Goal: Information Seeking & Learning: Check status

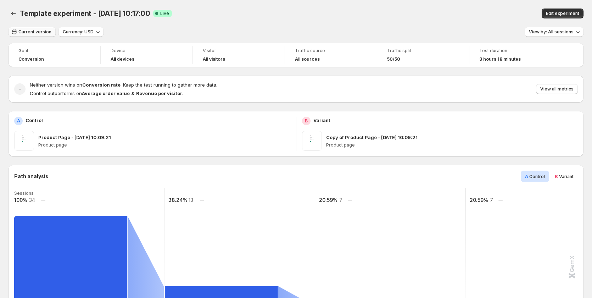
click at [31, 31] on span "Current version" at bounding box center [34, 32] width 33 height 6
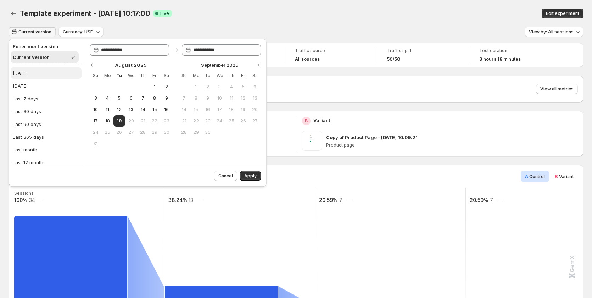
click at [35, 75] on button "[DATE]" at bounding box center [46, 72] width 71 height 11
click at [245, 177] on span "Apply" at bounding box center [250, 176] width 12 height 6
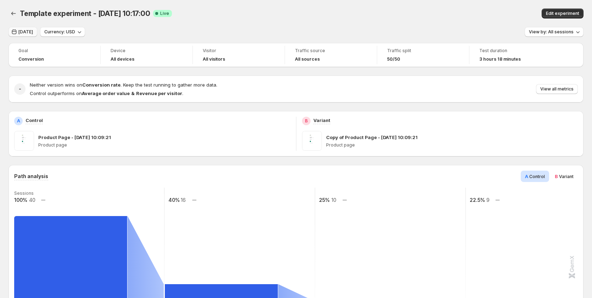
click at [28, 33] on span "[DATE]" at bounding box center [25, 32] width 15 height 6
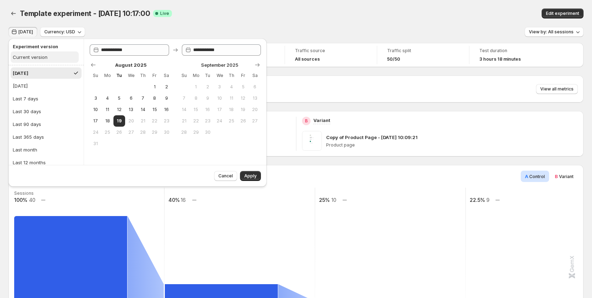
click at [30, 60] on div "Current version" at bounding box center [30, 57] width 35 height 7
click at [250, 171] on button "Apply" at bounding box center [250, 176] width 21 height 10
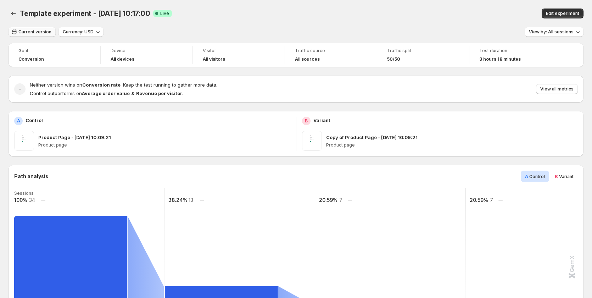
click at [41, 33] on span "Current version" at bounding box center [34, 32] width 33 height 6
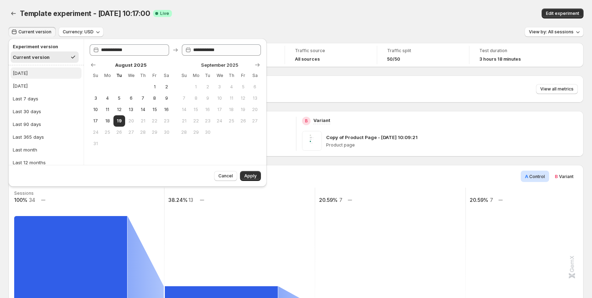
click at [39, 72] on button "[DATE]" at bounding box center [46, 72] width 71 height 11
click at [249, 175] on span "Apply" at bounding box center [250, 176] width 12 height 6
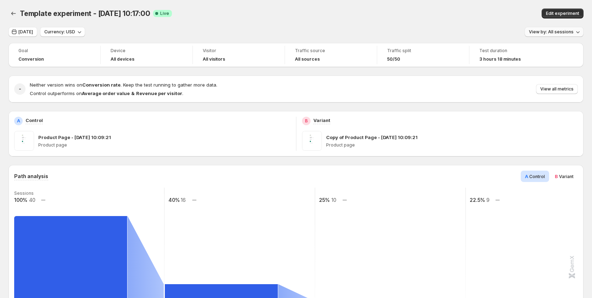
click at [546, 31] on span "View by: All sessions" at bounding box center [551, 32] width 45 height 6
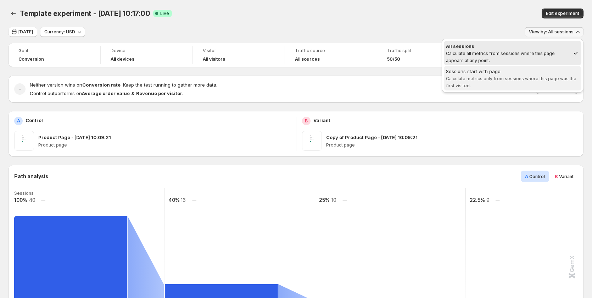
click at [508, 73] on div "Sessions start with page" at bounding box center [512, 71] width 133 height 7
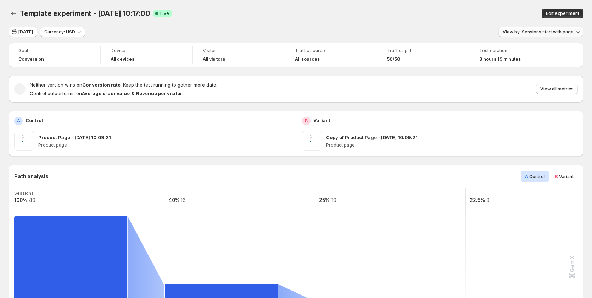
click at [565, 30] on span "View by: Sessions start with page" at bounding box center [538, 32] width 71 height 6
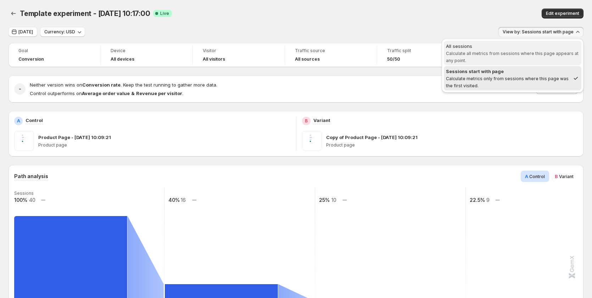
click at [516, 56] on span "Calculate all metrics from sessions where this page appears at any point." at bounding box center [512, 57] width 133 height 12
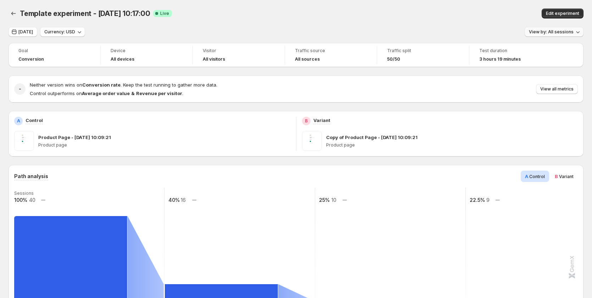
click at [556, 30] on span "View by: All sessions" at bounding box center [551, 32] width 45 height 6
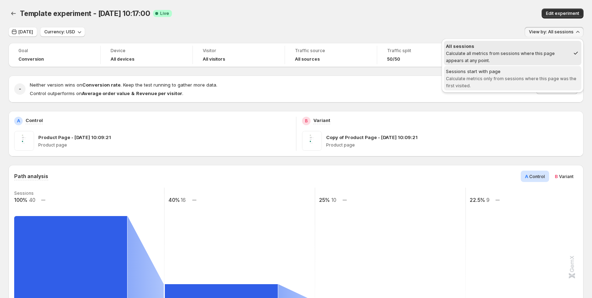
click at [537, 74] on div "Sessions start with page" at bounding box center [512, 71] width 133 height 7
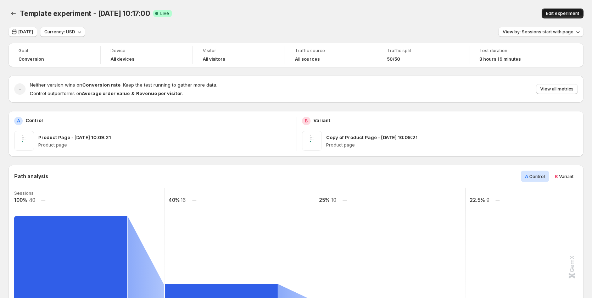
click at [559, 13] on span "Edit experiment" at bounding box center [562, 14] width 33 height 6
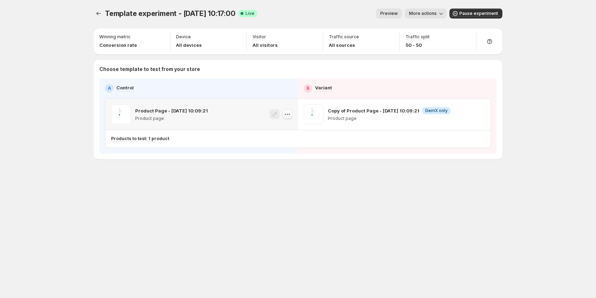
click at [289, 115] on icon "button" at bounding box center [289, 114] width 1 height 1
click at [289, 150] on span "Copy ID 580565193625437012" at bounding box center [294, 150] width 81 height 14
click at [479, 115] on icon "button" at bounding box center [479, 114] width 7 height 7
click at [454, 147] on div "Copy ID" at bounding box center [486, 146] width 81 height 7
click at [419, 10] on button "More actions" at bounding box center [426, 14] width 42 height 10
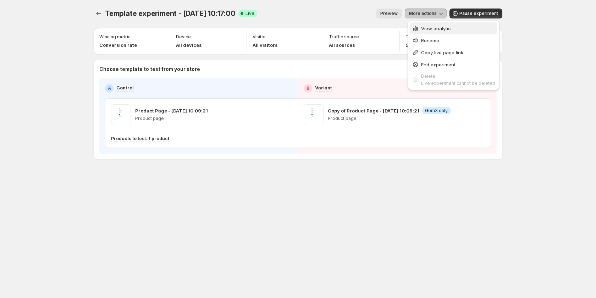
click at [416, 31] on icon "button" at bounding box center [415, 28] width 7 height 7
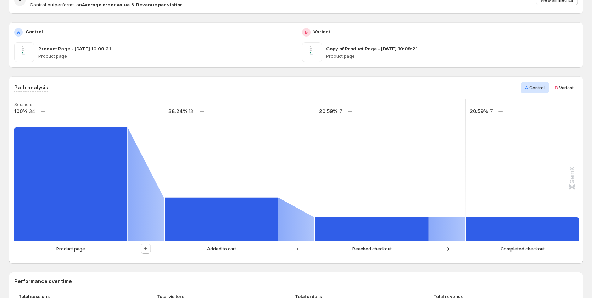
scroll to position [213, 0]
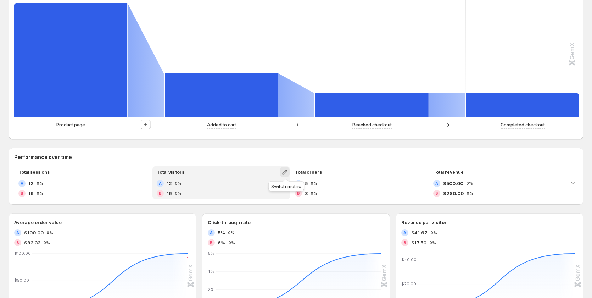
click at [284, 170] on icon "button" at bounding box center [284, 171] width 7 height 7
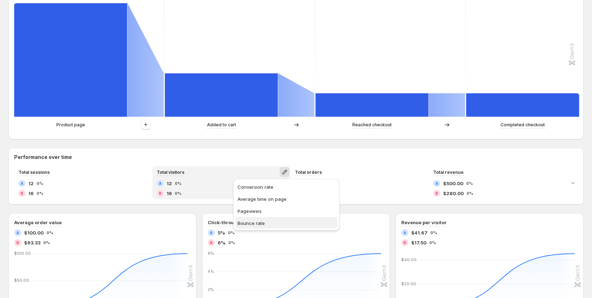
click at [272, 220] on span "Bounce rate" at bounding box center [287, 223] width 98 height 7
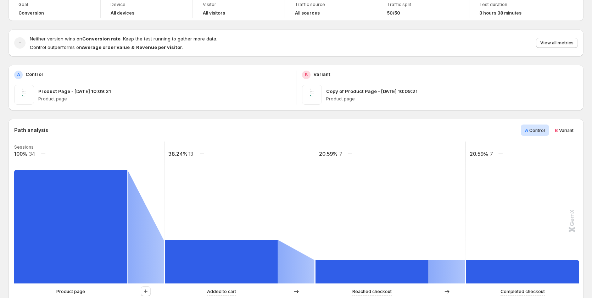
scroll to position [0, 0]
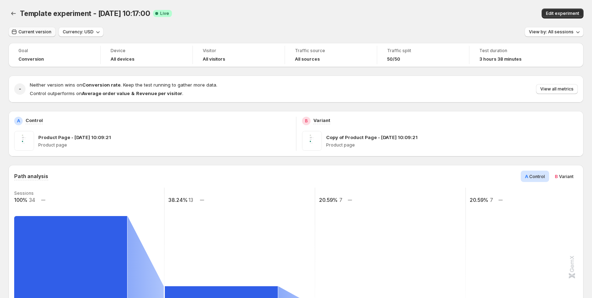
click at [28, 33] on span "Current version" at bounding box center [34, 32] width 33 height 6
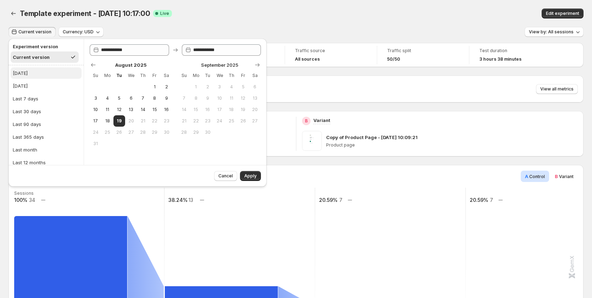
click at [27, 71] on button "[DATE]" at bounding box center [46, 72] width 71 height 11
click at [253, 172] on button "Apply" at bounding box center [250, 176] width 21 height 10
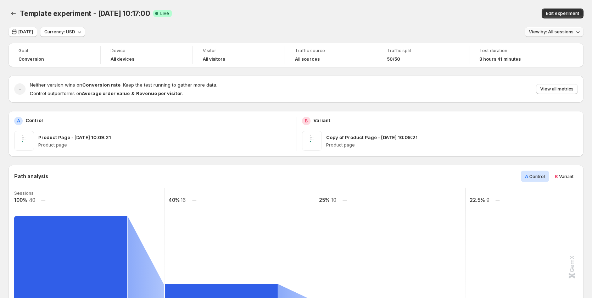
click at [562, 33] on span "View by: All sessions" at bounding box center [551, 32] width 45 height 6
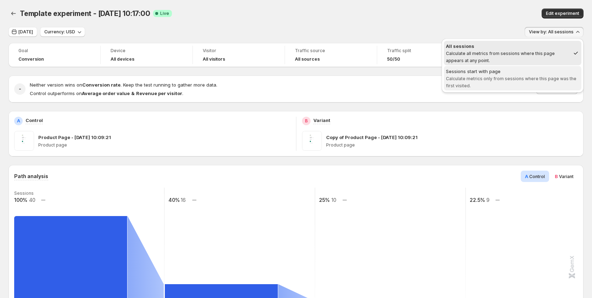
click at [560, 76] on span "Sessions start with page Calculate metrics only from sessions where this page w…" at bounding box center [512, 78] width 133 height 21
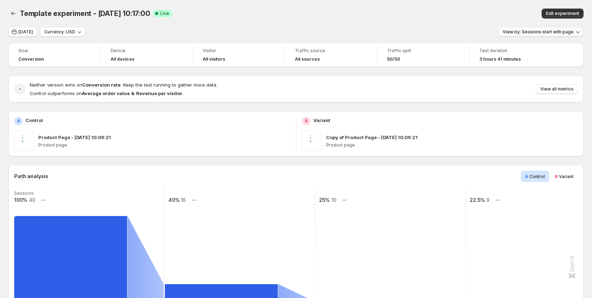
drag, startPoint x: 545, startPoint y: 32, endPoint x: 545, endPoint y: 35, distance: 3.9
click at [545, 32] on span "View by: Sessions start with page" at bounding box center [538, 32] width 71 height 6
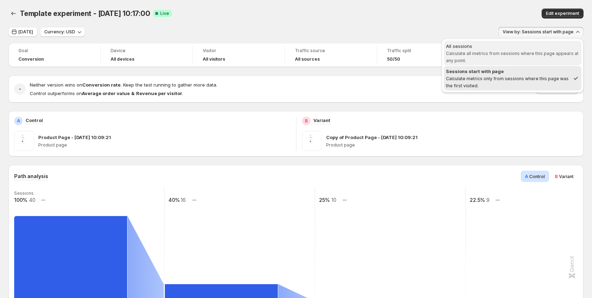
click at [515, 55] on span "Calculate all metrics from sessions where this page appears at any point." at bounding box center [512, 57] width 133 height 12
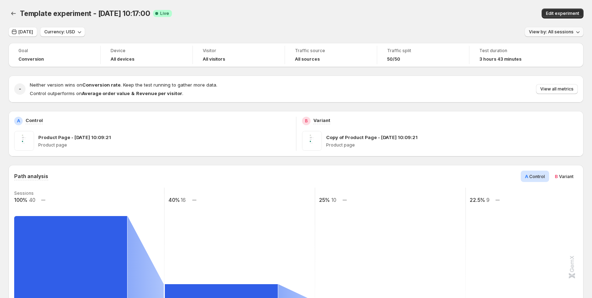
click at [564, 34] on span "View by: All sessions" at bounding box center [551, 32] width 45 height 6
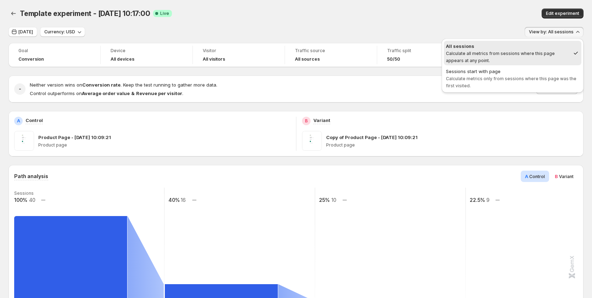
click at [460, 17] on div "Edit experiment" at bounding box center [471, 14] width 226 height 10
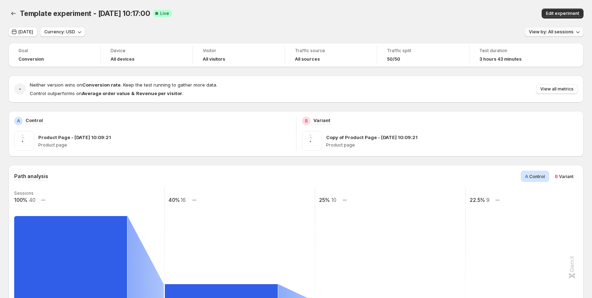
drag, startPoint x: 571, startPoint y: 29, endPoint x: 571, endPoint y: 34, distance: 4.7
click at [571, 29] on button "View by: All sessions" at bounding box center [554, 32] width 59 height 10
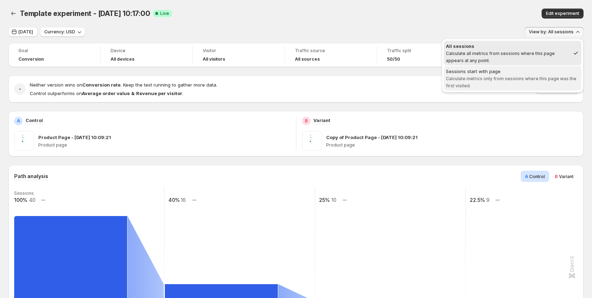
click at [523, 74] on div "Sessions start with page" at bounding box center [512, 71] width 133 height 7
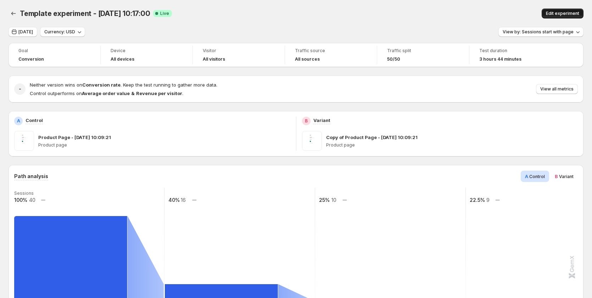
click at [552, 13] on span "Edit experiment" at bounding box center [562, 14] width 33 height 6
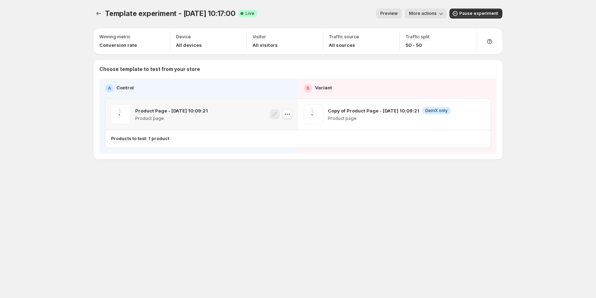
click at [286, 115] on icon "button" at bounding box center [287, 114] width 7 height 7
click at [269, 196] on div "Template experiment - Aug 19, 10:17:00. This page is ready Template experiment …" at bounding box center [298, 99] width 426 height 198
click at [419, 12] on span "More actions" at bounding box center [423, 14] width 28 height 6
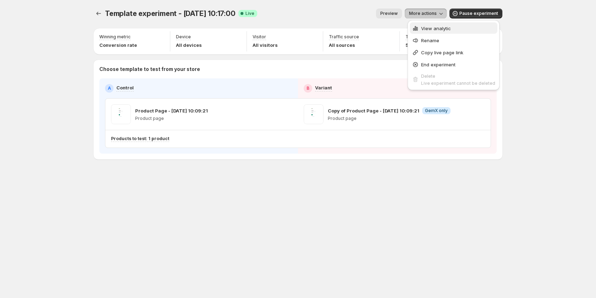
click at [418, 28] on icon "button" at bounding box center [415, 28] width 7 height 7
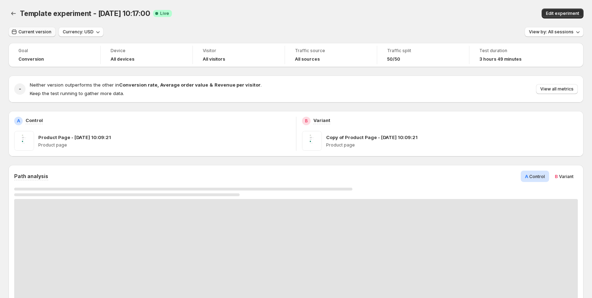
click at [29, 30] on span "Current version" at bounding box center [34, 32] width 33 height 6
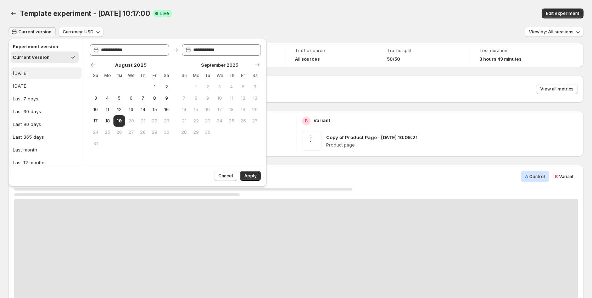
click at [35, 71] on button "[DATE]" at bounding box center [46, 72] width 71 height 11
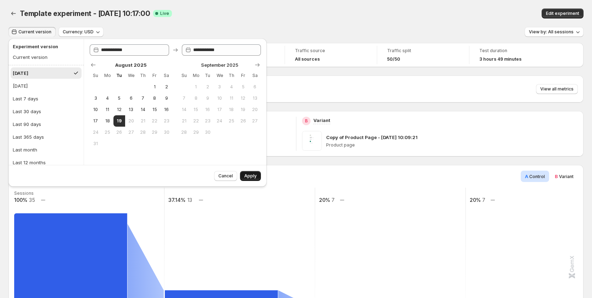
click at [245, 175] on span "Apply" at bounding box center [250, 176] width 12 height 6
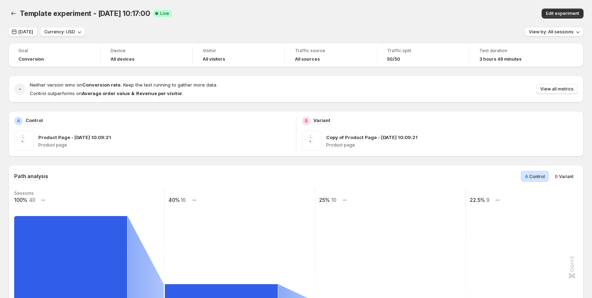
click at [561, 27] on div "Template experiment - [DATE] 10:17:00. This page is ready Template experiment -…" at bounding box center [296, 13] width 575 height 27
click at [559, 34] on button "View by: All sessions" at bounding box center [554, 32] width 59 height 10
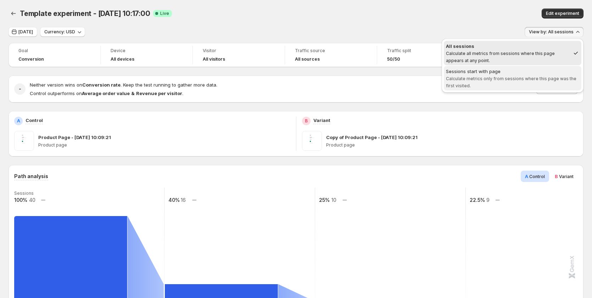
click at [545, 79] on span "Calculate metrics only from sessions where this page was the first visited." at bounding box center [511, 82] width 131 height 12
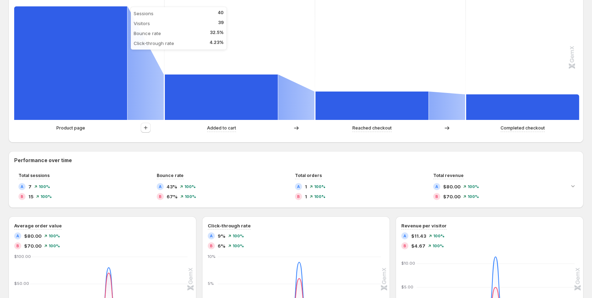
scroll to position [213, 0]
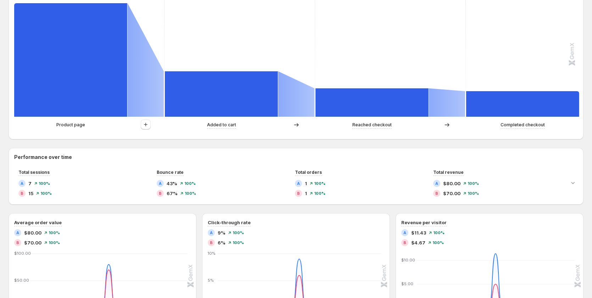
drag, startPoint x: 135, startPoint y: 134, endPoint x: 140, endPoint y: 130, distance: 5.8
click at [139, 131] on div "Path analysis A Control B Variant Sessions 100% 40 40% 16 25% 10 22.5% 9 Produc…" at bounding box center [296, 45] width 575 height 187
click at [144, 128] on icon "button" at bounding box center [145, 124] width 7 height 7
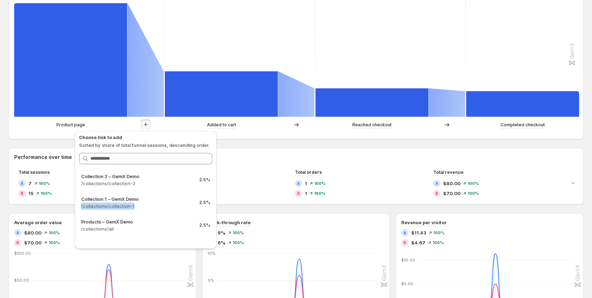
drag, startPoint x: 149, startPoint y: 198, endPoint x: 149, endPoint y: 206, distance: 8.5
click at [149, 205] on div "Collection 1 – GemX Demo /collections/collection-1" at bounding box center [137, 202] width 112 height 14
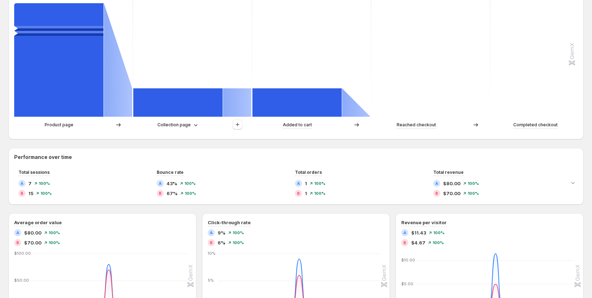
click at [119, 124] on icon at bounding box center [118, 124] width 7 height 7
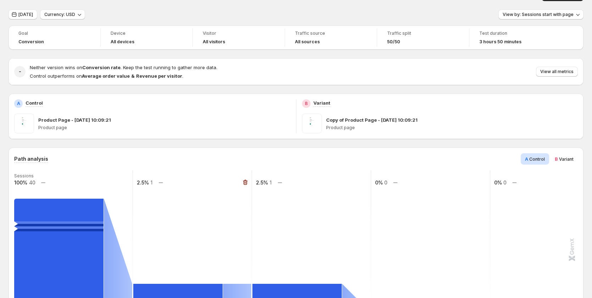
scroll to position [0, 0]
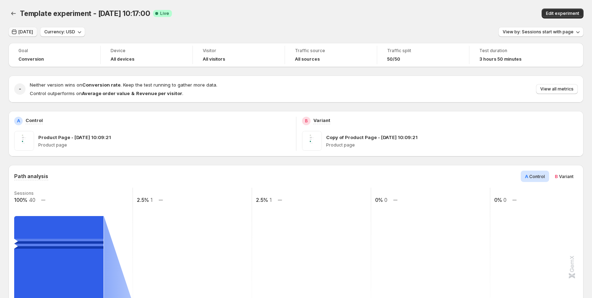
click at [21, 32] on span "[DATE]" at bounding box center [25, 32] width 15 height 6
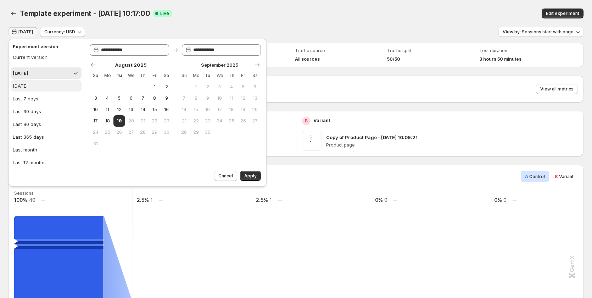
click at [28, 83] on div "[DATE]" at bounding box center [20, 85] width 15 height 7
type input "**********"
click at [252, 176] on span "Apply" at bounding box center [250, 176] width 12 height 6
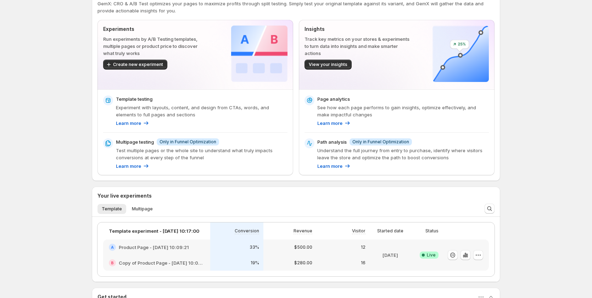
scroll to position [177, 0]
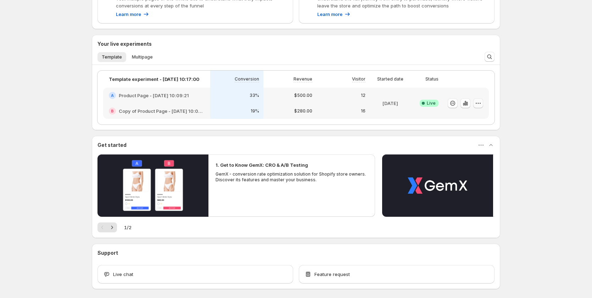
click at [477, 103] on icon "button" at bounding box center [476, 103] width 1 height 1
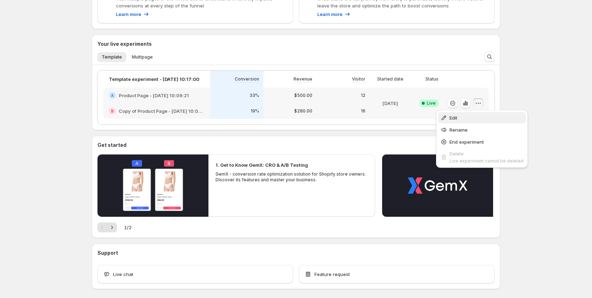
click at [470, 117] on span "Edit" at bounding box center [487, 117] width 74 height 7
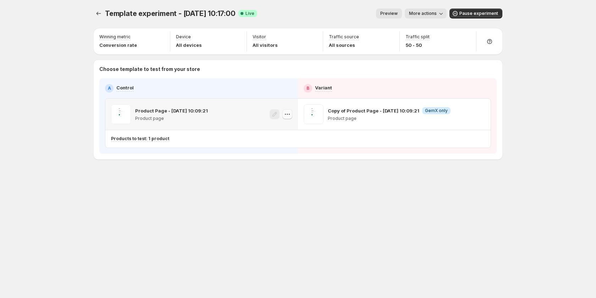
click at [292, 115] on button "button" at bounding box center [287, 114] width 10 height 10
click at [284, 146] on div "Copy ID" at bounding box center [294, 146] width 81 height 7
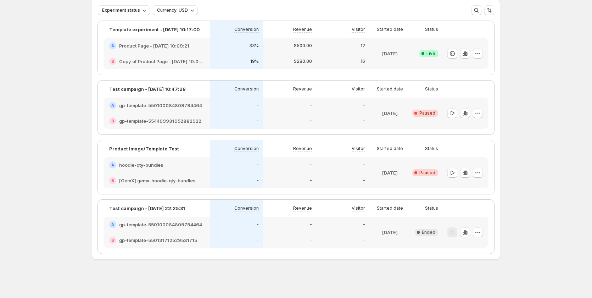
scroll to position [43, 0]
click at [482, 52] on icon "button" at bounding box center [478, 53] width 7 height 7
click at [461, 65] on span "Edit" at bounding box center [486, 68] width 74 height 7
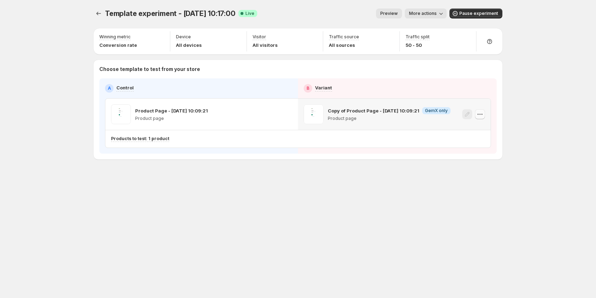
click at [479, 115] on icon "button" at bounding box center [479, 114] width 7 height 7
click at [481, 115] on icon "button" at bounding box center [479, 114] width 7 height 7
click at [467, 149] on div "Copy ID" at bounding box center [486, 146] width 81 height 7
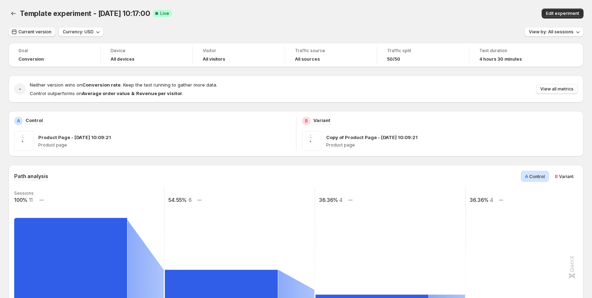
click at [37, 30] on span "Current version" at bounding box center [34, 32] width 33 height 6
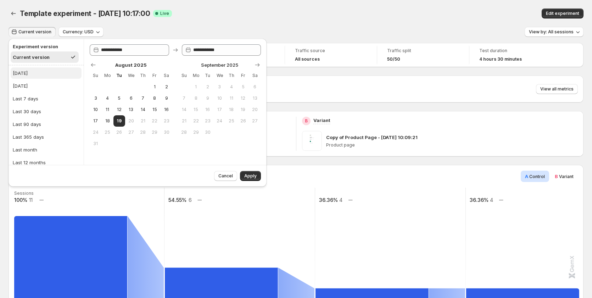
click at [31, 73] on button "[DATE]" at bounding box center [46, 72] width 71 height 11
click at [249, 175] on span "Apply" at bounding box center [250, 176] width 12 height 6
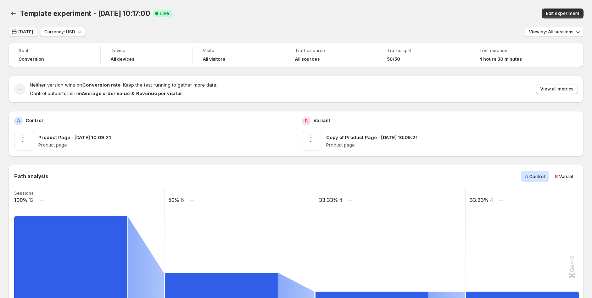
click at [15, 33] on icon "button" at bounding box center [14, 31] width 7 height 7
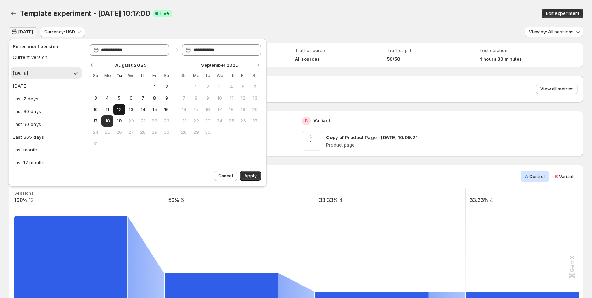
click at [114, 111] on button "12" at bounding box center [120, 109] width 12 height 11
type input "**********"
click at [162, 109] on button "16" at bounding box center [167, 109] width 12 height 11
type input "**********"
click at [250, 174] on span "Apply" at bounding box center [250, 176] width 12 height 6
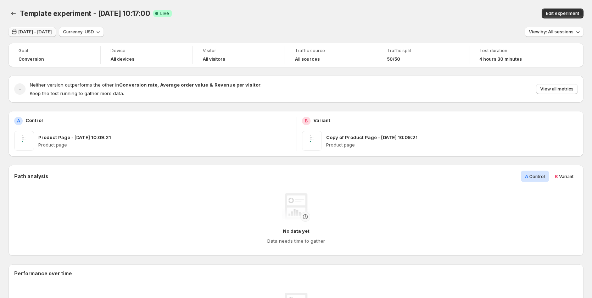
click at [33, 34] on span "Aug 11, 2025 - Aug 15, 2025" at bounding box center [34, 32] width 33 height 6
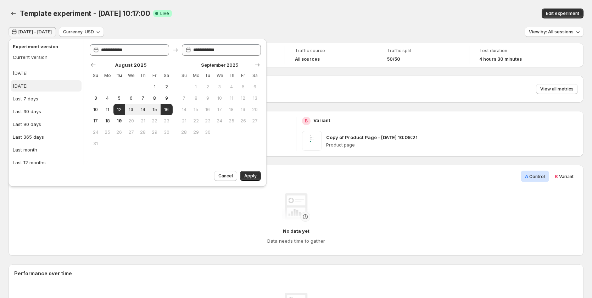
click at [40, 86] on button "[DATE]" at bounding box center [46, 85] width 71 height 11
type input "**********"
click at [257, 174] on button "Apply" at bounding box center [250, 176] width 21 height 10
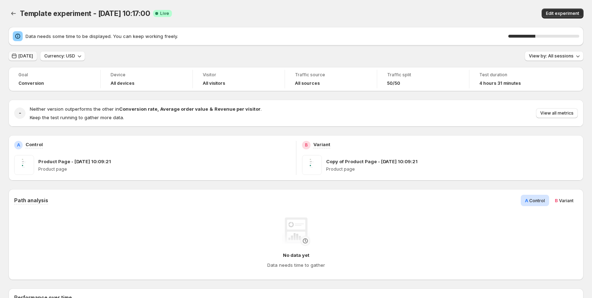
click at [17, 56] on icon "button" at bounding box center [14, 55] width 7 height 7
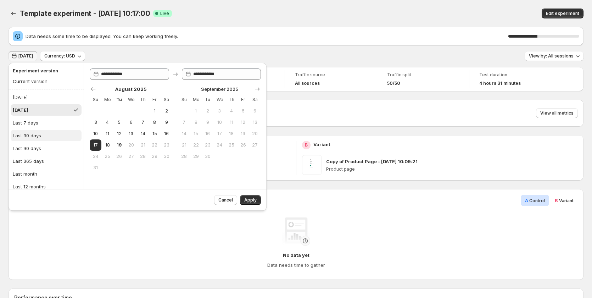
click at [36, 138] on div "Last 30 days" at bounding box center [27, 135] width 28 height 7
type input "**********"
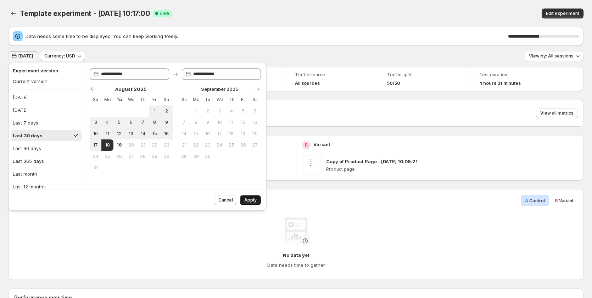
click at [246, 196] on button "Apply" at bounding box center [250, 200] width 21 height 10
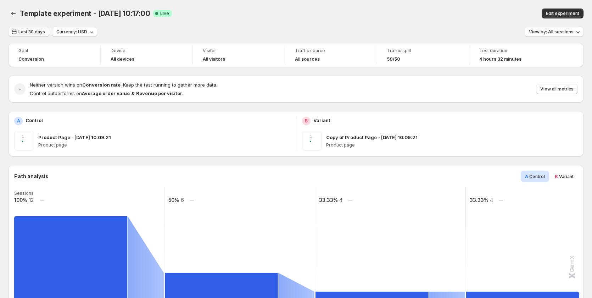
click at [26, 33] on span "Last 30 days" at bounding box center [31, 32] width 27 height 6
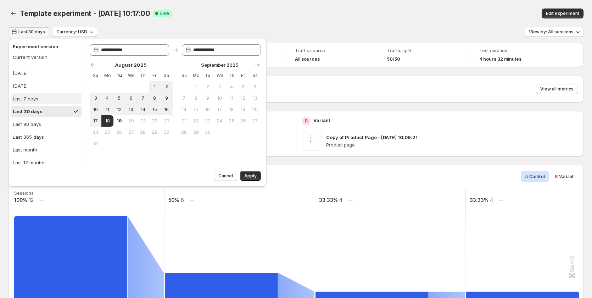
click at [23, 99] on div "Last 7 days" at bounding box center [26, 98] width 26 height 7
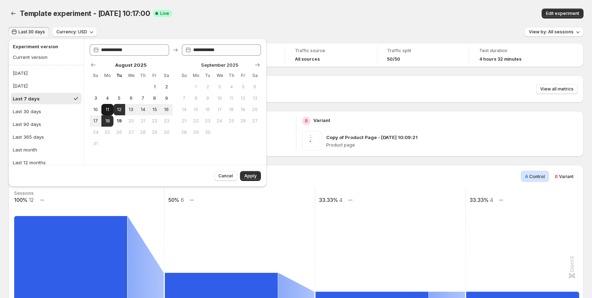
click at [111, 106] on button "11" at bounding box center [107, 109] width 12 height 11
type input "**********"
click at [103, 118] on button "18" at bounding box center [107, 120] width 12 height 11
type input "**********"
click at [114, 119] on button "19" at bounding box center [120, 120] width 12 height 11
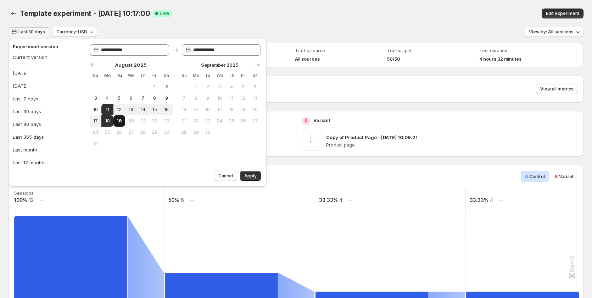
type input "**********"
click at [111, 120] on button "18" at bounding box center [107, 120] width 12 height 11
type input "**********"
click at [117, 120] on span "19" at bounding box center [119, 121] width 6 height 6
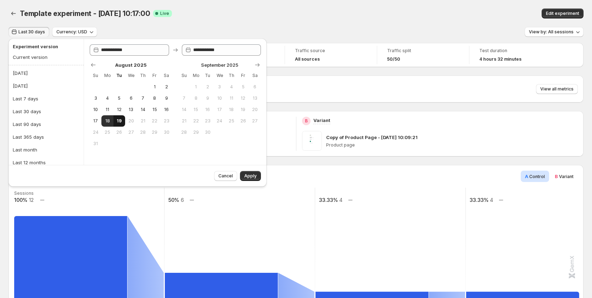
type input "**********"
click at [243, 174] on button "Apply" at bounding box center [250, 176] width 21 height 10
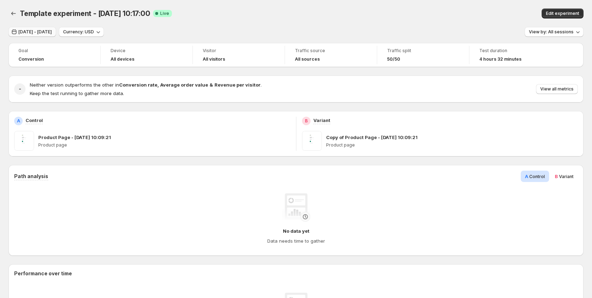
click at [46, 29] on span "Aug 17, 2025 - Aug 18, 2025" at bounding box center [34, 32] width 33 height 6
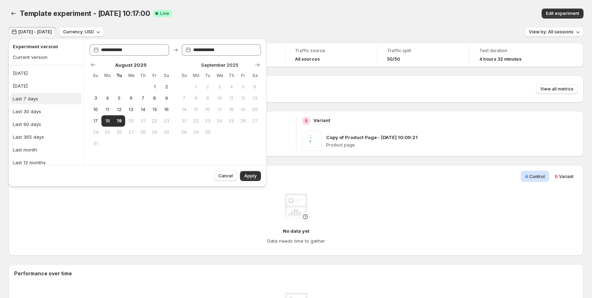
click at [23, 101] on div "Last 7 days" at bounding box center [26, 98] width 26 height 7
type input "**********"
click at [252, 177] on span "Apply" at bounding box center [250, 176] width 12 height 6
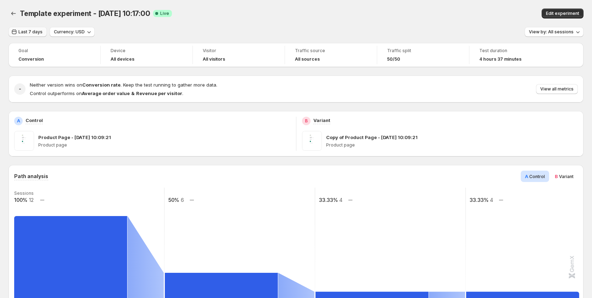
click at [18, 30] on button "Last 7 days" at bounding box center [28, 32] width 38 height 10
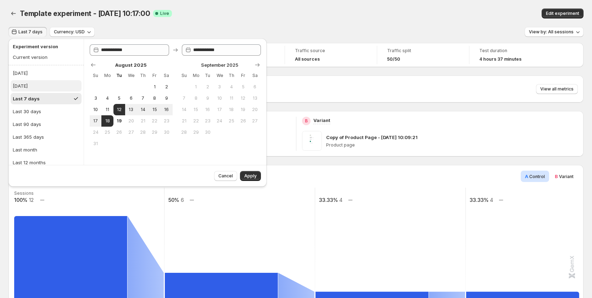
click at [44, 87] on button "[DATE]" at bounding box center [46, 85] width 71 height 11
type input "**********"
click at [43, 100] on button "Last 7 days" at bounding box center [46, 98] width 71 height 11
type input "**********"
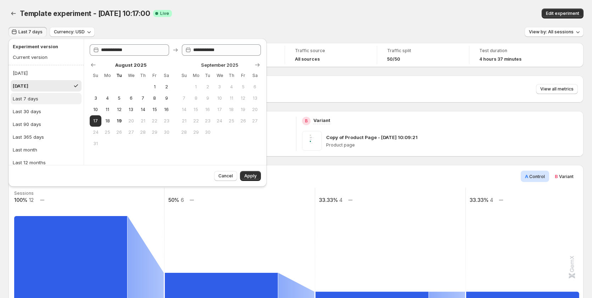
type input "**********"
click at [121, 111] on span "12" at bounding box center [119, 110] width 6 height 6
type input "**********"
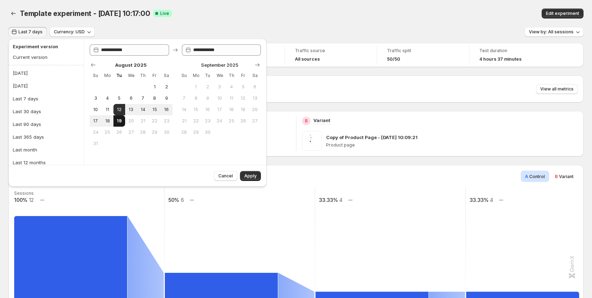
click at [122, 122] on span "19" at bounding box center [119, 121] width 6 height 6
type input "**********"
click at [149, 119] on button "22" at bounding box center [155, 120] width 12 height 11
click at [28, 85] on div "[DATE]" at bounding box center [20, 85] width 15 height 7
type input "**********"
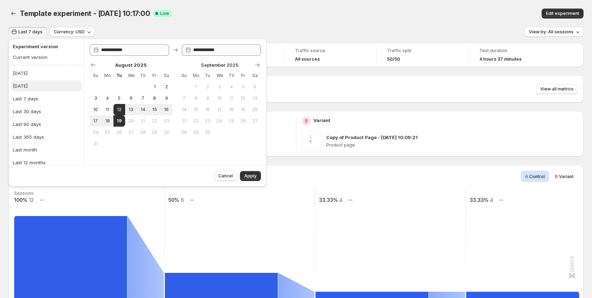
type input "**********"
click at [40, 98] on button "Last 7 days" at bounding box center [46, 98] width 71 height 11
type input "**********"
click at [139, 24] on div "Template experiment - [DATE] 10:17:00. This page is ready Template experiment -…" at bounding box center [296, 13] width 575 height 27
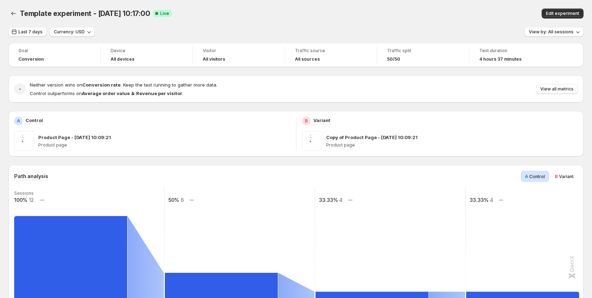
click at [24, 33] on span "Last 7 days" at bounding box center [30, 32] width 24 height 6
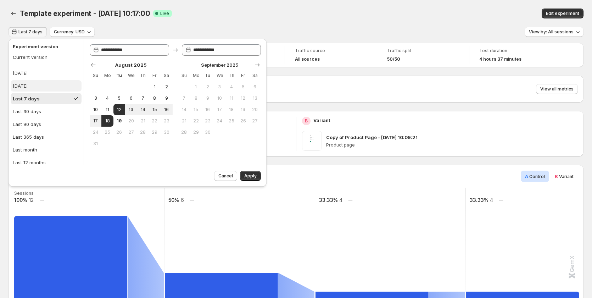
click at [36, 87] on button "[DATE]" at bounding box center [46, 85] width 71 height 11
type input "**********"
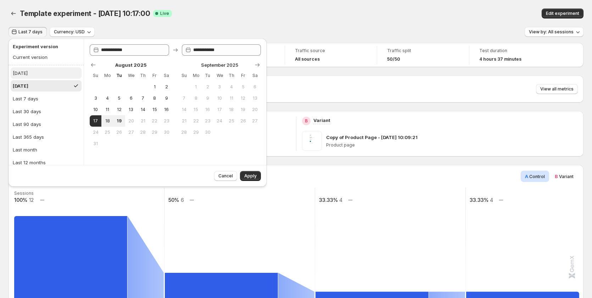
click at [32, 77] on button "[DATE]" at bounding box center [46, 72] width 71 height 11
type input "**********"
click at [248, 176] on span "Apply" at bounding box center [250, 176] width 12 height 6
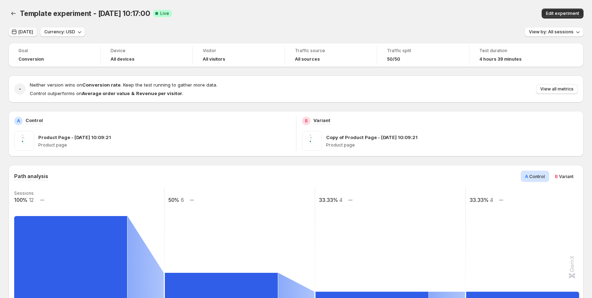
click at [21, 31] on span "[DATE]" at bounding box center [25, 32] width 15 height 6
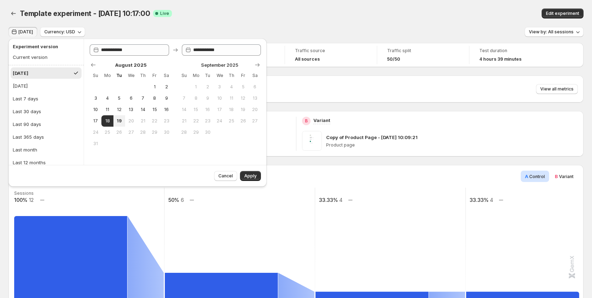
click at [133, 121] on span "20" at bounding box center [131, 121] width 6 height 6
click at [120, 106] on button "12" at bounding box center [120, 109] width 12 height 11
type input "**********"
click at [109, 110] on span "11" at bounding box center [107, 110] width 6 height 6
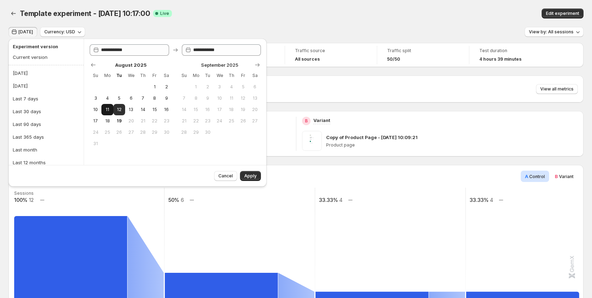
type input "**********"
click at [131, 100] on span "6" at bounding box center [131, 98] width 6 height 6
type input "**********"
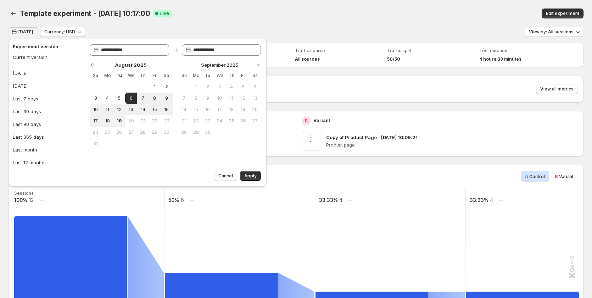
click at [194, 20] on div "Template experiment - [DATE] 10:17:00. This page is ready Template experiment -…" at bounding box center [296, 13] width 575 height 27
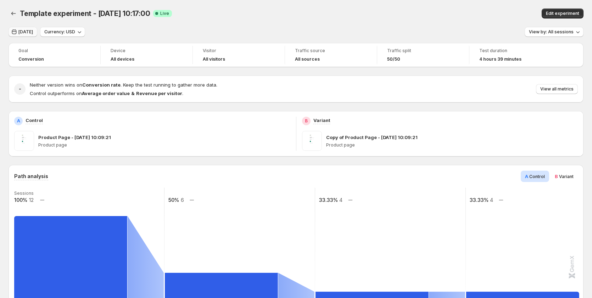
click at [21, 34] on span "[DATE]" at bounding box center [25, 32] width 15 height 6
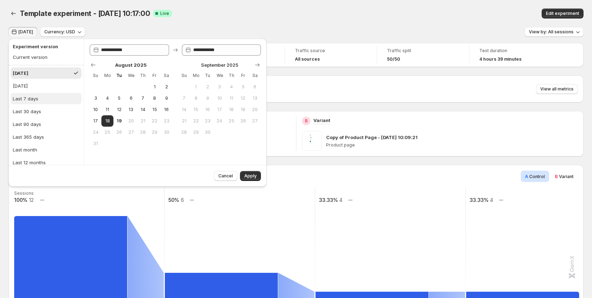
click at [48, 93] on button "Last 7 days" at bounding box center [46, 98] width 71 height 11
click at [103, 105] on button "11" at bounding box center [107, 109] width 12 height 11
type input "**********"
click at [128, 99] on button "6" at bounding box center [131, 98] width 12 height 11
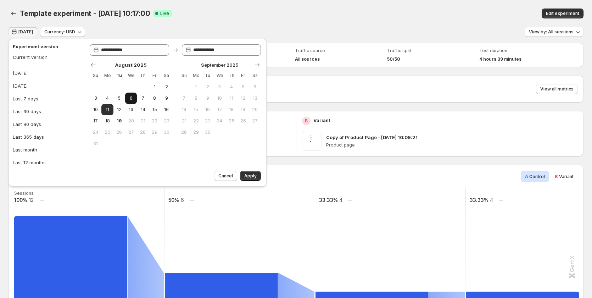
type input "**********"
click at [124, 109] on button "12" at bounding box center [120, 109] width 12 height 11
type input "**********"
click at [106, 104] on button "4" at bounding box center [107, 98] width 12 height 11
type input "**********"
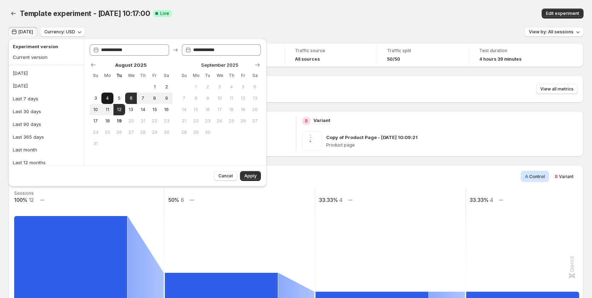
type input "**********"
click at [32, 55] on div "Current version" at bounding box center [30, 57] width 35 height 7
type input "**********"
click at [144, 31] on div "Today Currency: USD View by: All sessions" at bounding box center [296, 32] width 575 height 10
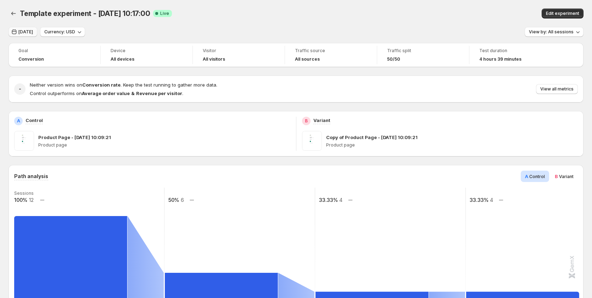
click at [23, 32] on span "[DATE]" at bounding box center [25, 32] width 15 height 6
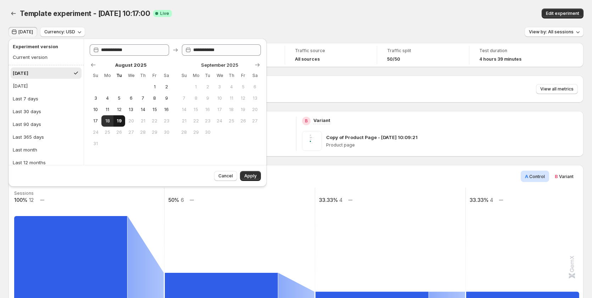
click at [123, 122] on button "19" at bounding box center [120, 120] width 12 height 11
click at [46, 55] on div "Current version" at bounding box center [30, 57] width 35 height 7
click at [40, 72] on button "[DATE]" at bounding box center [46, 72] width 71 height 11
click at [43, 59] on div "Current version" at bounding box center [30, 57] width 35 height 7
click at [46, 71] on button "[DATE]" at bounding box center [46, 72] width 71 height 11
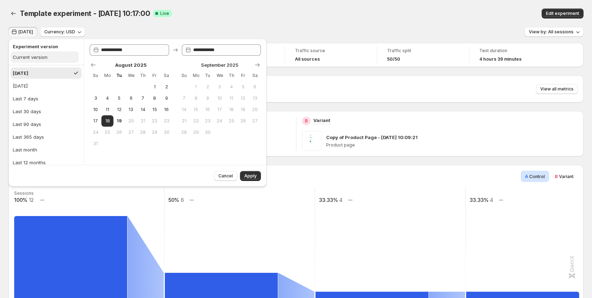
click at [42, 60] on div "Current version" at bounding box center [30, 57] width 35 height 7
click at [110, 122] on span "18" at bounding box center [107, 121] width 6 height 6
type input "**********"
click at [116, 122] on span "19" at bounding box center [119, 121] width 6 height 6
type input "**********"
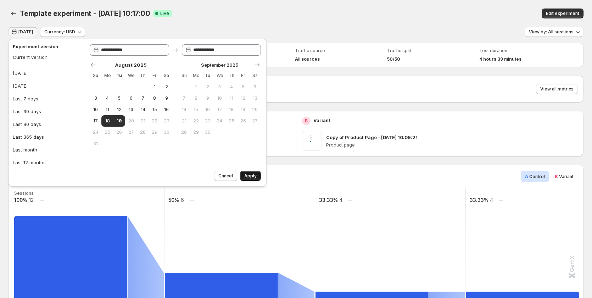
click at [255, 175] on span "Apply" at bounding box center [250, 176] width 12 height 6
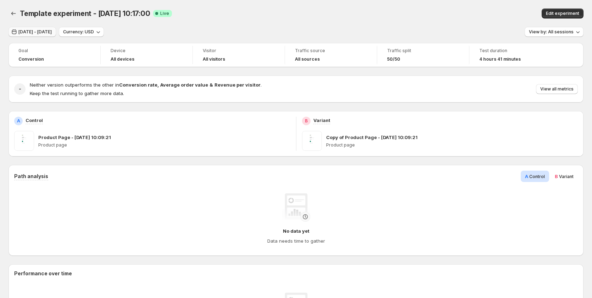
click at [52, 33] on span "Aug 17, 2025 - Aug 18, 2025" at bounding box center [34, 32] width 33 height 6
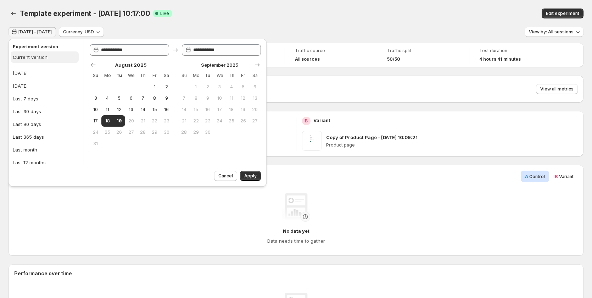
click at [48, 57] on button "Current version" at bounding box center [45, 56] width 68 height 11
click at [106, 123] on span "18" at bounding box center [107, 121] width 6 height 6
type input "**********"
click at [38, 54] on div "Current version" at bounding box center [30, 57] width 35 height 7
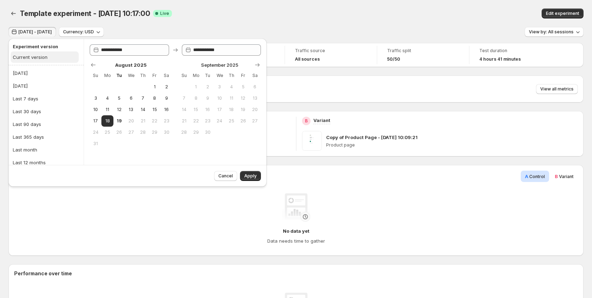
type input "**********"
click at [205, 26] on div "Template experiment - Aug 19, 10:17:00. This page is ready Template experiment …" at bounding box center [296, 13] width 575 height 27
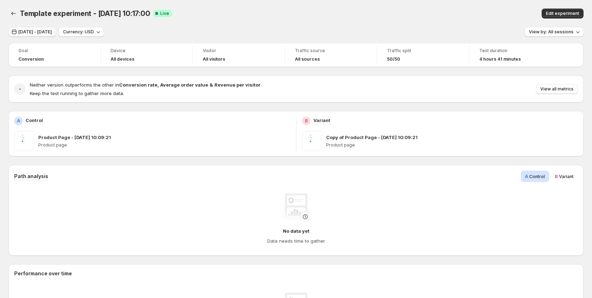
click at [55, 35] on button "[DATE] - [DATE]" at bounding box center [33, 32] width 48 height 10
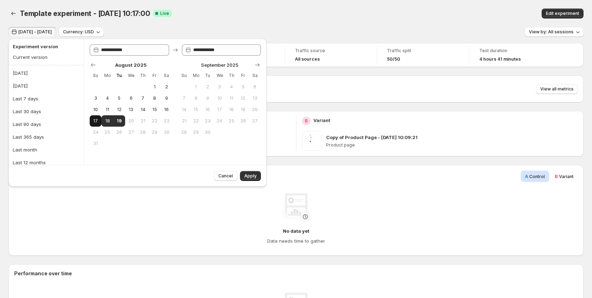
click at [100, 121] on button "17" at bounding box center [96, 120] width 12 height 11
type input "**********"
click at [109, 121] on span "18" at bounding box center [107, 121] width 6 height 6
type input "**********"
drag, startPoint x: 122, startPoint y: 121, endPoint x: 137, endPoint y: 127, distance: 16.7
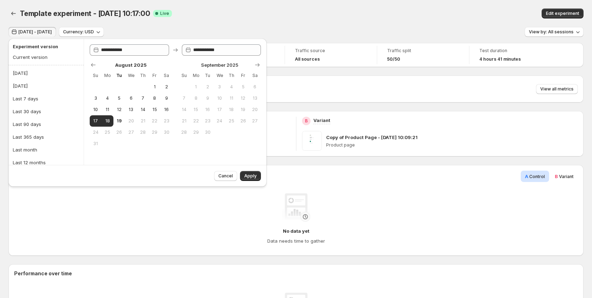
click at [121, 121] on span "19" at bounding box center [119, 121] width 6 height 6
type input "**********"
click at [109, 119] on span "18" at bounding box center [107, 121] width 6 height 6
type input "**********"
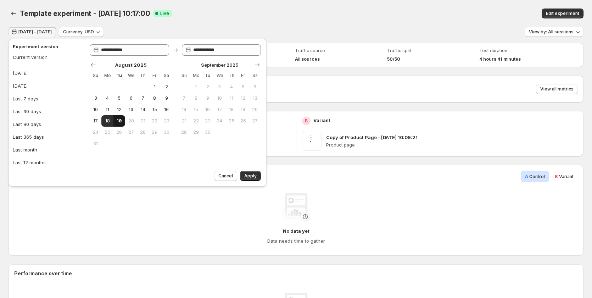
drag, startPoint x: 118, startPoint y: 120, endPoint x: 122, endPoint y: 124, distance: 5.5
click at [118, 121] on span "19" at bounding box center [119, 121] width 6 height 6
type input "**********"
click at [251, 174] on span "Apply" at bounding box center [250, 176] width 12 height 6
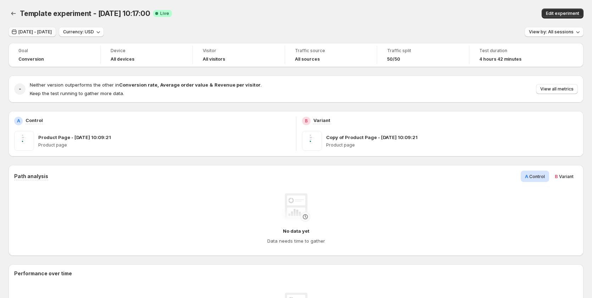
click at [40, 31] on span "[DATE] - [DATE]" at bounding box center [34, 32] width 33 height 6
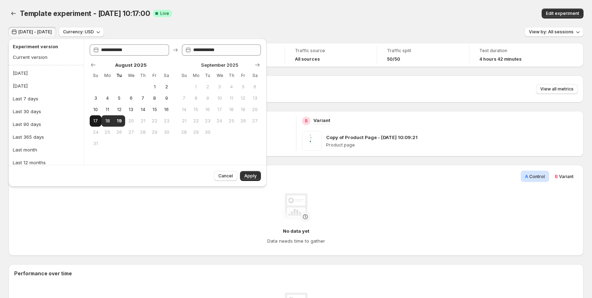
click at [96, 121] on span "17" at bounding box center [96, 121] width 6 height 6
type input "**********"
click at [104, 121] on button "18" at bounding box center [107, 120] width 12 height 11
type input "**********"
click at [255, 174] on span "Apply" at bounding box center [250, 176] width 12 height 6
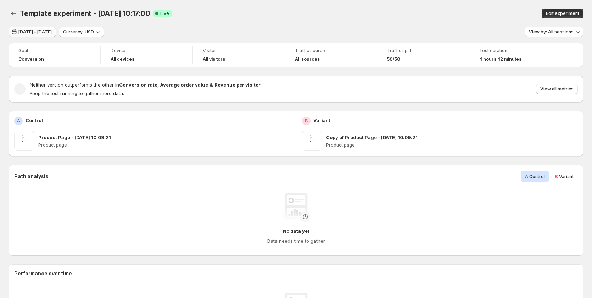
click at [39, 33] on span "Aug 16, 2025 - Aug 17, 2025" at bounding box center [34, 32] width 33 height 6
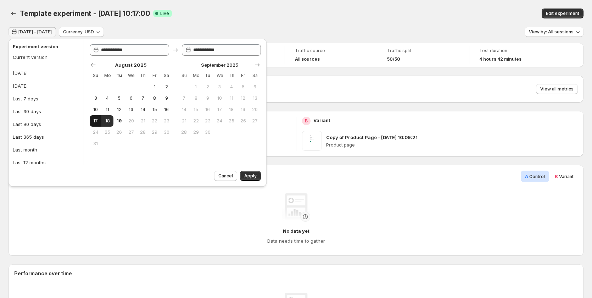
click at [95, 122] on span "17" at bounding box center [96, 121] width 6 height 6
click at [117, 121] on span "19" at bounding box center [119, 121] width 6 height 6
type input "**********"
click at [253, 170] on div "Cancel Apply" at bounding box center [236, 174] width 50 height 13
click at [253, 178] on span "Apply" at bounding box center [250, 176] width 12 height 6
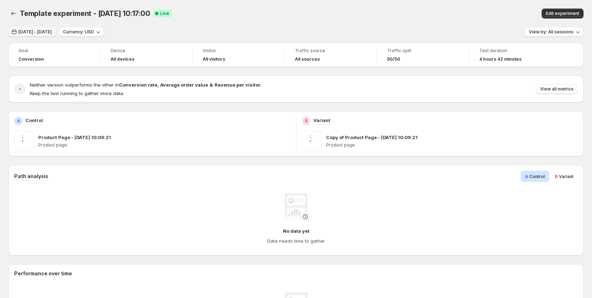
click at [37, 33] on span "Aug 16, 2025 - Aug 18, 2025" at bounding box center [34, 32] width 33 height 6
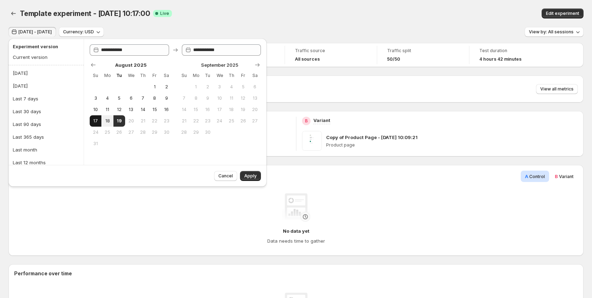
click at [93, 120] on span "17" at bounding box center [96, 121] width 6 height 6
click at [123, 120] on button "19" at bounding box center [120, 120] width 12 height 11
click at [240, 50] on input "**********" at bounding box center [227, 49] width 68 height 11
type input "**********"
click at [251, 175] on span "Apply" at bounding box center [250, 176] width 12 height 6
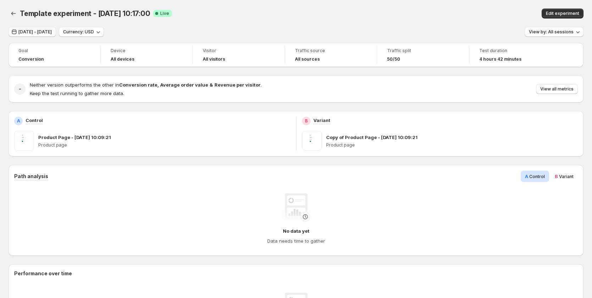
click at [45, 32] on span "Aug 16, 2025 - Aug 18, 2025" at bounding box center [34, 32] width 33 height 6
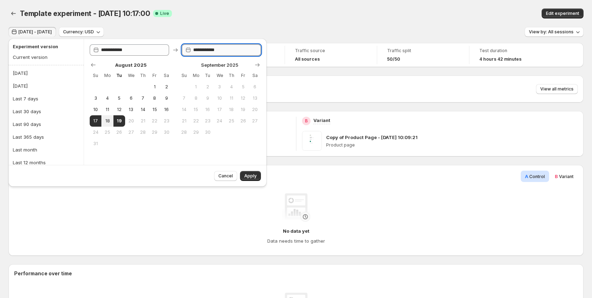
type input "**********"
click at [206, 50] on input "**********" at bounding box center [227, 49] width 68 height 11
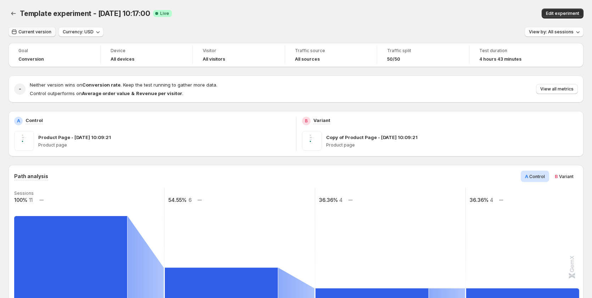
click at [27, 34] on span "Current version" at bounding box center [34, 32] width 33 height 6
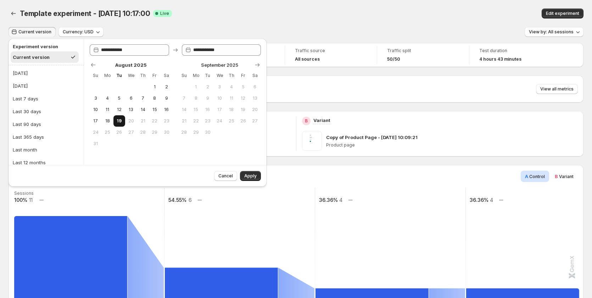
drag, startPoint x: 106, startPoint y: 121, endPoint x: 114, endPoint y: 118, distance: 7.4
click at [106, 121] on span "18" at bounding box center [107, 121] width 6 height 6
type input "**********"
click at [121, 119] on span "19" at bounding box center [119, 121] width 6 height 6
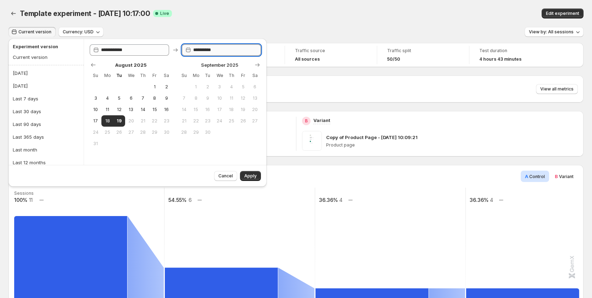
click at [209, 49] on input "**********" at bounding box center [227, 49] width 68 height 11
type input "**********"
click at [350, 19] on div "Template experiment - [DATE] 10:17:00. This page is ready Template experiment -…" at bounding box center [296, 13] width 575 height 27
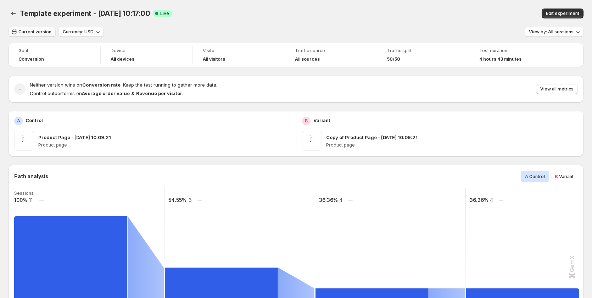
click at [36, 31] on span "Current version" at bounding box center [34, 32] width 33 height 6
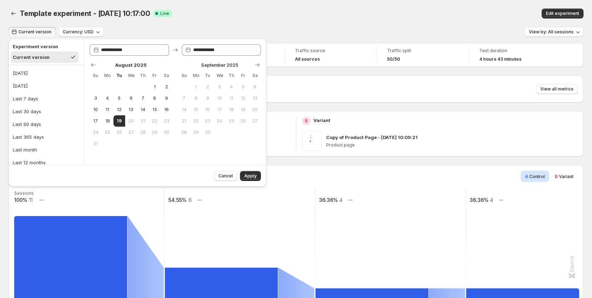
click at [51, 56] on button "Current version" at bounding box center [45, 56] width 68 height 11
click at [194, 14] on div "Template experiment - [DATE] 10:17:00 Success Complete Live" at bounding box center [186, 14] width 333 height 10
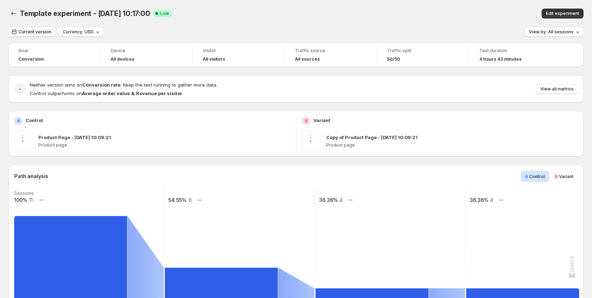
click at [35, 32] on span "Current version" at bounding box center [34, 32] width 33 height 6
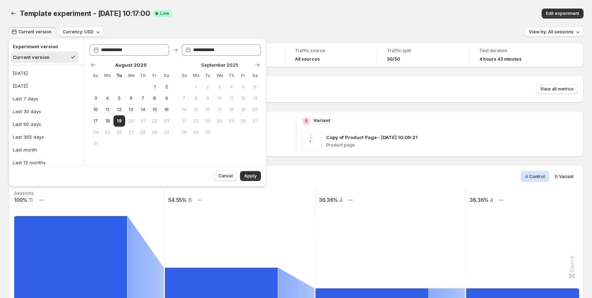
click at [40, 54] on div "Current version" at bounding box center [31, 57] width 37 height 7
click at [37, 101] on div "Last 7 days" at bounding box center [26, 98] width 26 height 7
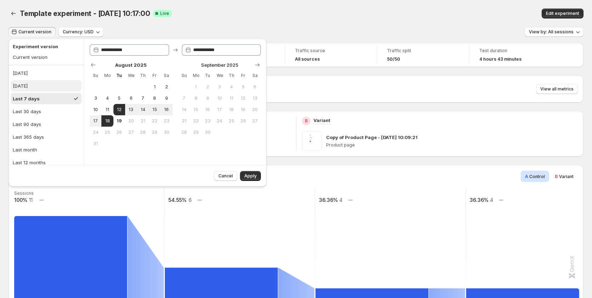
click at [39, 87] on button "[DATE]" at bounding box center [46, 85] width 71 height 11
type input "**********"
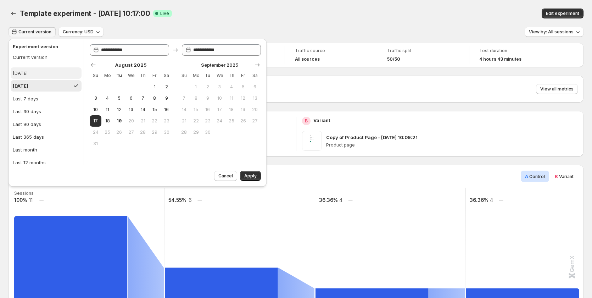
click at [50, 76] on button "[DATE]" at bounding box center [46, 72] width 71 height 11
type input "**********"
drag, startPoint x: 328, startPoint y: 14, endPoint x: 317, endPoint y: 18, distance: 11.0
click at [328, 14] on div "Template experiment - Aug 19, 10:17:00 Success Complete Live" at bounding box center [186, 14] width 333 height 10
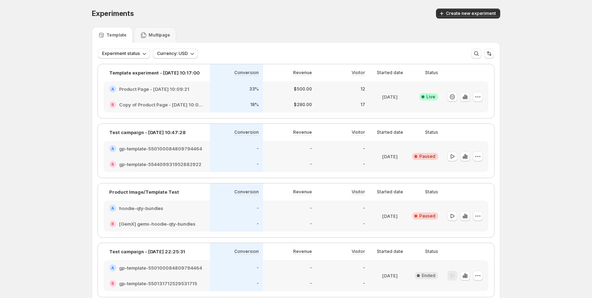
click at [194, 93] on div "A Product Page - Aug 19, 10:09:21" at bounding box center [157, 89] width 106 height 16
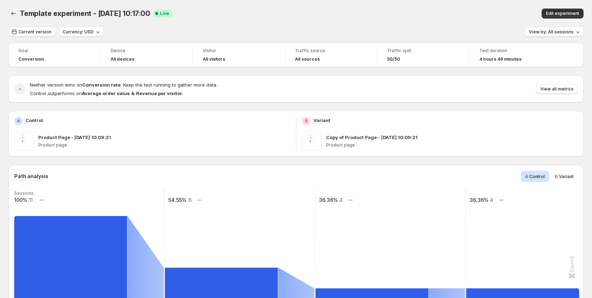
drag, startPoint x: 72, startPoint y: 138, endPoint x: 117, endPoint y: 134, distance: 45.2
click at [117, 134] on div "Product Page - [DATE] 10:09:21" at bounding box center [164, 137] width 252 height 7
click at [31, 31] on span "Current version" at bounding box center [34, 32] width 33 height 6
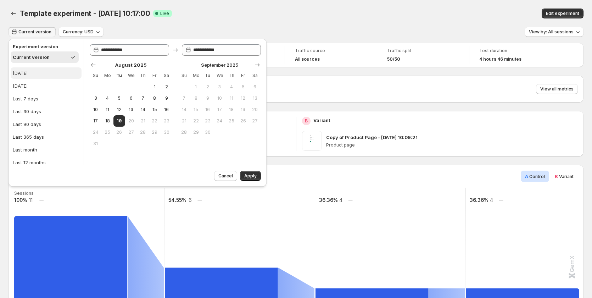
click at [34, 75] on button "[DATE]" at bounding box center [46, 72] width 71 height 11
click at [252, 181] on div "Cancel Apply" at bounding box center [138, 176] width 258 height 22
click at [254, 177] on span "Apply" at bounding box center [250, 176] width 12 height 6
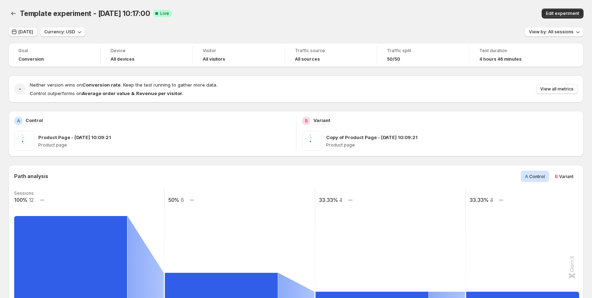
click at [24, 32] on span "[DATE]" at bounding box center [25, 32] width 15 height 6
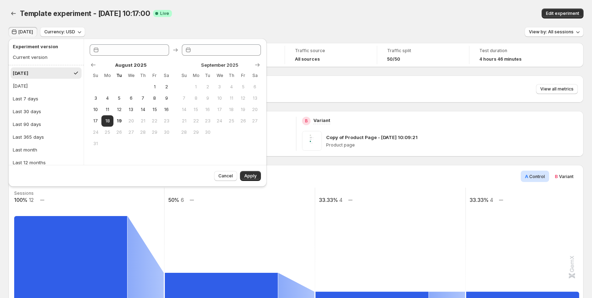
type input "**********"
click at [52, 72] on button "[DATE]" at bounding box center [46, 72] width 71 height 11
click at [120, 124] on button "19" at bounding box center [120, 120] width 12 height 11
click at [122, 120] on span "19" at bounding box center [119, 121] width 6 height 6
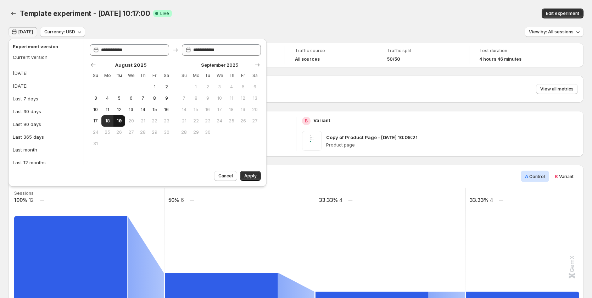
click at [122, 120] on span "19" at bounding box center [119, 121] width 6 height 6
click at [121, 120] on span "19" at bounding box center [119, 121] width 6 height 6
click at [120, 120] on span "19" at bounding box center [119, 121] width 6 height 6
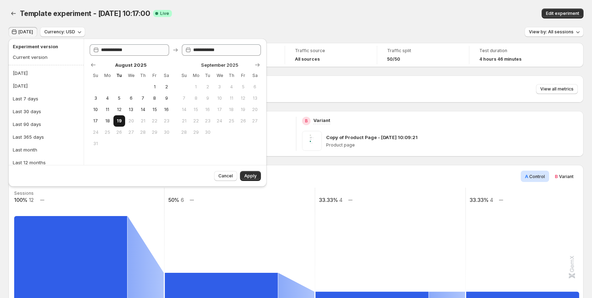
click at [120, 120] on span "19" at bounding box center [119, 121] width 6 height 6
drag, startPoint x: 120, startPoint y: 120, endPoint x: 129, endPoint y: 122, distance: 8.8
click at [126, 122] on tr "17 18 19 20 21 22 23" at bounding box center [131, 120] width 83 height 11
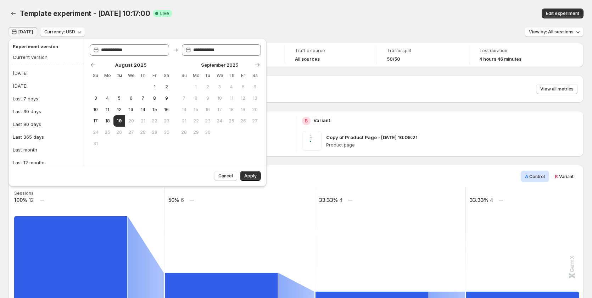
click at [129, 122] on span "20" at bounding box center [131, 121] width 6 height 6
click at [119, 120] on span "19" at bounding box center [119, 121] width 6 height 6
click at [120, 121] on span "19" at bounding box center [119, 121] width 6 height 6
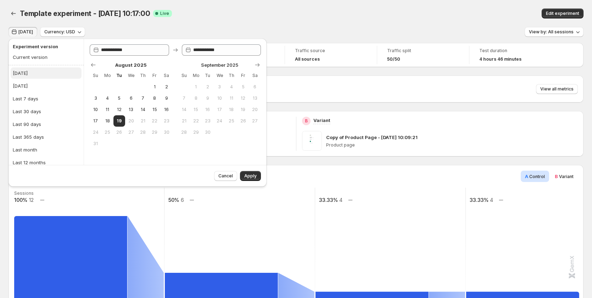
click at [33, 71] on button "[DATE]" at bounding box center [46, 72] width 71 height 11
click at [28, 87] on div "[DATE]" at bounding box center [20, 85] width 15 height 7
type input "**********"
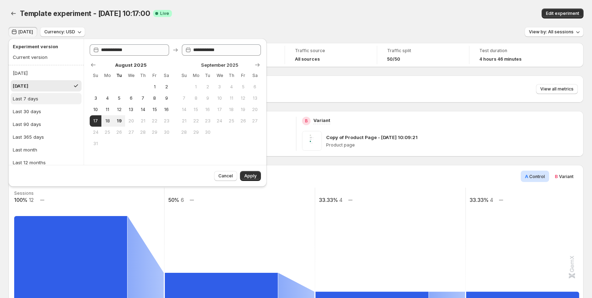
click at [35, 98] on div "Last 7 days" at bounding box center [26, 98] width 26 height 7
type input "**********"
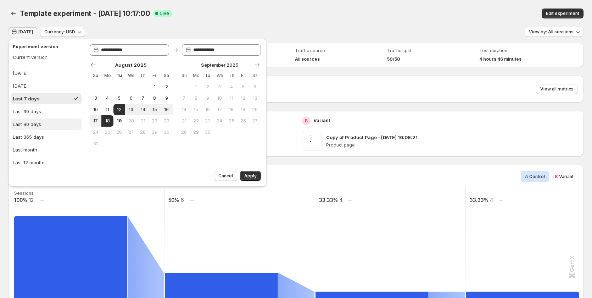
click at [38, 125] on div "Last 90 days" at bounding box center [27, 124] width 28 height 7
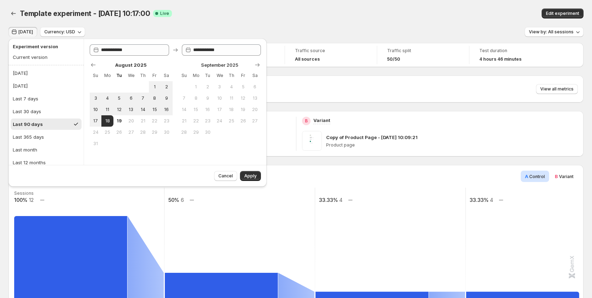
click at [48, 131] on ul "Today Yesterday Last 7 days Last 30 days Last 90 days Last 365 days Last month …" at bounding box center [46, 124] width 71 height 114
click at [44, 84] on button "[DATE]" at bounding box center [46, 85] width 71 height 11
type input "**********"
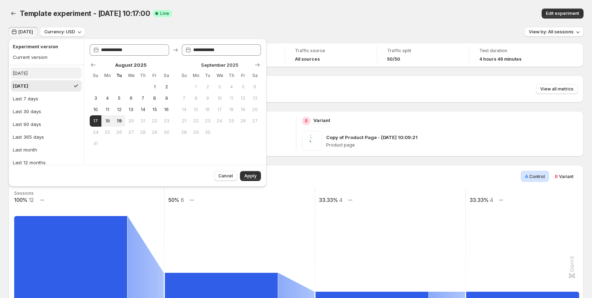
click at [45, 68] on button "[DATE]" at bounding box center [46, 72] width 71 height 11
type input "**********"
click at [120, 120] on span "19" at bounding box center [119, 121] width 6 height 6
click at [107, 122] on span "18" at bounding box center [107, 121] width 6 height 6
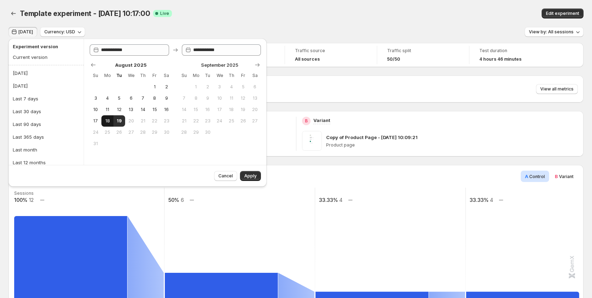
type input "**********"
click at [115, 121] on button "19" at bounding box center [120, 120] width 12 height 11
click at [109, 121] on span "18" at bounding box center [107, 121] width 6 height 6
click at [116, 121] on span "19" at bounding box center [119, 121] width 6 height 6
click at [108, 120] on span "18" at bounding box center [107, 121] width 6 height 6
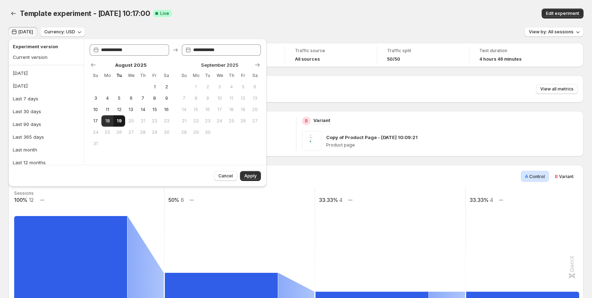
click at [118, 121] on span "19" at bounding box center [119, 121] width 6 height 6
click at [107, 121] on span "18" at bounding box center [107, 121] width 6 height 6
type input "**********"
click at [41, 58] on div "Current version" at bounding box center [30, 57] width 35 height 7
type input "**********"
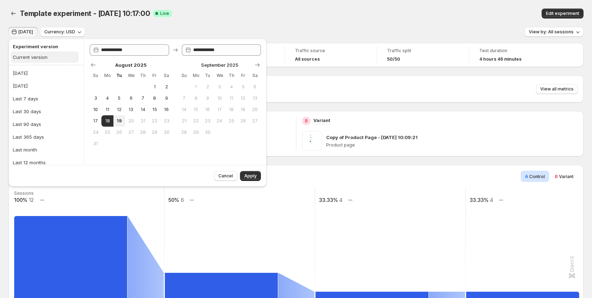
type input "**********"
click at [109, 105] on button "11" at bounding box center [107, 109] width 12 height 11
type input "**********"
click at [121, 105] on button "12" at bounding box center [120, 109] width 12 height 11
type input "**********"
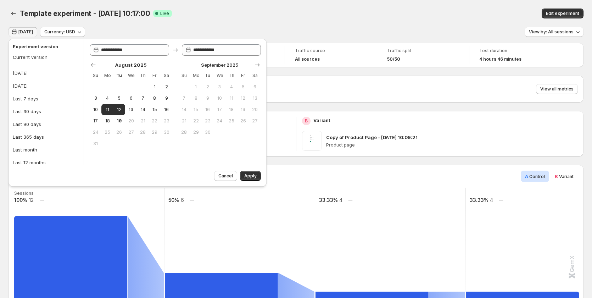
click at [144, 92] on td at bounding box center [143, 86] width 12 height 11
click at [145, 103] on button "7" at bounding box center [143, 98] width 12 height 11
type input "**********"
click at [142, 142] on td at bounding box center [143, 143] width 12 height 11
click at [145, 122] on span "21" at bounding box center [143, 121] width 6 height 6
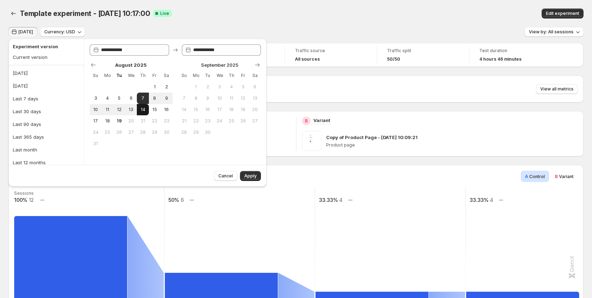
click at [146, 109] on button "14" at bounding box center [143, 109] width 12 height 11
type input "**********"
click at [153, 106] on button "15" at bounding box center [155, 109] width 12 height 11
type input "**********"
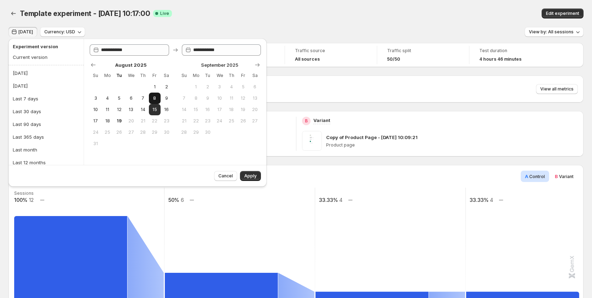
click at [151, 97] on button "8" at bounding box center [155, 98] width 12 height 11
type input "**********"
click at [143, 97] on span "7" at bounding box center [143, 98] width 6 height 6
type input "**********"
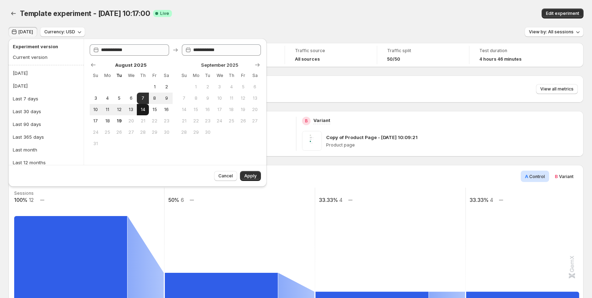
click at [143, 107] on span "14" at bounding box center [143, 110] width 6 height 6
type input "**********"
click at [156, 109] on span "15" at bounding box center [155, 110] width 6 height 6
type input "**********"
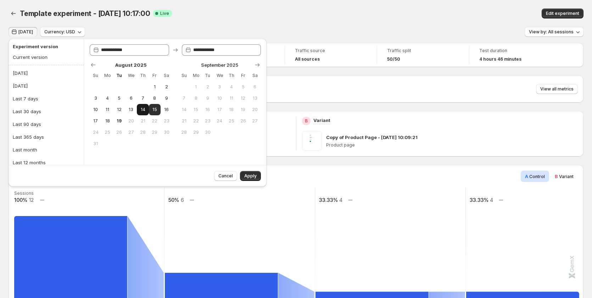
click at [145, 107] on span "14" at bounding box center [143, 110] width 6 height 6
type input "**********"
click at [152, 110] on span "15" at bounding box center [155, 110] width 6 height 6
type input "**********"
click at [76, 34] on icon "button" at bounding box center [79, 31] width 7 height 7
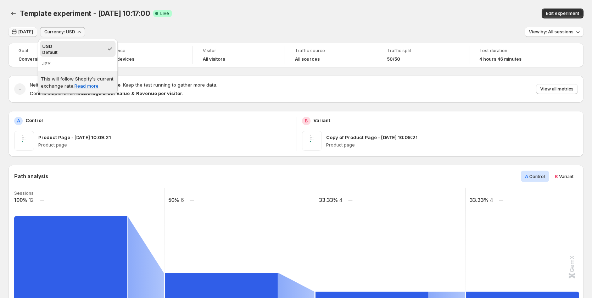
click at [24, 31] on span "[DATE]" at bounding box center [25, 32] width 15 height 6
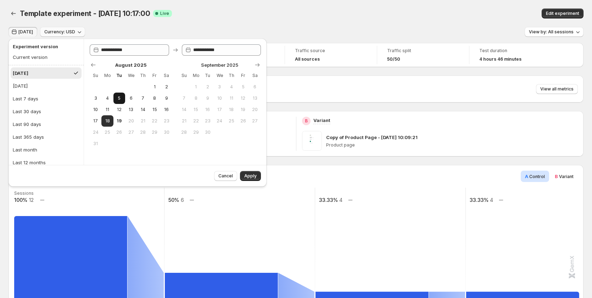
click at [120, 101] on button "5" at bounding box center [120, 98] width 12 height 11
type input "**********"
click at [110, 110] on span "11" at bounding box center [107, 110] width 6 height 6
type input "**********"
click at [109, 122] on span "18" at bounding box center [107, 121] width 6 height 6
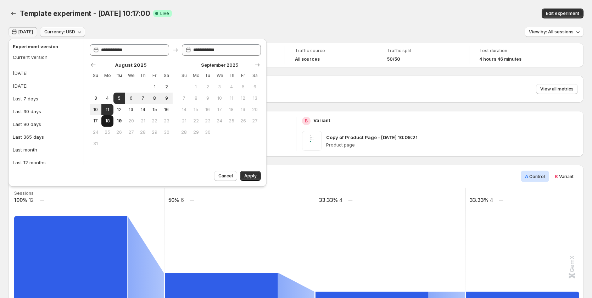
type input "**********"
click at [16, 72] on div "[DATE]" at bounding box center [20, 73] width 15 height 7
type input "**********"
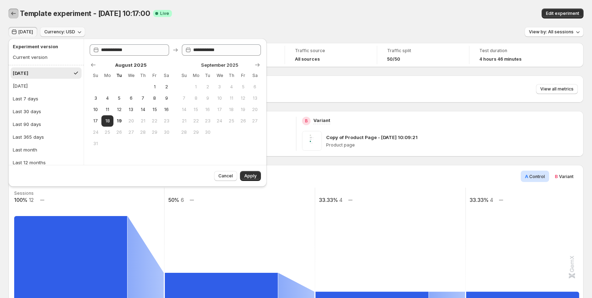
click at [15, 18] on button "Back" at bounding box center [14, 14] width 10 height 10
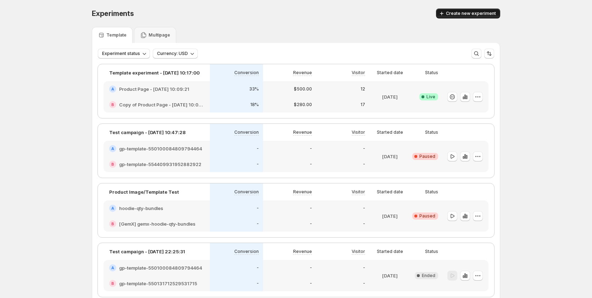
click at [458, 13] on span "Create new experiment" at bounding box center [471, 14] width 50 height 6
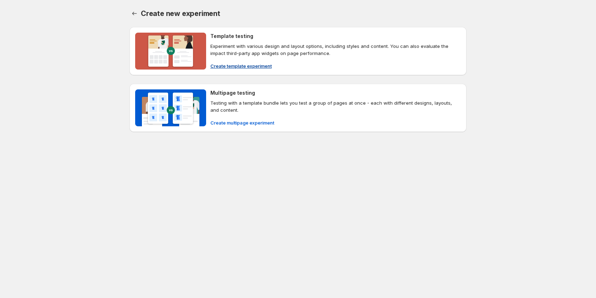
click at [236, 62] on span "Create template experiment" at bounding box center [240, 65] width 61 height 7
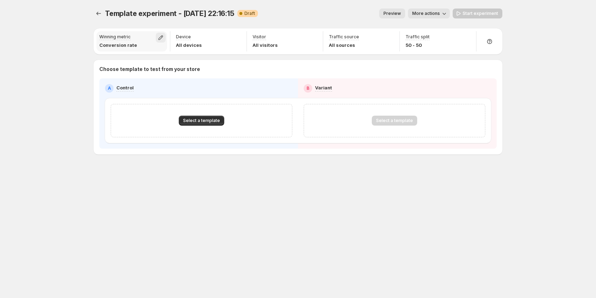
click at [162, 38] on icon "button" at bounding box center [160, 37] width 7 height 7
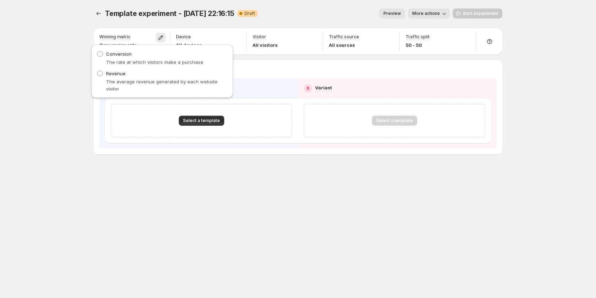
click at [71, 51] on div "Template experiment - Aug 18, 22:16:15. This page is ready Template experiment …" at bounding box center [298, 149] width 596 height 298
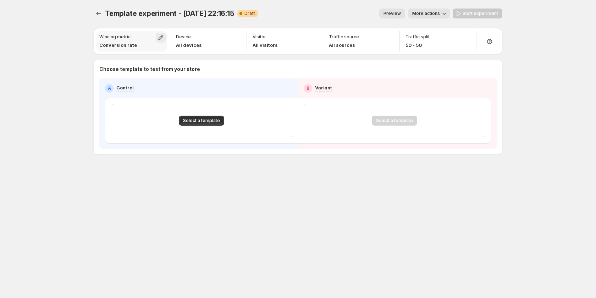
click at [162, 36] on icon "button" at bounding box center [160, 37] width 5 height 5
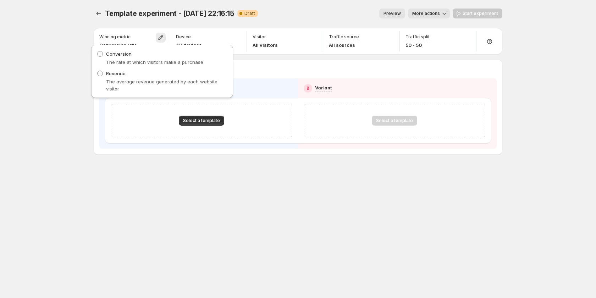
click at [73, 80] on div "Template experiment - Aug 18, 22:16:15. This page is ready Template experiment …" at bounding box center [298, 149] width 596 height 298
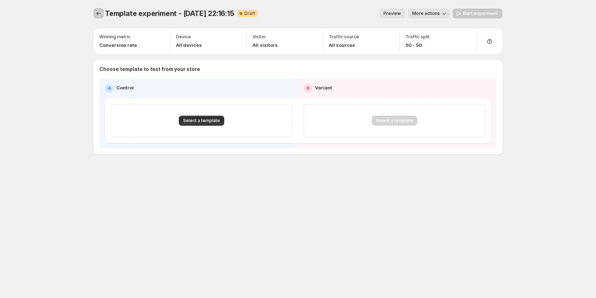
click at [102, 14] on button "Experiments" at bounding box center [99, 14] width 10 height 10
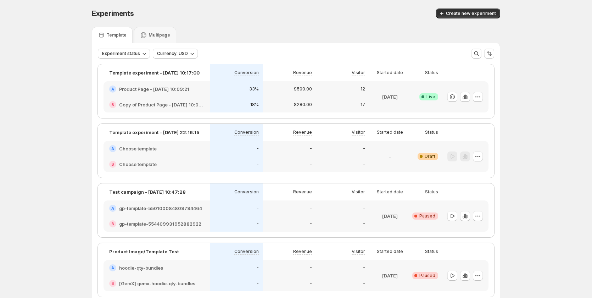
click at [219, 100] on div "18%" at bounding box center [236, 105] width 53 height 16
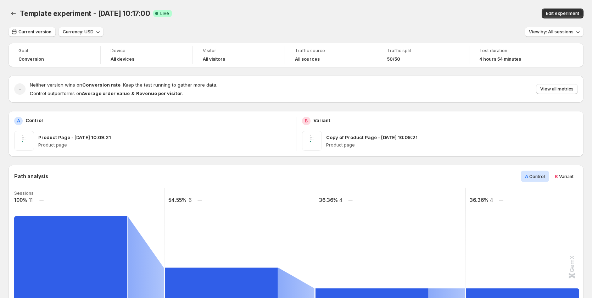
click at [63, 53] on span "Goal" at bounding box center [54, 51] width 72 height 6
click at [44, 32] on span "Current version" at bounding box center [34, 32] width 33 height 6
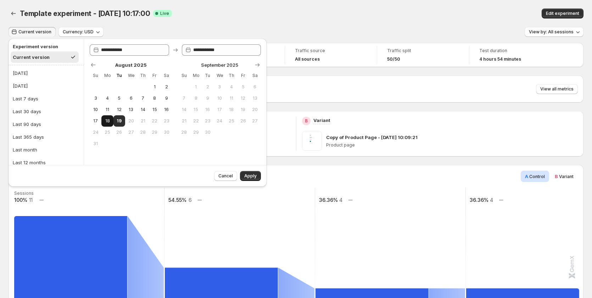
click at [107, 120] on span "18" at bounding box center [107, 121] width 6 height 6
type input "**********"
click at [116, 120] on button "19" at bounding box center [120, 120] width 12 height 11
click at [110, 120] on span "18" at bounding box center [107, 121] width 6 height 6
click at [115, 120] on button "19" at bounding box center [120, 120] width 12 height 11
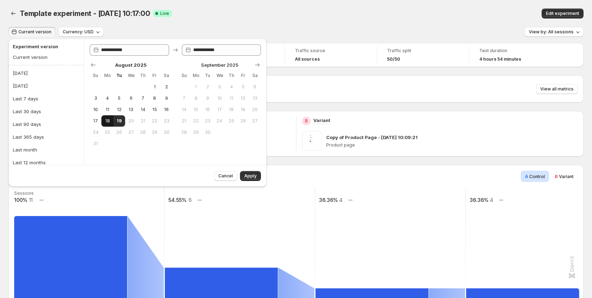
click at [104, 122] on span "18" at bounding box center [107, 121] width 6 height 6
click at [126, 122] on button "20" at bounding box center [131, 120] width 12 height 11
click at [118, 121] on span "19" at bounding box center [119, 121] width 6 height 6
click at [103, 121] on button "18" at bounding box center [107, 120] width 12 height 11
click at [119, 121] on span "19" at bounding box center [119, 121] width 6 height 6
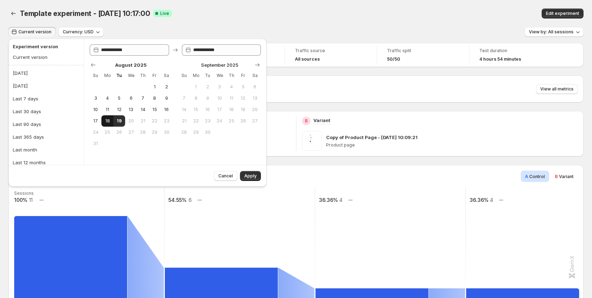
click at [110, 122] on span "18" at bounding box center [107, 121] width 6 height 6
type input "**********"
click at [41, 57] on div "Current version" at bounding box center [30, 57] width 35 height 7
type input "**********"
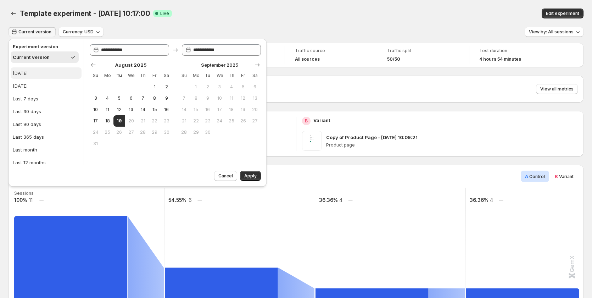
click at [44, 77] on button "[DATE]" at bounding box center [46, 72] width 71 height 11
click at [44, 57] on div "Current version" at bounding box center [30, 57] width 35 height 7
click at [44, 76] on button "[DATE]" at bounding box center [46, 72] width 71 height 11
click at [44, 59] on div "Current version" at bounding box center [30, 57] width 35 height 7
click at [44, 82] on button "[DATE]" at bounding box center [46, 85] width 71 height 11
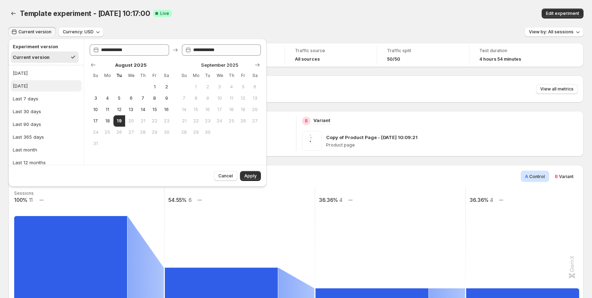
type input "**********"
click at [39, 55] on div "Current version" at bounding box center [30, 57] width 35 height 7
type input "**********"
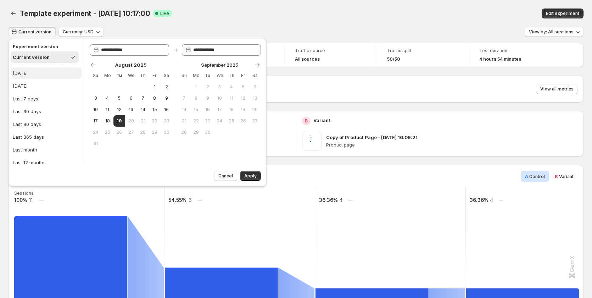
click at [37, 72] on button "[DATE]" at bounding box center [46, 72] width 71 height 11
click at [43, 57] on div "Current version" at bounding box center [30, 57] width 35 height 7
click at [44, 68] on button "[DATE]" at bounding box center [46, 72] width 71 height 11
click at [44, 57] on div "Current version" at bounding box center [30, 57] width 35 height 7
click at [43, 75] on button "[DATE]" at bounding box center [46, 72] width 71 height 11
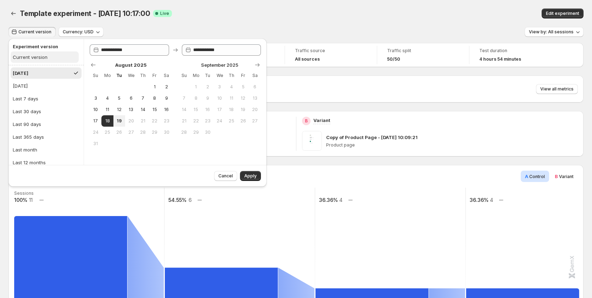
click at [48, 59] on button "Current version" at bounding box center [45, 56] width 68 height 11
click at [275, 9] on div "Template experiment - Aug 19, 10:17:00 Success Complete Live" at bounding box center [186, 14] width 333 height 10
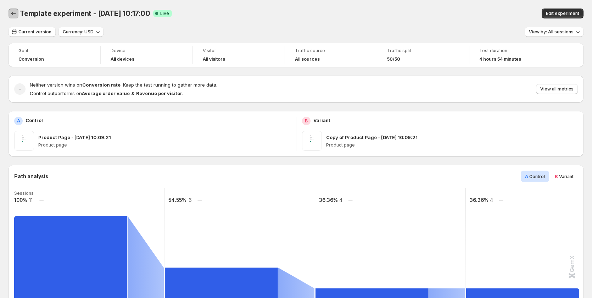
click at [9, 13] on button "Back" at bounding box center [14, 14] width 10 height 10
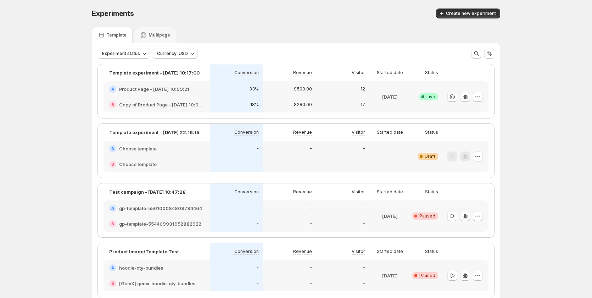
click at [391, 105] on div "Aug 18 2025" at bounding box center [389, 96] width 35 height 23
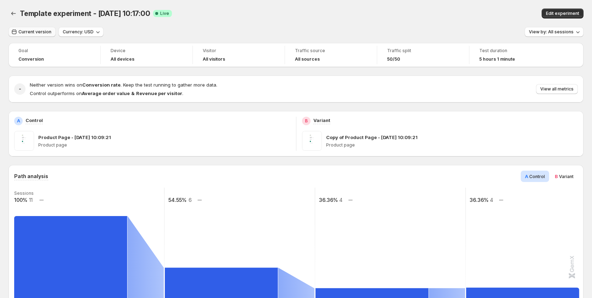
click at [31, 32] on span "Current version" at bounding box center [34, 32] width 33 height 6
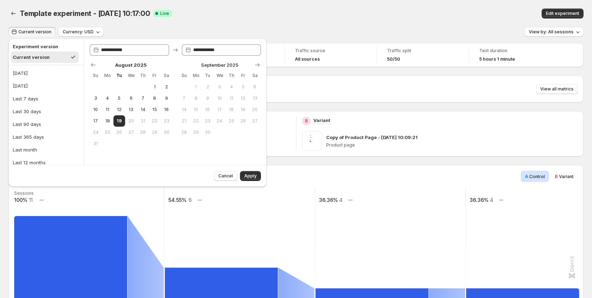
click at [323, 26] on div "Template experiment - Aug 19, 10:17:00. This page is ready Template experiment …" at bounding box center [296, 13] width 575 height 27
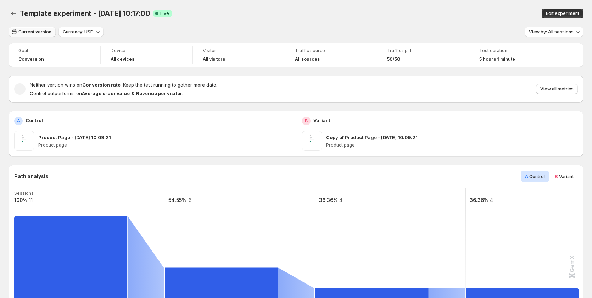
click at [32, 31] on span "Current version" at bounding box center [34, 32] width 33 height 6
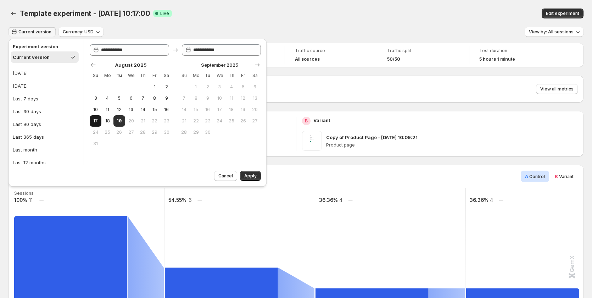
click at [95, 120] on span "17" at bounding box center [96, 121] width 6 height 6
type input "**********"
click at [108, 120] on span "18" at bounding box center [107, 121] width 6 height 6
type input "**********"
click at [248, 176] on span "Apply" at bounding box center [250, 176] width 12 height 6
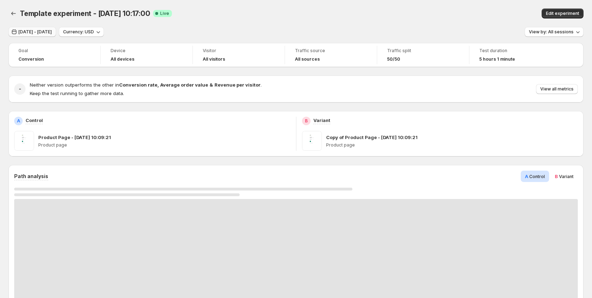
click at [49, 32] on span "Aug 16, 2025 - Aug 17, 2025" at bounding box center [34, 32] width 33 height 6
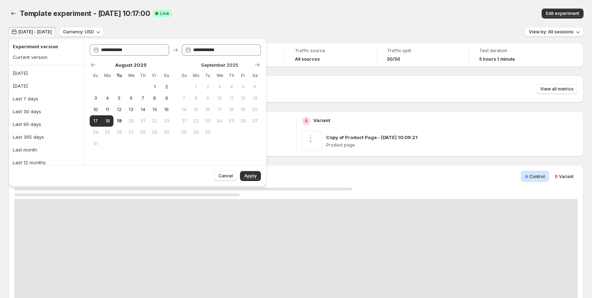
click at [169, 28] on div "Aug 16, 2025 - Aug 17, 2025 Currency: USD View by: All sessions" at bounding box center [296, 32] width 575 height 10
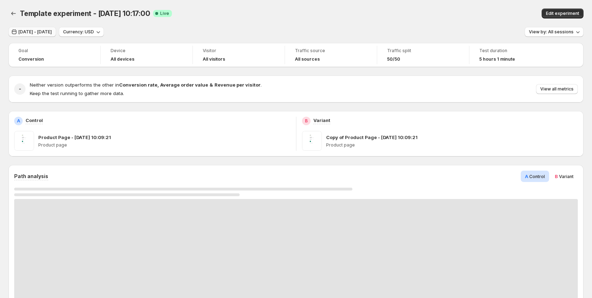
click at [40, 31] on span "Aug 16, 2025 - Aug 17, 2025" at bounding box center [34, 32] width 33 height 6
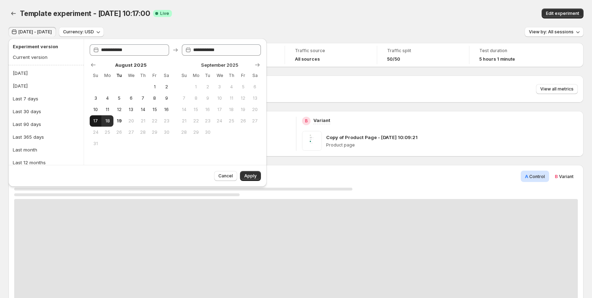
click at [93, 121] on span "17" at bounding box center [96, 121] width 6 height 6
click at [109, 120] on span "18" at bounding box center [107, 121] width 6 height 6
click at [93, 120] on span "17" at bounding box center [96, 121] width 6 height 6
click at [104, 120] on span "18" at bounding box center [107, 121] width 6 height 6
type input "**********"
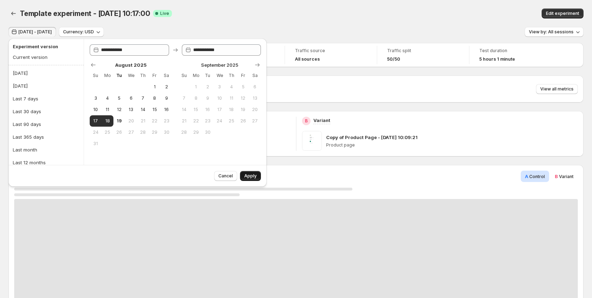
click at [251, 175] on span "Apply" at bounding box center [250, 176] width 12 height 6
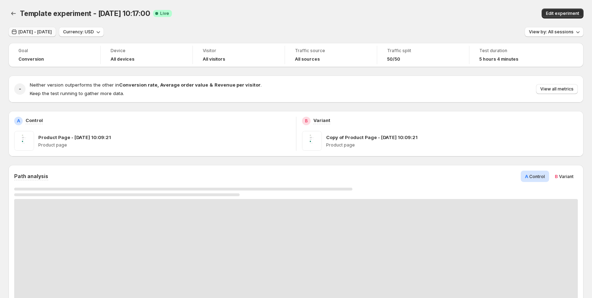
click at [32, 34] on span "Aug 16, 2025 - Aug 17, 2025" at bounding box center [34, 32] width 33 height 6
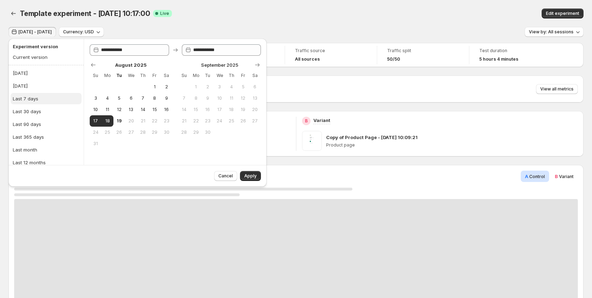
click at [31, 102] on div "Last 7 days" at bounding box center [26, 98] width 26 height 7
type input "**********"
click at [248, 178] on span "Apply" at bounding box center [250, 176] width 12 height 6
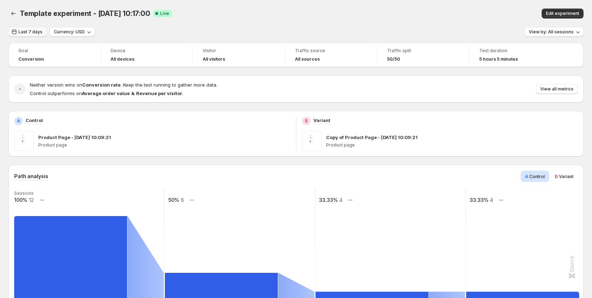
click at [23, 29] on span "Last 7 days" at bounding box center [30, 32] width 24 height 6
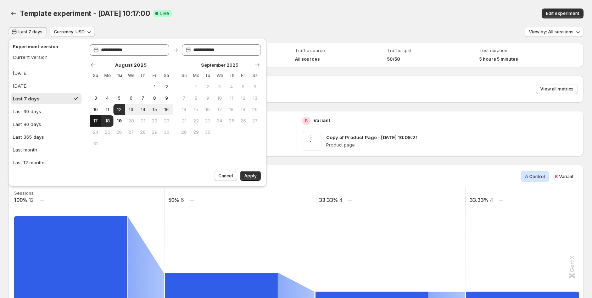
click at [92, 120] on button "17" at bounding box center [96, 120] width 12 height 11
type input "**********"
click at [106, 119] on span "18" at bounding box center [107, 121] width 6 height 6
type input "**********"
click at [244, 175] on button "Apply" at bounding box center [250, 176] width 21 height 10
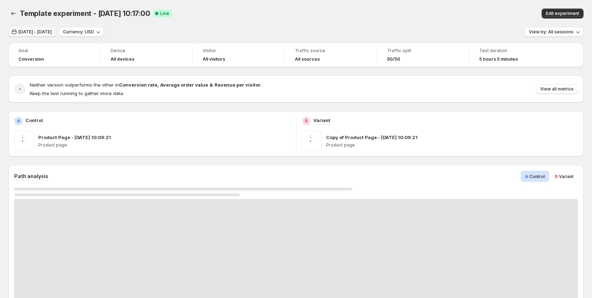
click at [36, 33] on span "[DATE] - [DATE]" at bounding box center [34, 32] width 33 height 6
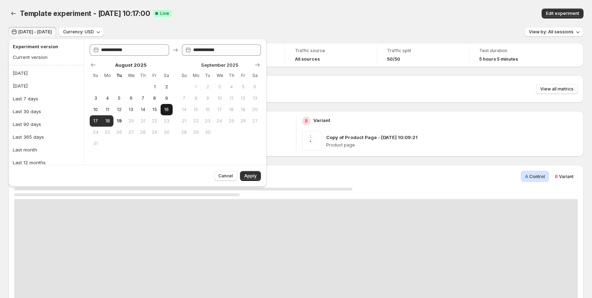
click at [169, 108] on span "16" at bounding box center [167, 110] width 6 height 6
type input "**********"
click at [111, 120] on button "18" at bounding box center [107, 120] width 12 height 11
type input "**********"
click at [254, 173] on span "Apply" at bounding box center [250, 176] width 12 height 6
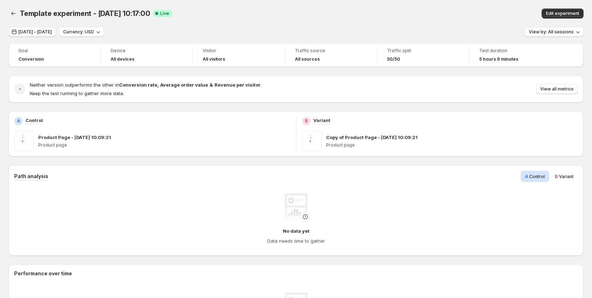
click at [44, 31] on span "Aug 15, 2025 - Aug 17, 2025" at bounding box center [34, 32] width 33 height 6
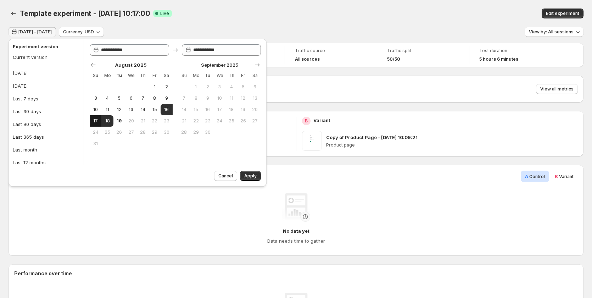
click at [91, 119] on button "17" at bounding box center [96, 120] width 12 height 11
type input "**********"
click at [104, 119] on button "18" at bounding box center [107, 120] width 12 height 11
type input "**********"
click at [254, 177] on span "Apply" at bounding box center [250, 176] width 12 height 6
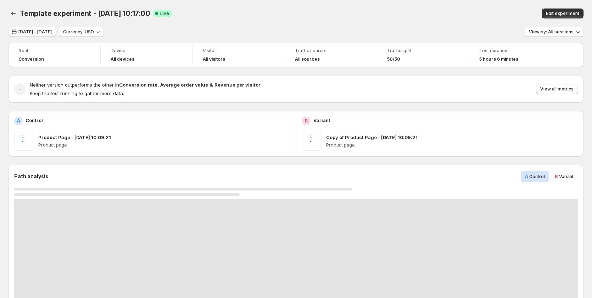
click at [52, 32] on span "[DATE] - [DATE]" at bounding box center [34, 32] width 33 height 6
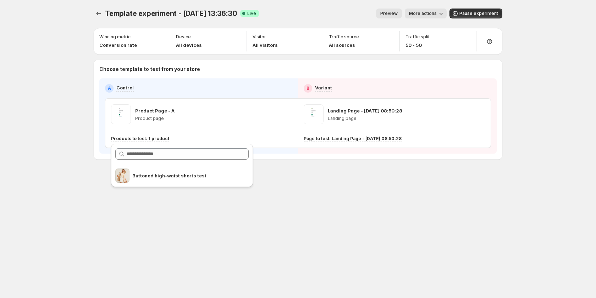
click at [439, 12] on button "More actions" at bounding box center [426, 14] width 42 height 10
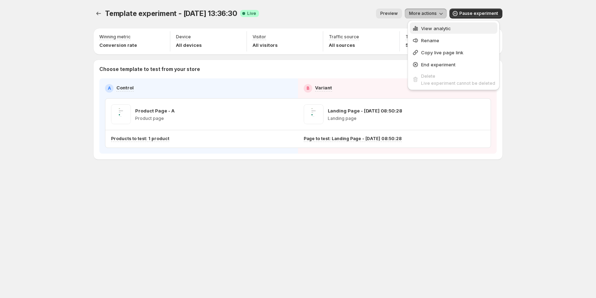
click at [438, 29] on span "View analytic" at bounding box center [436, 29] width 30 height 6
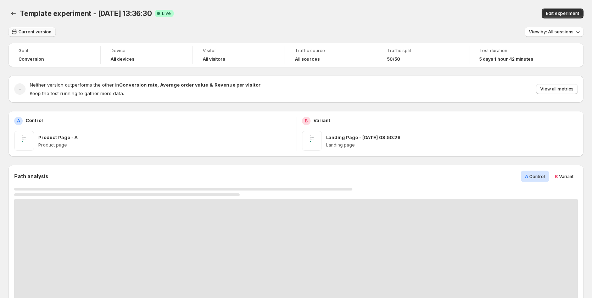
click at [33, 31] on span "Current version" at bounding box center [34, 32] width 33 height 6
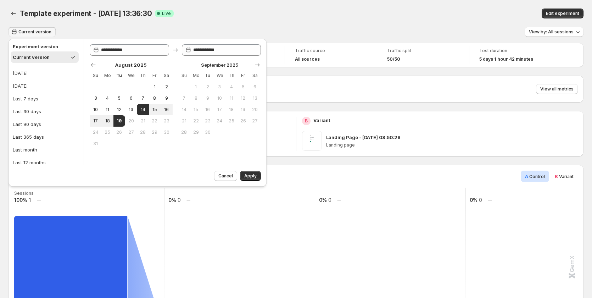
drag, startPoint x: 201, startPoint y: 16, endPoint x: 54, endPoint y: 39, distance: 148.7
click at [201, 16] on div "Template experiment - [DATE] 13:36:30 Success Complete Live" at bounding box center [187, 14] width 334 height 10
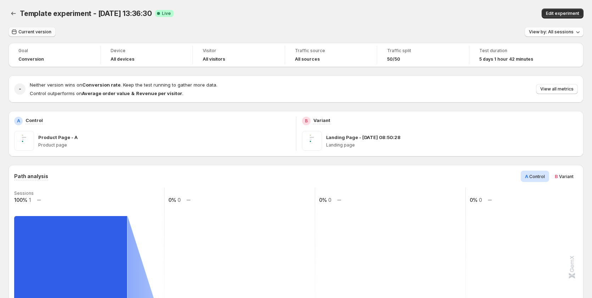
click at [32, 32] on span "Current version" at bounding box center [34, 32] width 33 height 6
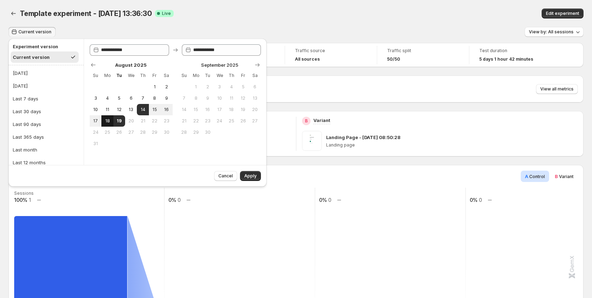
click at [106, 121] on span "18" at bounding box center [107, 121] width 6 height 6
type input "**********"
click at [118, 118] on button "19" at bounding box center [120, 120] width 12 height 11
type input "**********"
click at [249, 176] on span "Apply" at bounding box center [250, 176] width 12 height 6
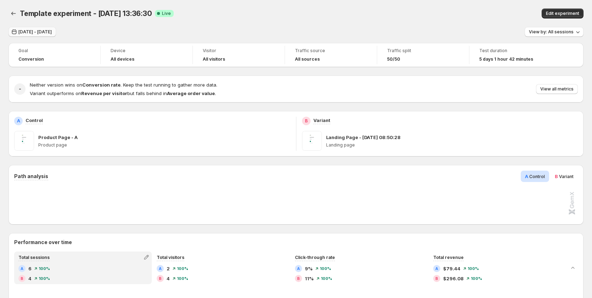
click at [52, 33] on span "[DATE] - [DATE]" at bounding box center [34, 32] width 33 height 6
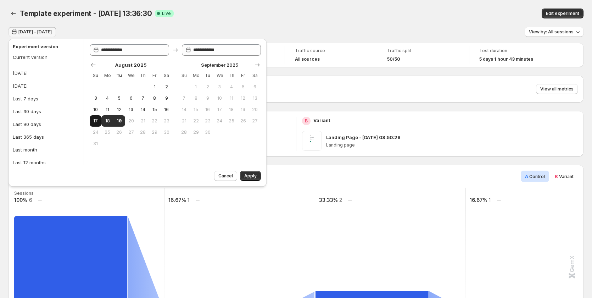
click at [100, 121] on button "17" at bounding box center [96, 120] width 12 height 11
type input "**********"
click at [110, 120] on span "18" at bounding box center [107, 121] width 6 height 6
type input "**********"
click at [247, 175] on span "Apply" at bounding box center [250, 176] width 12 height 6
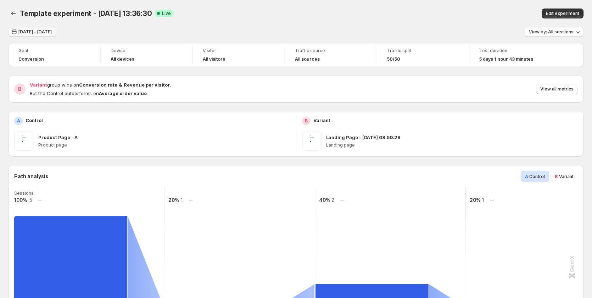
click at [43, 33] on span "[DATE] - [DATE]" at bounding box center [34, 32] width 33 height 6
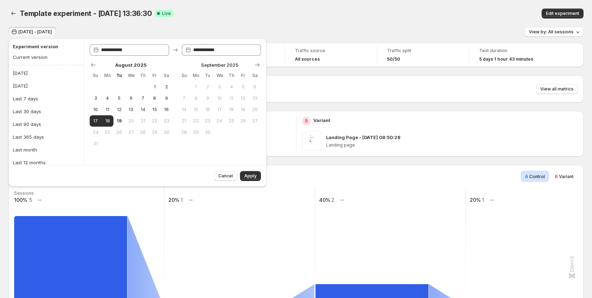
click at [50, 32] on span "[DATE] - [DATE]" at bounding box center [34, 32] width 33 height 6
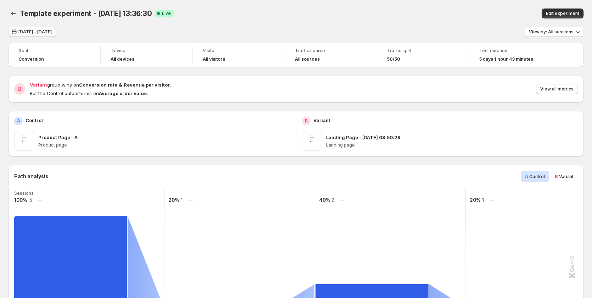
click at [52, 32] on span "[DATE] - [DATE]" at bounding box center [34, 32] width 33 height 6
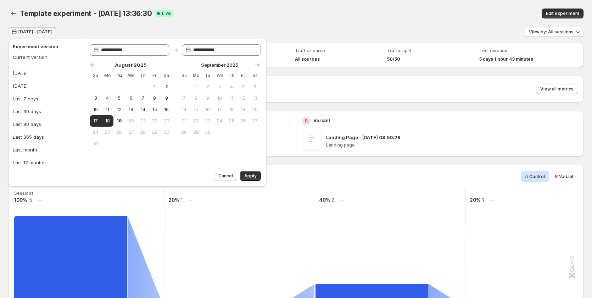
click at [326, 143] on div "Landing Page - Aug 11, 08:50:28 Landing page" at bounding box center [440, 141] width 276 height 20
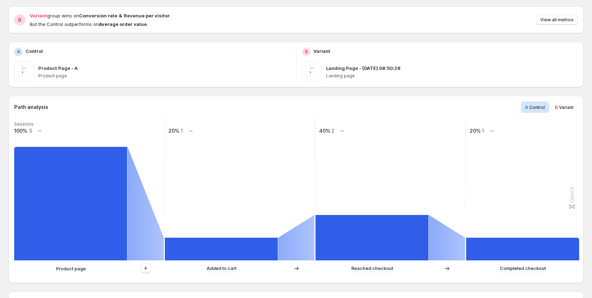
scroll to position [71, 0]
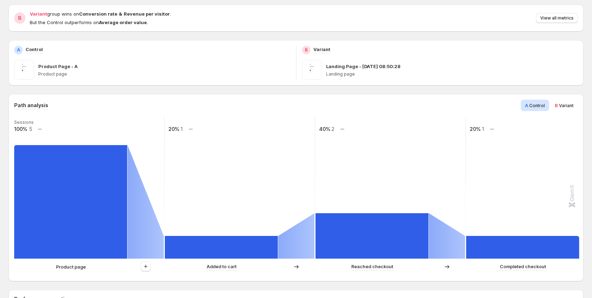
click at [569, 106] on span "Variant" at bounding box center [566, 105] width 15 height 5
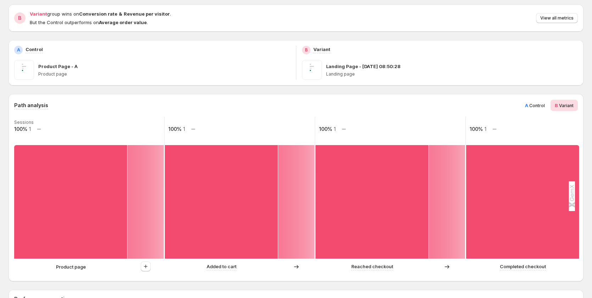
click at [536, 106] on span "Control" at bounding box center [538, 105] width 16 height 5
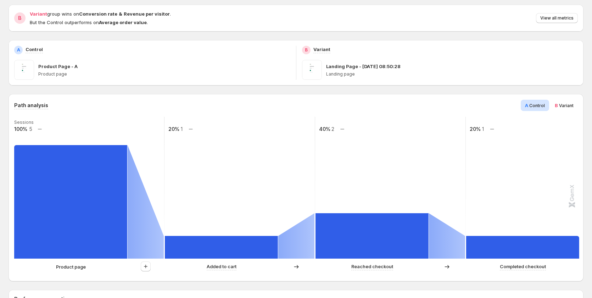
click at [558, 107] on span "B" at bounding box center [556, 106] width 3 height 6
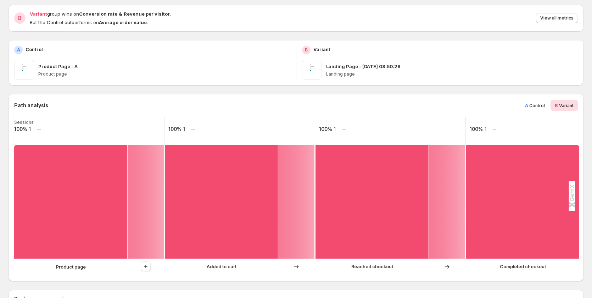
click at [539, 100] on div "A Control" at bounding box center [535, 105] width 28 height 11
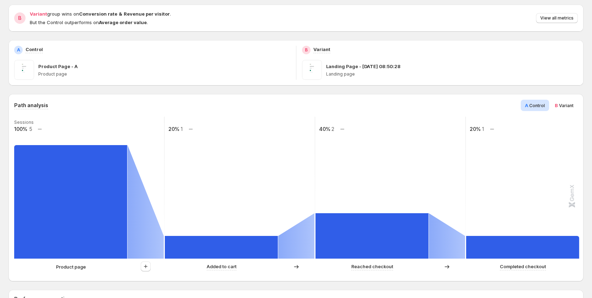
click at [566, 107] on span "Variant" at bounding box center [566, 105] width 15 height 5
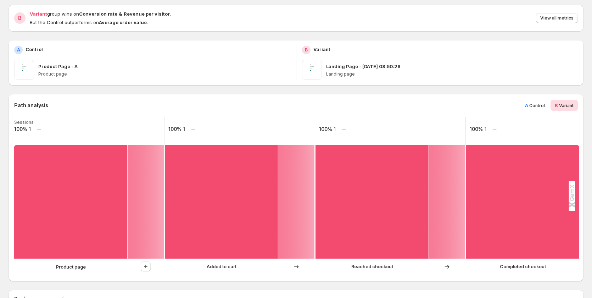
drag, startPoint x: 539, startPoint y: 106, endPoint x: 536, endPoint y: 101, distance: 6.2
click at [539, 103] on span "Control" at bounding box center [538, 105] width 16 height 5
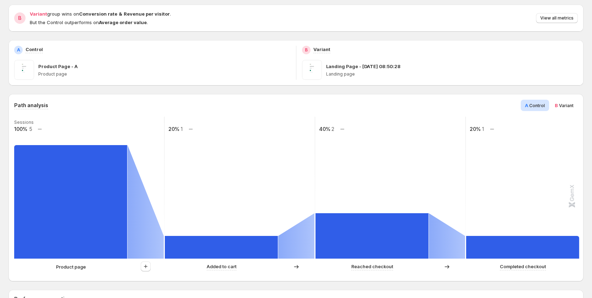
click at [564, 106] on span "Variant" at bounding box center [566, 105] width 15 height 5
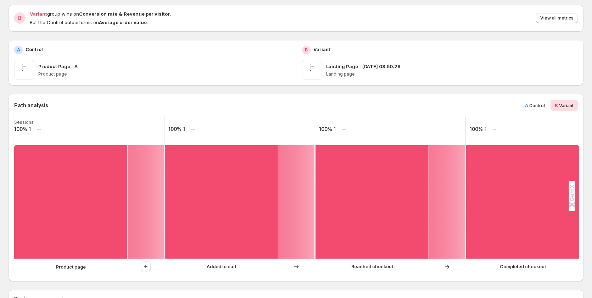
click at [536, 106] on span "Control" at bounding box center [538, 105] width 16 height 5
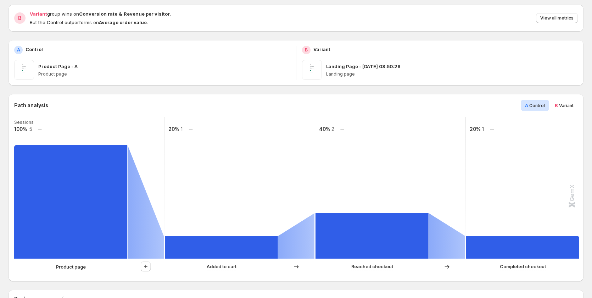
click at [568, 104] on span "Variant" at bounding box center [566, 105] width 15 height 5
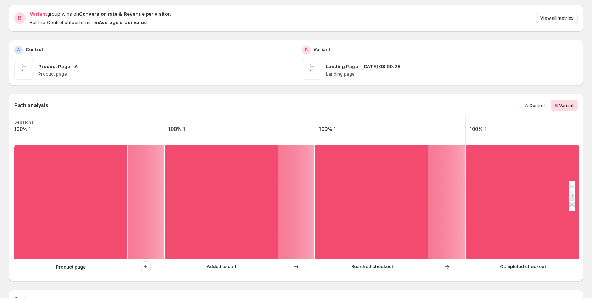
click at [545, 102] on span "A Control" at bounding box center [535, 105] width 20 height 7
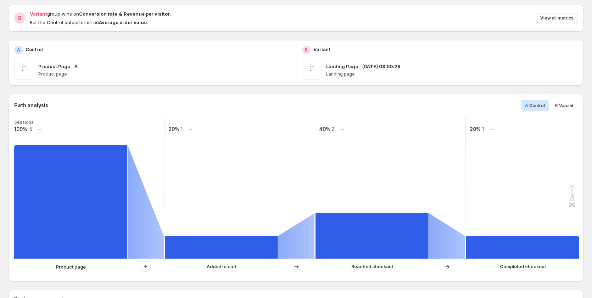
click at [564, 104] on span "Variant" at bounding box center [566, 105] width 15 height 5
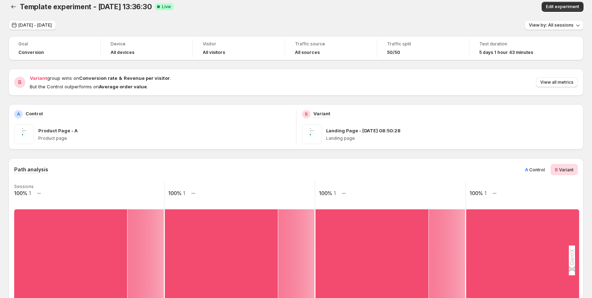
scroll to position [0, 0]
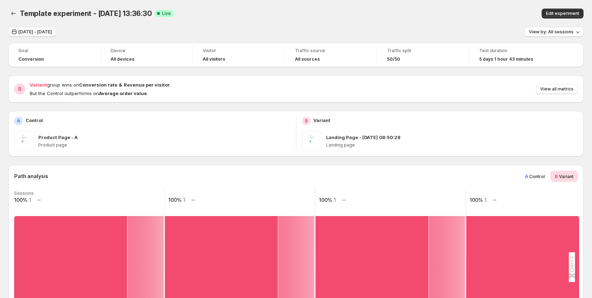
click at [45, 31] on span "Aug 17, 2025 - Aug 18, 2025" at bounding box center [34, 32] width 33 height 6
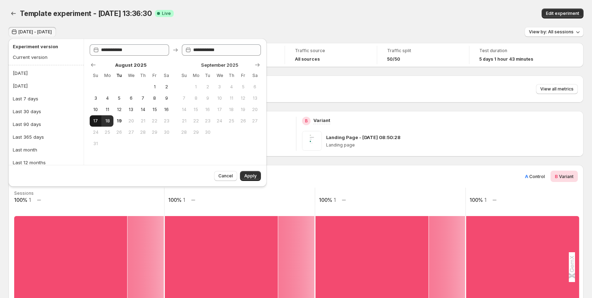
click at [95, 119] on span "17" at bounding box center [96, 121] width 6 height 6
click at [120, 118] on span "19" at bounding box center [119, 121] width 6 height 6
type input "**********"
click at [255, 176] on span "Apply" at bounding box center [250, 176] width 12 height 6
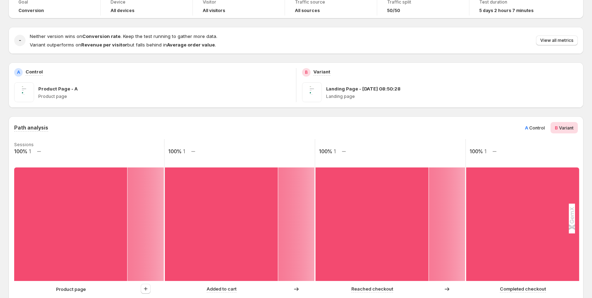
scroll to position [35, 0]
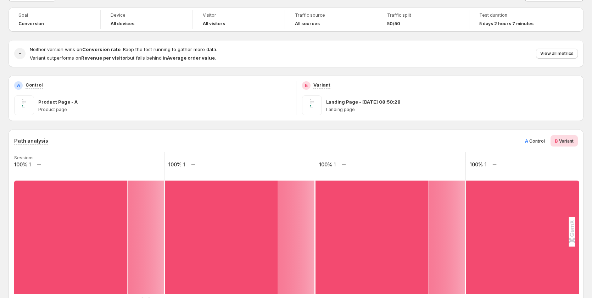
click at [539, 140] on span "Control" at bounding box center [538, 140] width 16 height 5
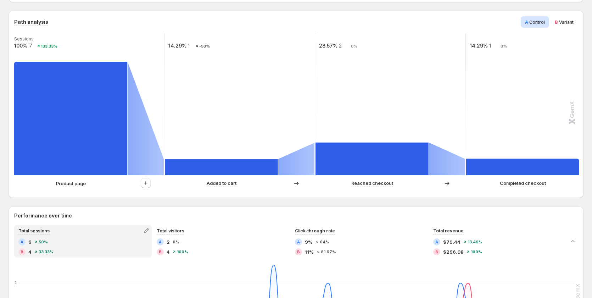
scroll to position [142, 0]
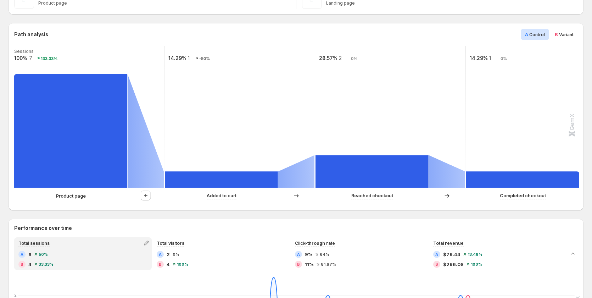
click at [568, 35] on span "Variant" at bounding box center [566, 34] width 15 height 5
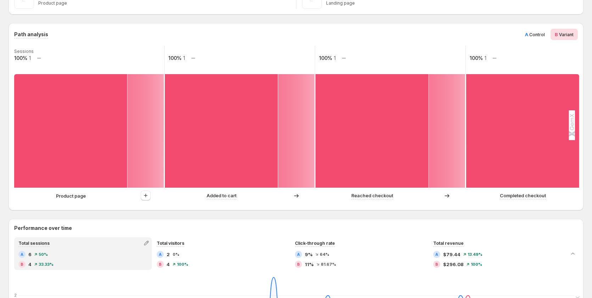
click at [545, 37] on span "Control" at bounding box center [538, 34] width 16 height 5
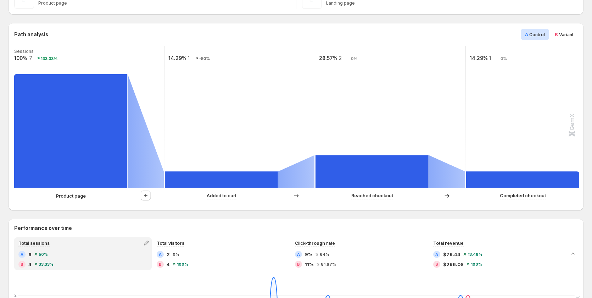
click at [568, 37] on span "Variant" at bounding box center [566, 34] width 15 height 5
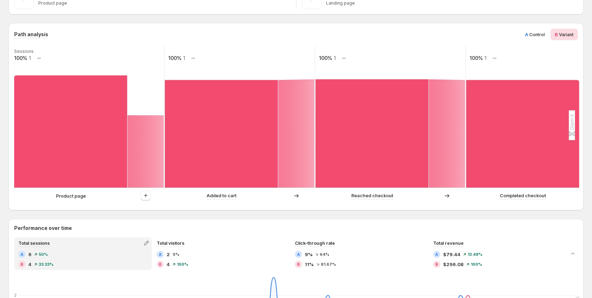
click at [541, 33] on span "Control" at bounding box center [538, 34] width 16 height 5
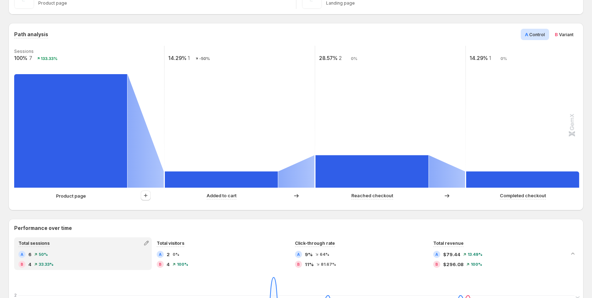
scroll to position [0, 0]
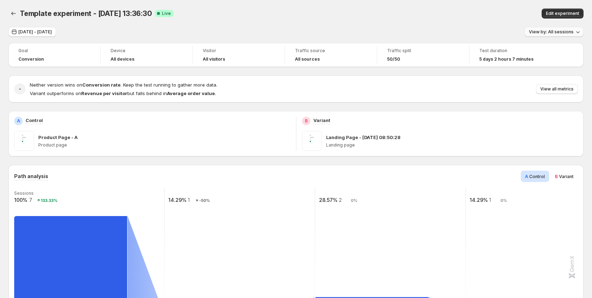
click at [559, 33] on span "View by: All sessions" at bounding box center [551, 32] width 45 height 6
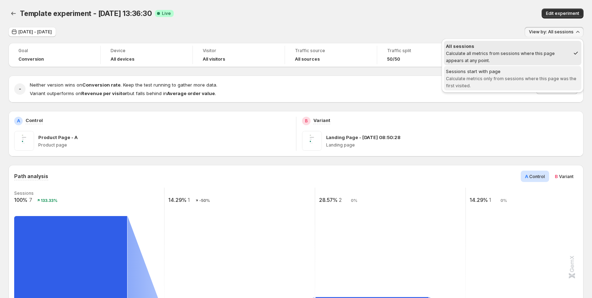
click at [541, 71] on div "Sessions start with page" at bounding box center [512, 71] width 133 height 7
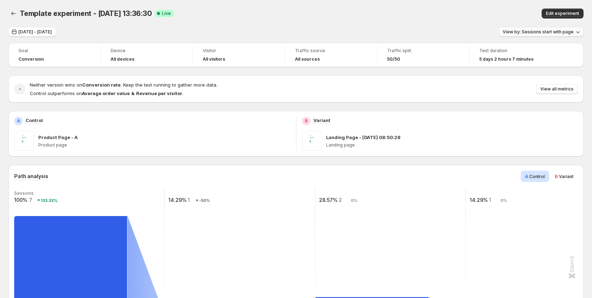
click at [544, 34] on span "View by: Sessions start with page" at bounding box center [538, 32] width 71 height 6
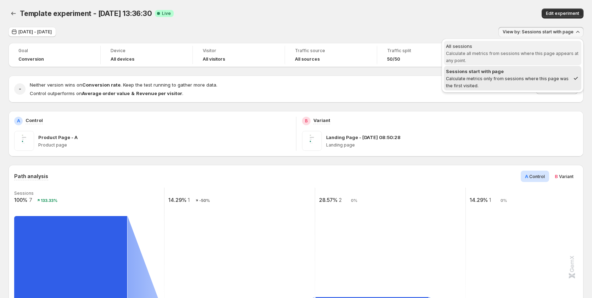
click at [487, 60] on span "All sessions Calculate all metrics from sessions where this page appears at any…" at bounding box center [512, 53] width 133 height 21
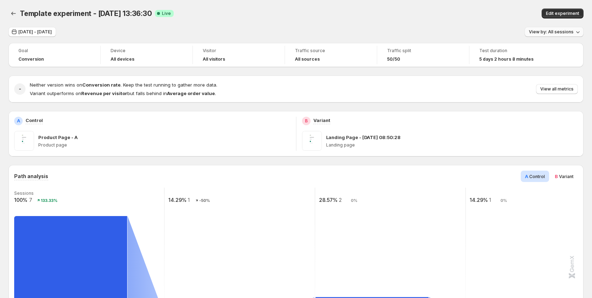
click at [560, 32] on span "View by: All sessions" at bounding box center [551, 32] width 45 height 6
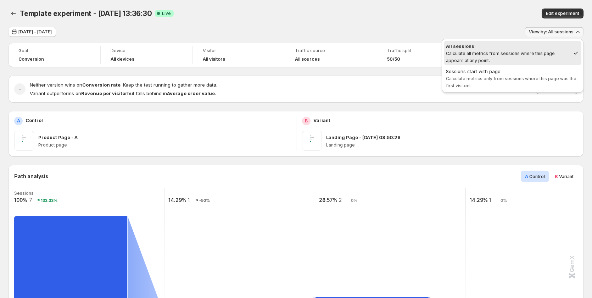
click at [471, 28] on div "Aug 17, 2025 - Aug 19, 2025 View by: All sessions" at bounding box center [296, 32] width 575 height 10
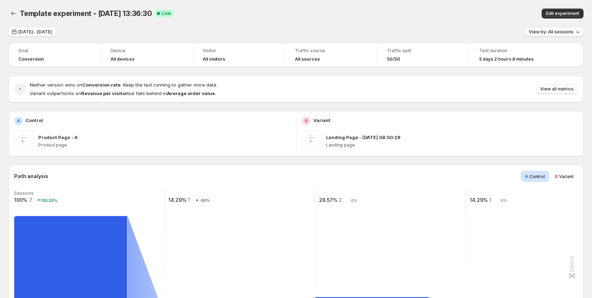
click at [556, 30] on span "View by: All sessions" at bounding box center [551, 32] width 45 height 6
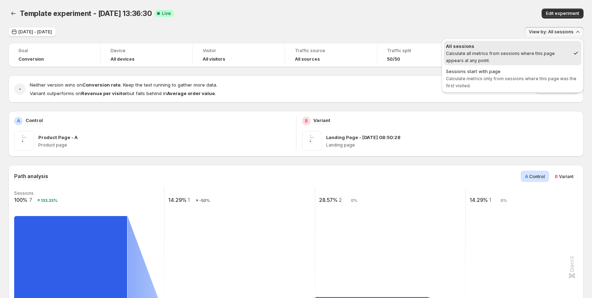
click at [463, 17] on div "Edit experiment" at bounding box center [471, 14] width 225 height 10
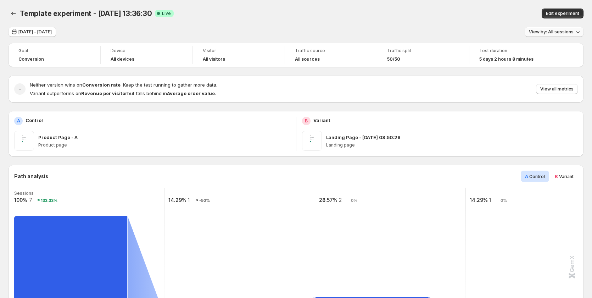
click at [538, 32] on span "View by: All sessions" at bounding box center [551, 32] width 45 height 6
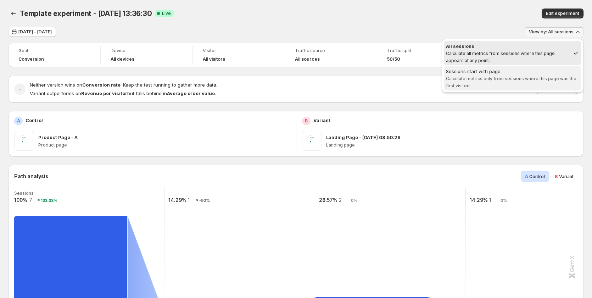
click at [527, 75] on span "Sessions start with page Calculate metrics only from sessions where this page w…" at bounding box center [512, 78] width 133 height 21
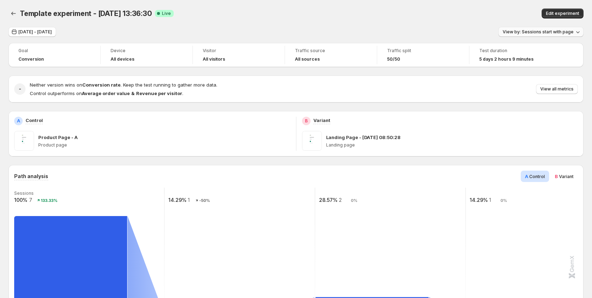
click at [519, 34] on span "View by: Sessions start with page" at bounding box center [538, 32] width 71 height 6
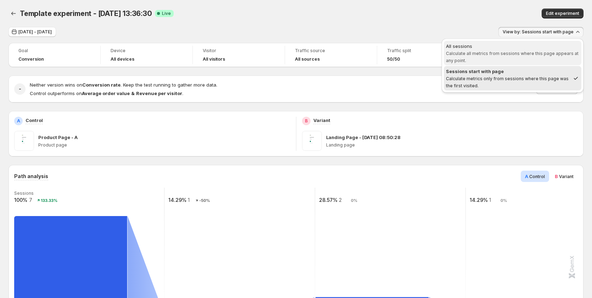
click at [515, 50] on span "All sessions Calculate all metrics from sessions where this page appears at any…" at bounding box center [512, 53] width 133 height 21
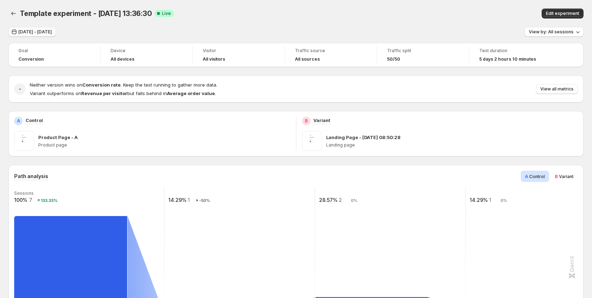
click at [52, 30] on span "[DATE] - [DATE]" at bounding box center [34, 32] width 33 height 6
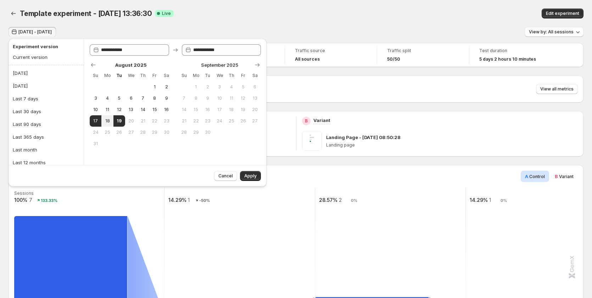
click at [141, 29] on div "Aug 17, 2025 - Aug 19, 2025 View by: All sessions" at bounding box center [296, 32] width 575 height 10
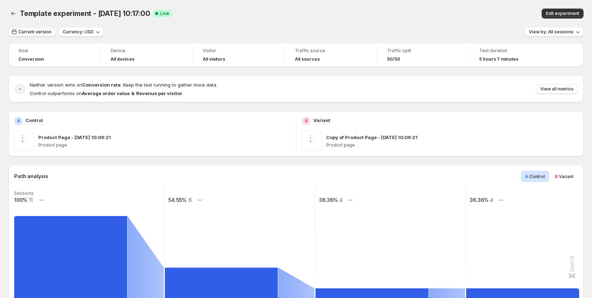
click at [46, 30] on span "Current version" at bounding box center [34, 32] width 33 height 6
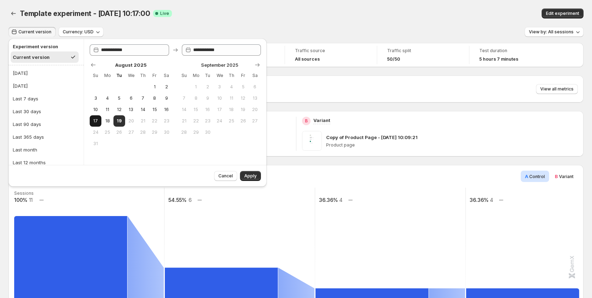
click at [99, 119] on button "17" at bounding box center [96, 120] width 12 height 11
type input "**********"
click at [110, 120] on span "18" at bounding box center [107, 121] width 6 height 6
type input "**********"
click at [244, 174] on button "Apply" at bounding box center [250, 176] width 21 height 10
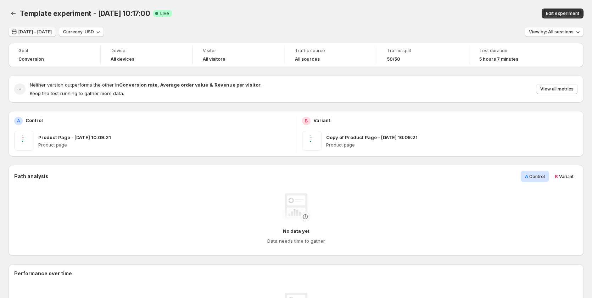
click at [31, 31] on span "[DATE] - [DATE]" at bounding box center [34, 32] width 33 height 6
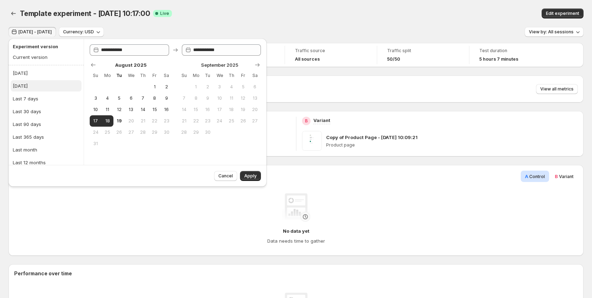
click at [41, 90] on button "[DATE]" at bounding box center [46, 85] width 71 height 11
click at [22, 73] on div "[DATE]" at bounding box center [20, 73] width 15 height 7
type input "**********"
click at [30, 96] on div "Last 7 days" at bounding box center [26, 98] width 26 height 7
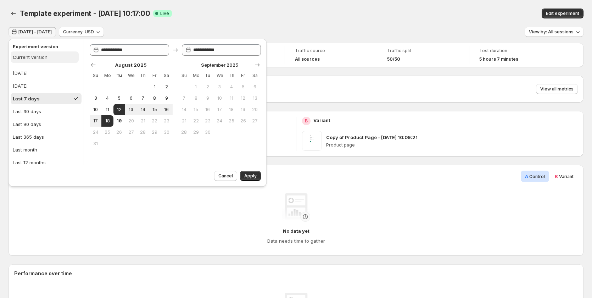
click at [40, 58] on div "Current version" at bounding box center [30, 57] width 35 height 7
click at [106, 119] on span "18" at bounding box center [107, 121] width 6 height 6
type input "**********"
click at [116, 120] on button "19" at bounding box center [120, 120] width 12 height 11
type input "**********"
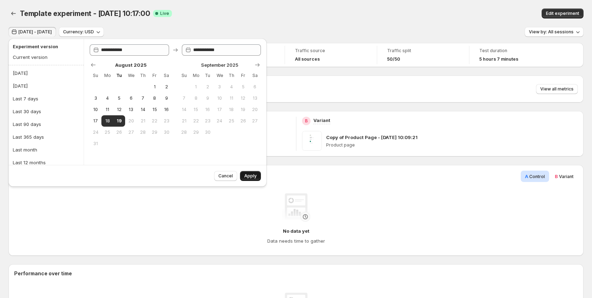
click at [253, 178] on span "Apply" at bounding box center [250, 176] width 12 height 6
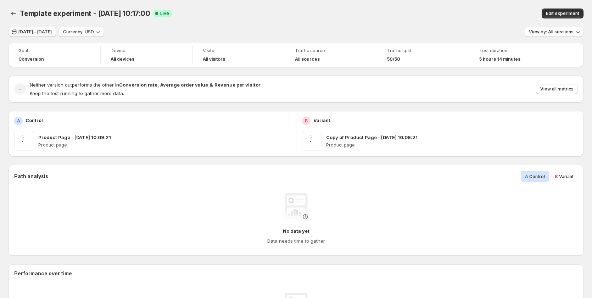
click at [40, 33] on span "[DATE] - [DATE]" at bounding box center [34, 32] width 33 height 6
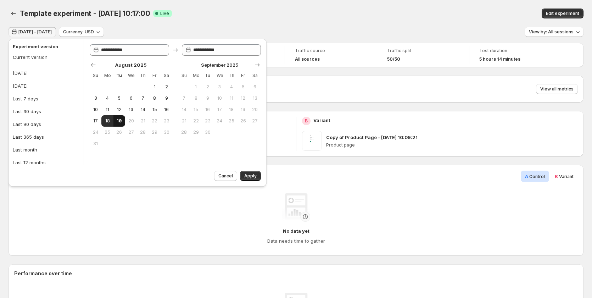
click at [120, 120] on span "19" at bounding box center [119, 121] width 6 height 6
type input "**********"
click at [129, 121] on span "20" at bounding box center [131, 121] width 6 height 6
click at [131, 122] on span "20" at bounding box center [131, 121] width 6 height 6
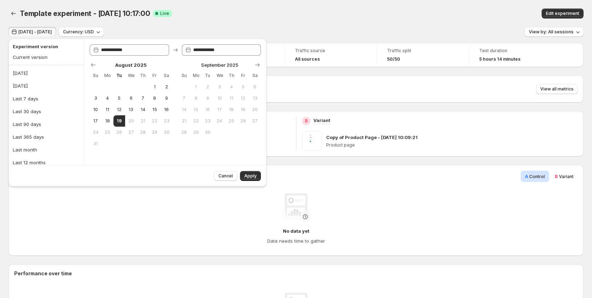
click at [131, 122] on span "20" at bounding box center [131, 121] width 6 height 6
click at [31, 73] on button "Today" at bounding box center [46, 72] width 71 height 11
click at [253, 175] on span "Apply" at bounding box center [250, 176] width 12 height 6
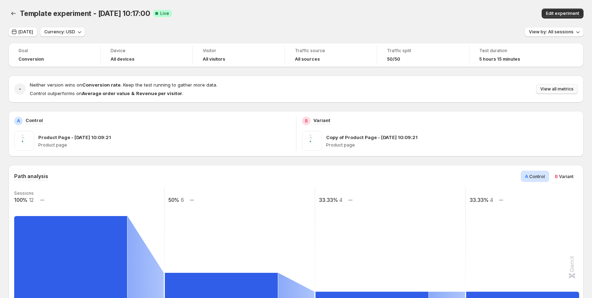
click at [561, 90] on span "View all metrics" at bounding box center [557, 89] width 33 height 6
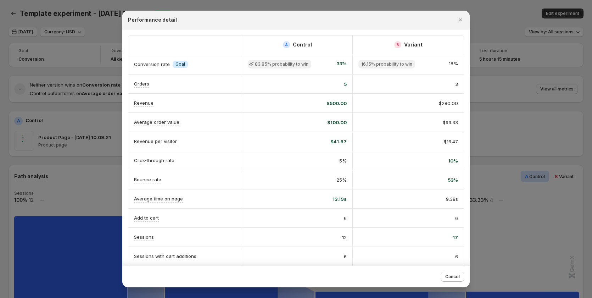
click at [549, 69] on div at bounding box center [296, 149] width 592 height 298
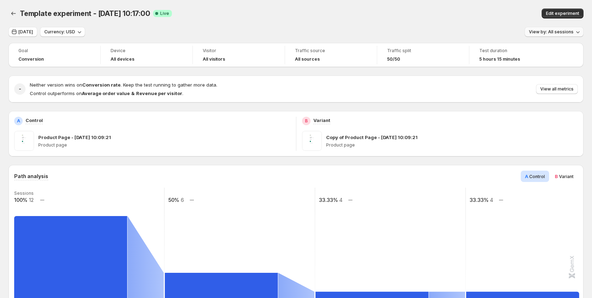
click at [564, 32] on span "View by: All sessions" at bounding box center [551, 32] width 45 height 6
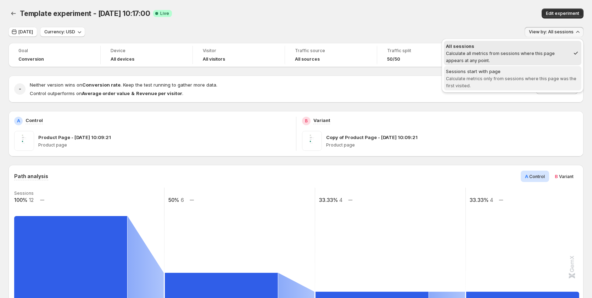
click at [524, 80] on span "Calculate metrics only from sessions where this page was the first visited." at bounding box center [511, 82] width 131 height 12
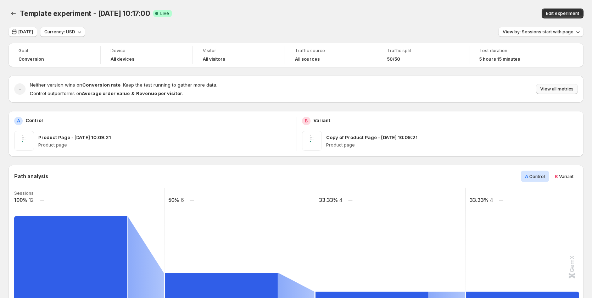
click at [554, 88] on span "View all metrics" at bounding box center [557, 89] width 33 height 6
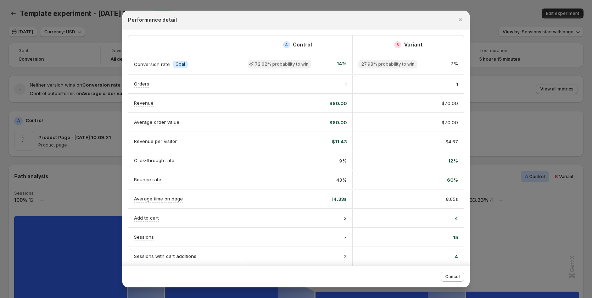
click at [45, 179] on div at bounding box center [296, 149] width 592 height 298
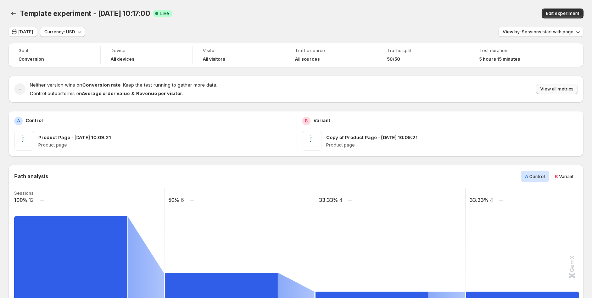
click at [567, 90] on span "View all metrics" at bounding box center [557, 89] width 33 height 6
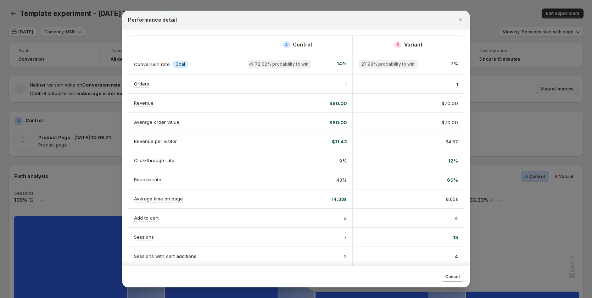
click at [68, 188] on div at bounding box center [296, 149] width 592 height 298
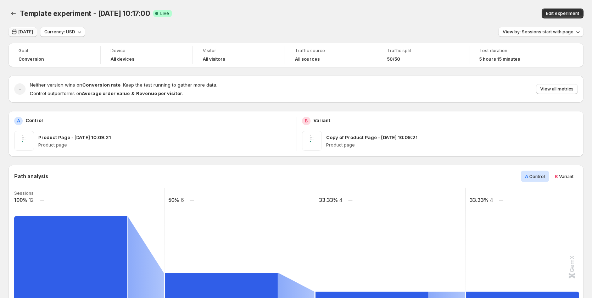
click at [23, 32] on span "[DATE]" at bounding box center [25, 32] width 15 height 6
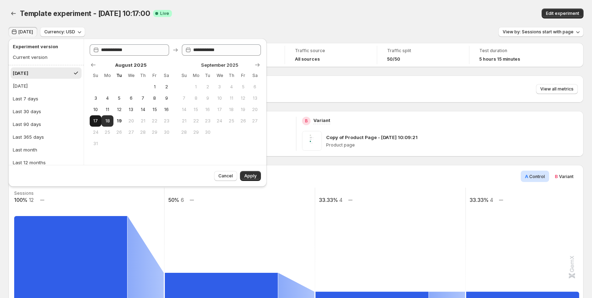
click at [99, 122] on span "17" at bounding box center [96, 121] width 6 height 6
type input "**********"
click at [102, 122] on button "18" at bounding box center [107, 120] width 12 height 11
type input "**********"
click at [251, 173] on span "Apply" at bounding box center [250, 176] width 12 height 6
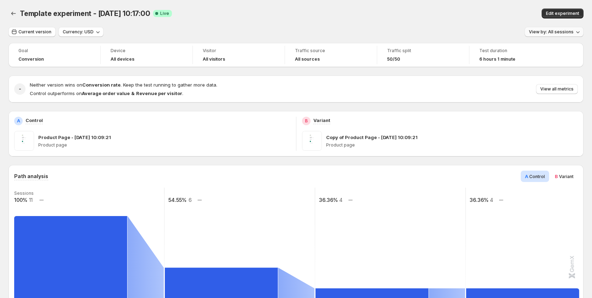
click at [556, 30] on span "View by: All sessions" at bounding box center [551, 32] width 45 height 6
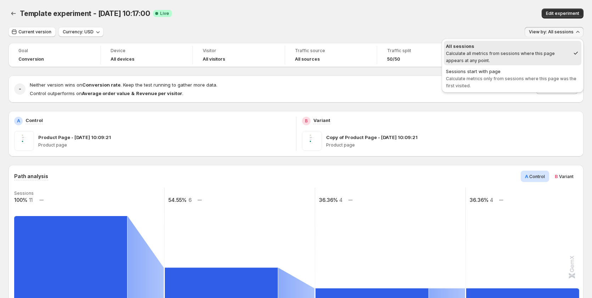
click at [335, 23] on div "Template experiment - Aug 19, 10:17:00. This page is ready Template experiment …" at bounding box center [296, 13] width 575 height 27
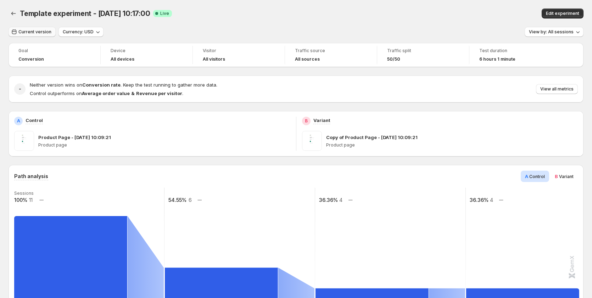
click at [25, 33] on span "Current version" at bounding box center [34, 32] width 33 height 6
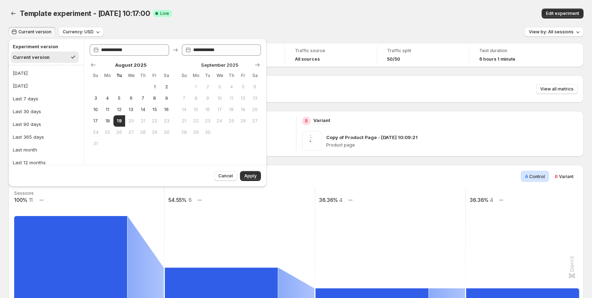
click at [229, 21] on div "Template experiment - Aug 19, 10:17:00. This page is ready Template experiment …" at bounding box center [296, 13] width 575 height 27
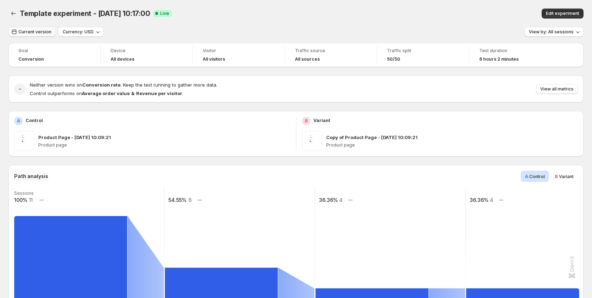
click at [29, 29] on button "Current version" at bounding box center [32, 32] width 47 height 10
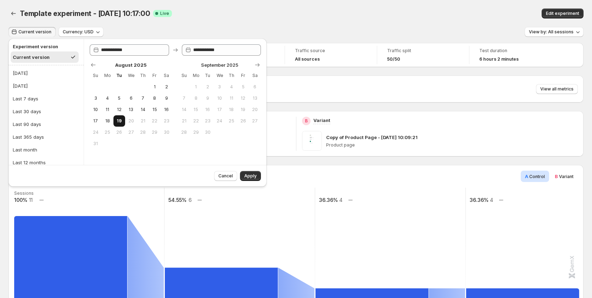
click at [121, 122] on span "19" at bounding box center [119, 121] width 6 height 6
click at [249, 175] on span "Apply" at bounding box center [250, 176] width 12 height 6
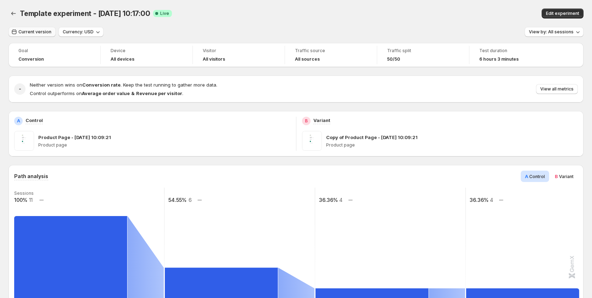
click at [48, 33] on span "Current version" at bounding box center [34, 32] width 33 height 6
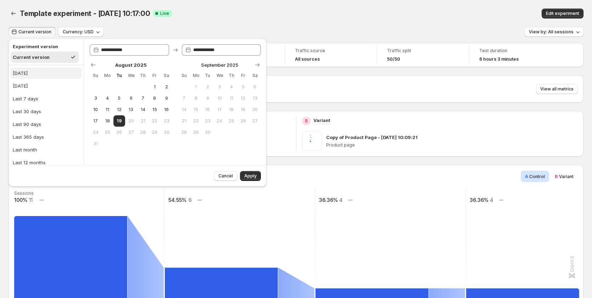
click at [31, 73] on button "[DATE]" at bounding box center [46, 72] width 71 height 11
click at [247, 177] on span "Apply" at bounding box center [250, 176] width 12 height 6
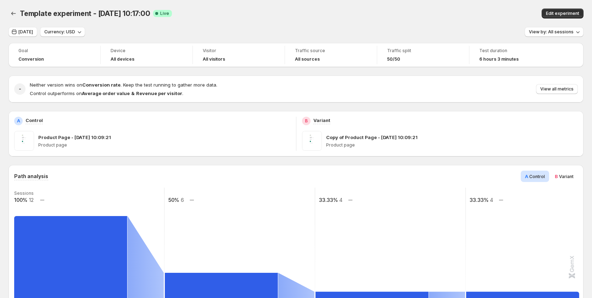
click at [535, 32] on span "View by: All sessions" at bounding box center [551, 32] width 45 height 6
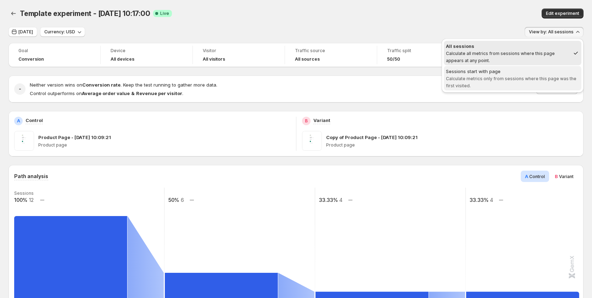
click at [489, 78] on span "Calculate metrics only from sessions where this page was the first visited." at bounding box center [511, 82] width 131 height 12
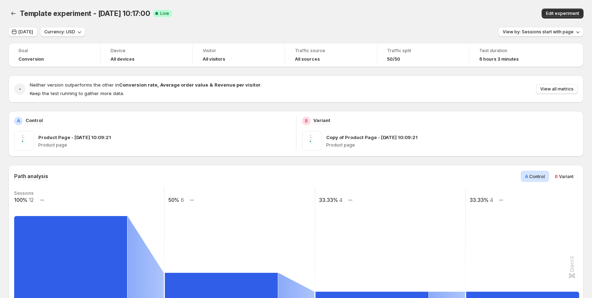
click at [296, 18] on div "Template experiment - Aug 19, 10:17:00. This page is ready Template experiment …" at bounding box center [296, 13] width 575 height 27
click at [532, 31] on span "View by: Sessions start with page" at bounding box center [538, 32] width 71 height 6
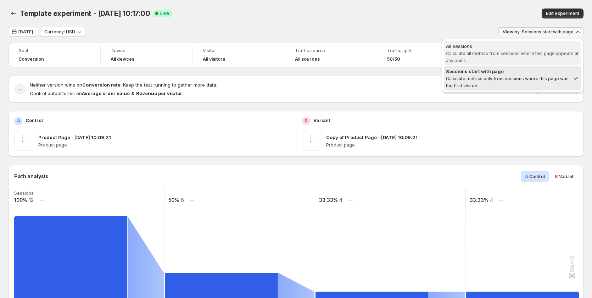
click at [529, 53] on span "Calculate all metrics from sessions where this page appears at any point." at bounding box center [512, 57] width 133 height 12
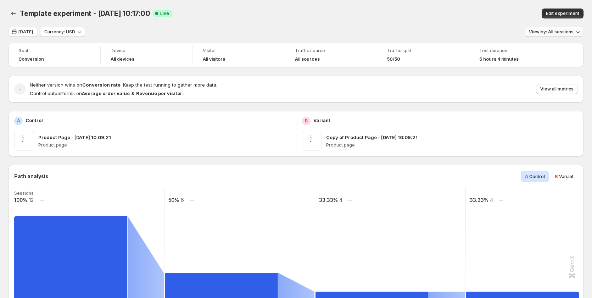
click at [551, 33] on span "View by: All sessions" at bounding box center [551, 32] width 45 height 6
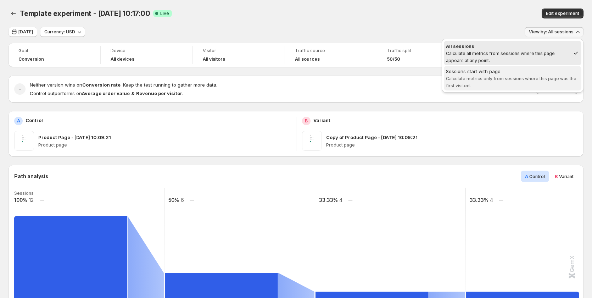
click at [554, 73] on div "Sessions start with page" at bounding box center [512, 71] width 133 height 7
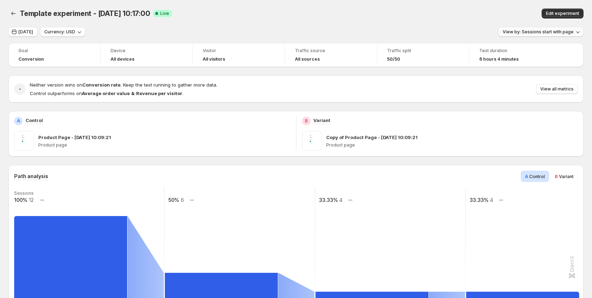
click at [541, 34] on span "View by: Sessions start with page" at bounding box center [538, 32] width 71 height 6
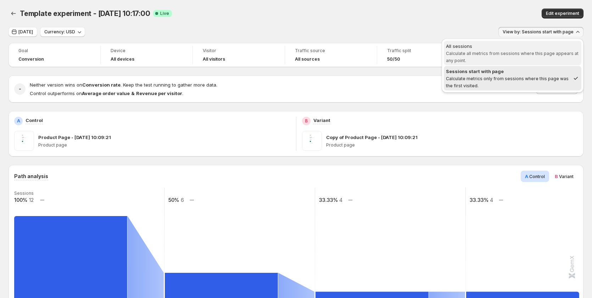
click at [536, 51] on span "Calculate all metrics from sessions where this page appears at any point." at bounding box center [512, 57] width 133 height 12
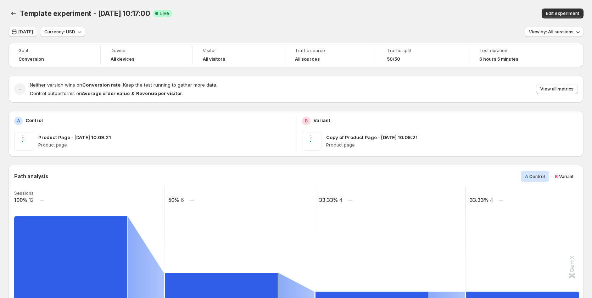
click at [14, 30] on icon "button" at bounding box center [14, 31] width 7 height 7
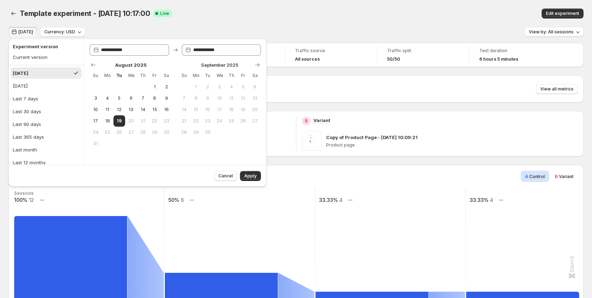
click at [32, 76] on button "[DATE]" at bounding box center [46, 72] width 71 height 11
click at [104, 119] on button "18" at bounding box center [107, 120] width 12 height 11
type input "**********"
click at [114, 119] on button "19" at bounding box center [120, 120] width 12 height 11
type input "**********"
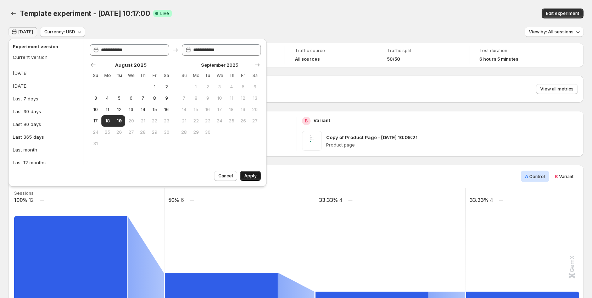
click at [254, 175] on span "Apply" at bounding box center [250, 176] width 12 height 6
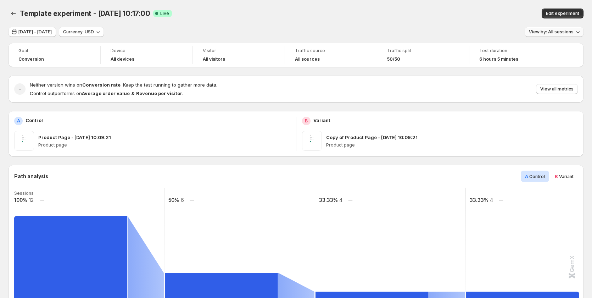
click at [550, 33] on span "View by: All sessions" at bounding box center [551, 32] width 45 height 6
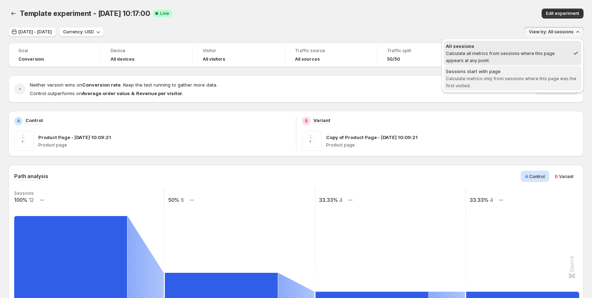
click at [546, 74] on div "Sessions start with page" at bounding box center [512, 71] width 133 height 7
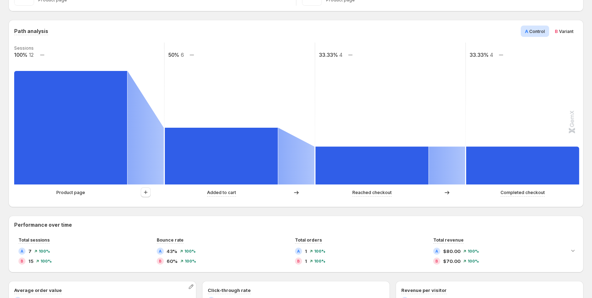
scroll to position [142, 0]
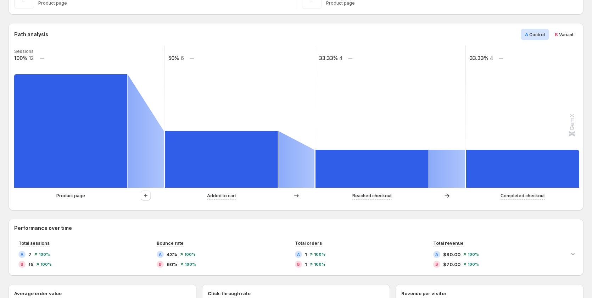
click at [573, 35] on span "Variant" at bounding box center [566, 34] width 15 height 5
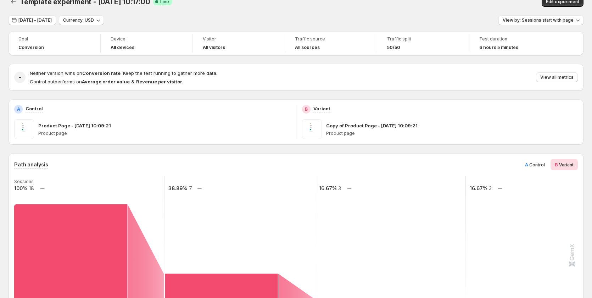
scroll to position [0, 0]
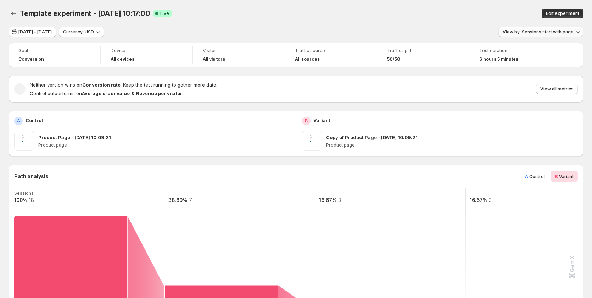
click at [537, 32] on span "View by: Sessions start with page" at bounding box center [538, 32] width 71 height 6
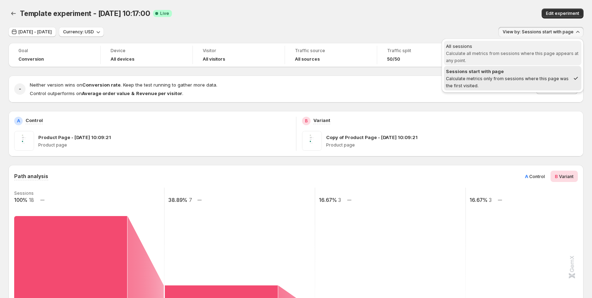
click at [521, 62] on span "All sessions Calculate all metrics from sessions where this page appears at any…" at bounding box center [512, 53] width 133 height 21
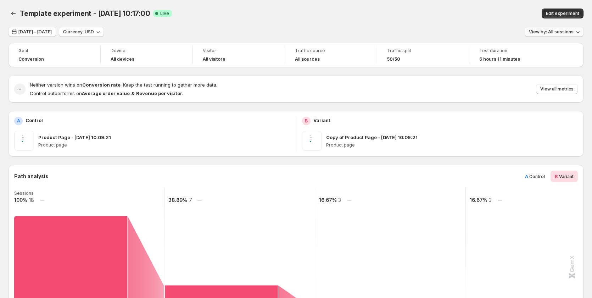
click at [548, 34] on span "View by: All sessions" at bounding box center [551, 32] width 45 height 6
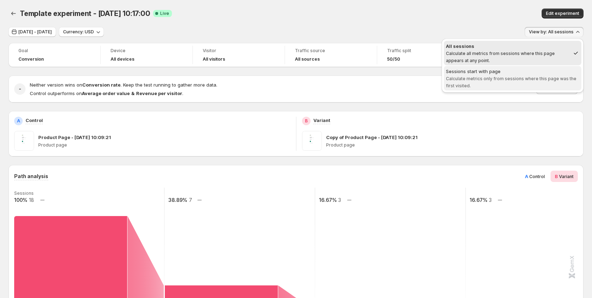
click at [549, 72] on div "Sessions start with page" at bounding box center [512, 71] width 133 height 7
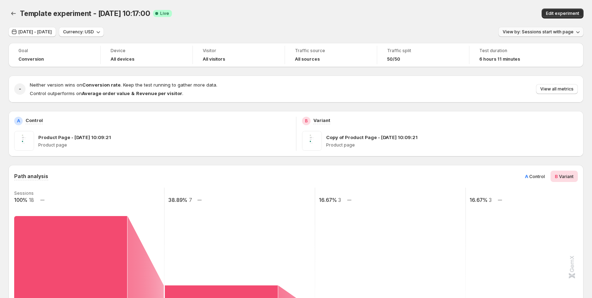
click at [554, 30] on span "View by: Sessions start with page" at bounding box center [538, 32] width 71 height 6
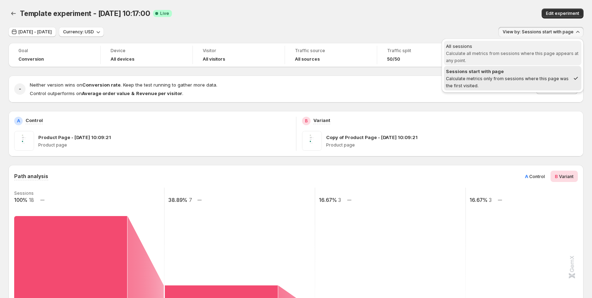
click at [523, 50] on span "All sessions Calculate all metrics from sessions where this page appears at any…" at bounding box center [512, 53] width 133 height 21
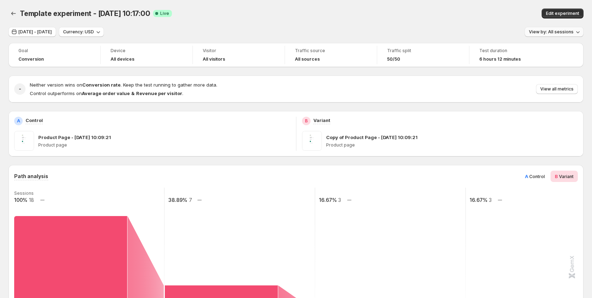
click at [566, 33] on span "View by: All sessions" at bounding box center [551, 32] width 45 height 6
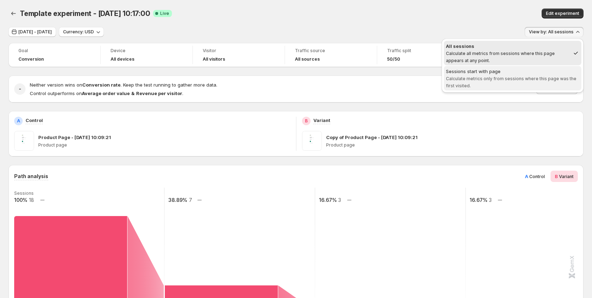
click at [514, 73] on div "Sessions start with page" at bounding box center [512, 71] width 133 height 7
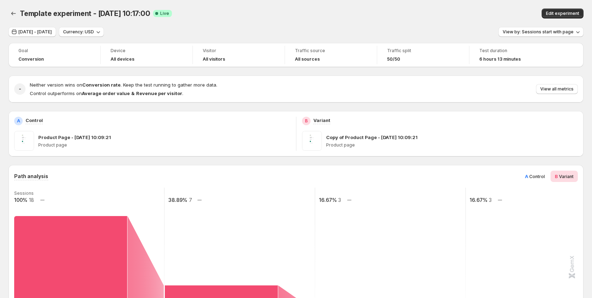
click at [539, 173] on span "A Control" at bounding box center [535, 176] width 20 height 7
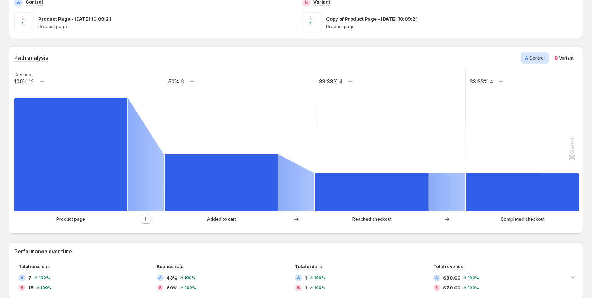
scroll to position [106, 0]
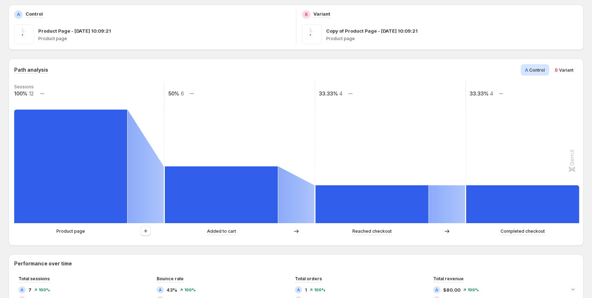
click at [565, 71] on span "Variant" at bounding box center [566, 69] width 15 height 5
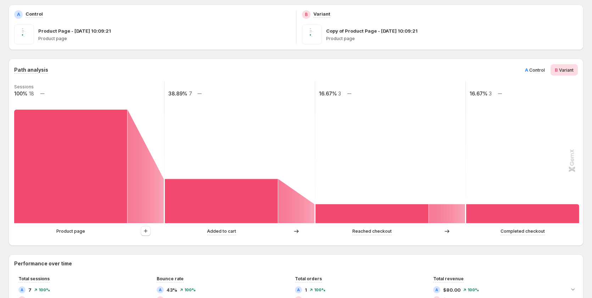
click at [537, 67] on span "Control" at bounding box center [538, 69] width 16 height 5
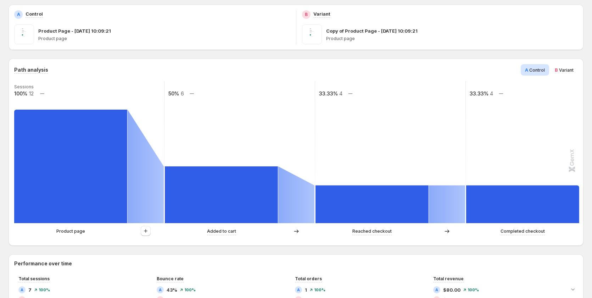
click at [566, 69] on span "Variant" at bounding box center [566, 69] width 15 height 5
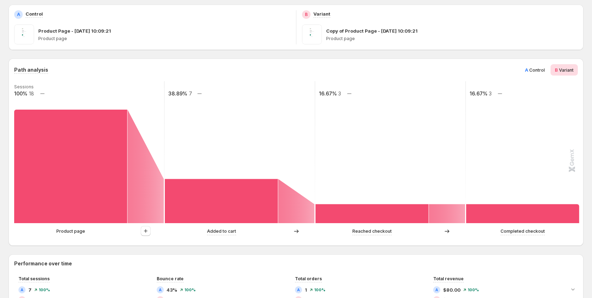
click at [534, 70] on span "Control" at bounding box center [538, 69] width 16 height 5
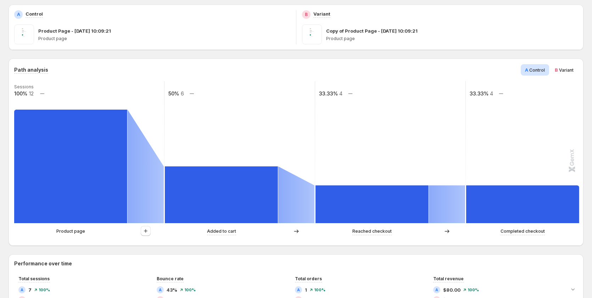
click at [557, 73] on div "B Variant" at bounding box center [564, 69] width 27 height 11
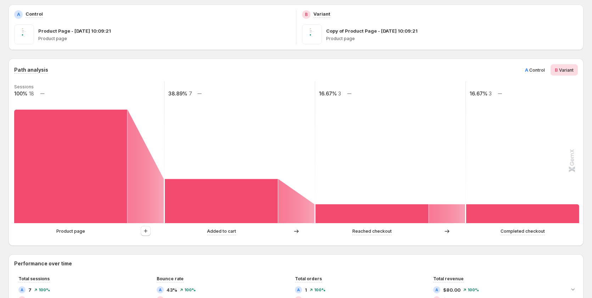
click at [538, 73] on span "A Control" at bounding box center [535, 69] width 20 height 7
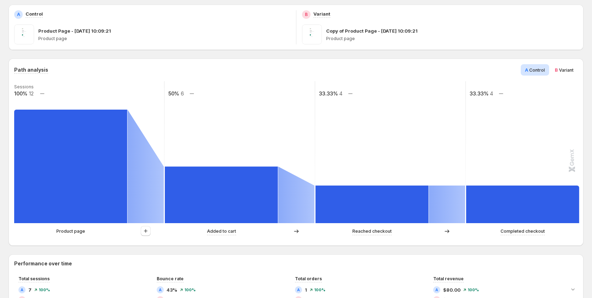
click at [559, 73] on span "B Variant" at bounding box center [564, 69] width 19 height 7
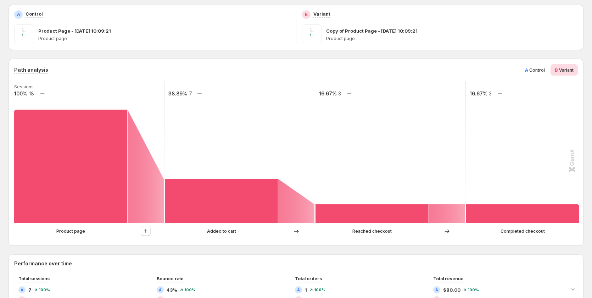
click at [533, 71] on span "A Control" at bounding box center [535, 69] width 20 height 7
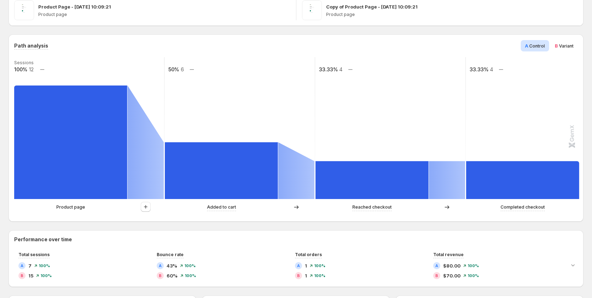
scroll to position [142, 0]
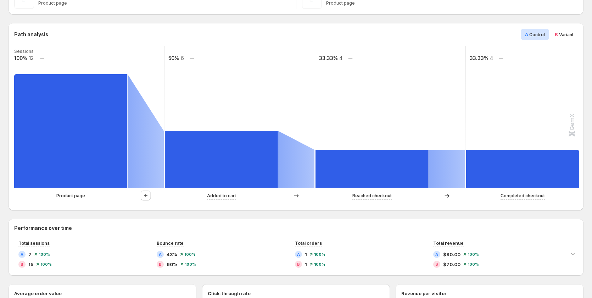
click at [574, 32] on span "Variant" at bounding box center [566, 34] width 15 height 5
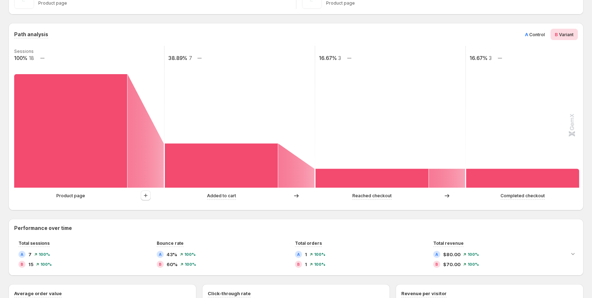
click at [542, 34] on span "Control" at bounding box center [538, 34] width 16 height 5
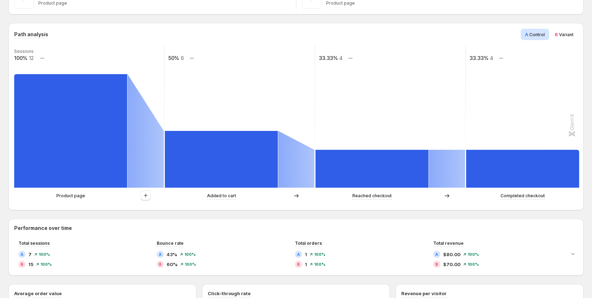
click at [563, 34] on span "Variant" at bounding box center [566, 34] width 15 height 5
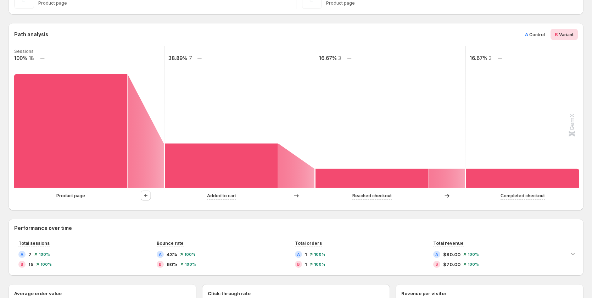
drag, startPoint x: 488, startPoint y: 59, endPoint x: 493, endPoint y: 59, distance: 4.3
click at [493, 59] on rect at bounding box center [541, 117] width 151 height 142
click at [496, 90] on rect at bounding box center [541, 117] width 151 height 142
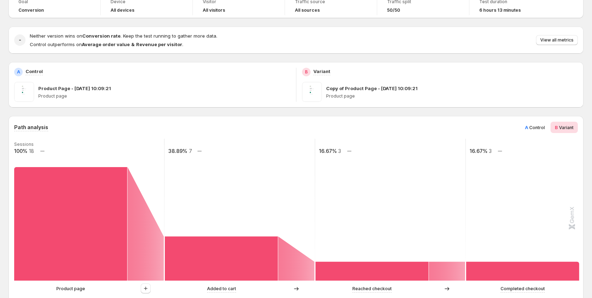
scroll to position [35, 0]
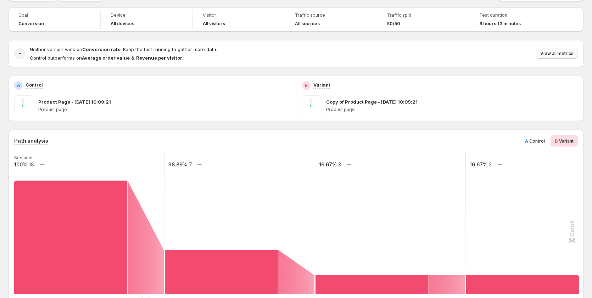
click at [560, 55] on span "View all metrics" at bounding box center [557, 54] width 33 height 6
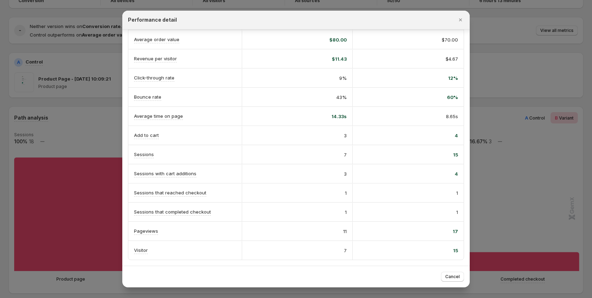
scroll to position [71, 0]
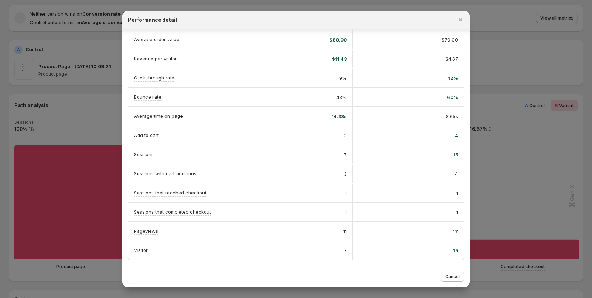
click at [534, 165] on div at bounding box center [296, 149] width 592 height 298
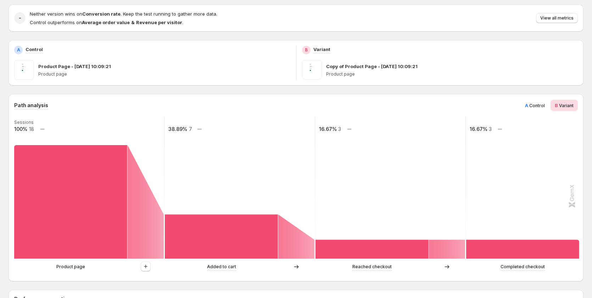
scroll to position [35, 0]
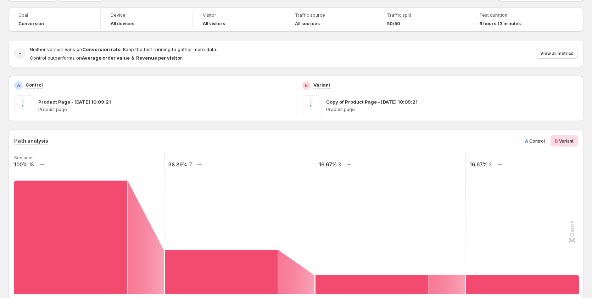
click at [541, 141] on span "Control" at bounding box center [538, 140] width 16 height 5
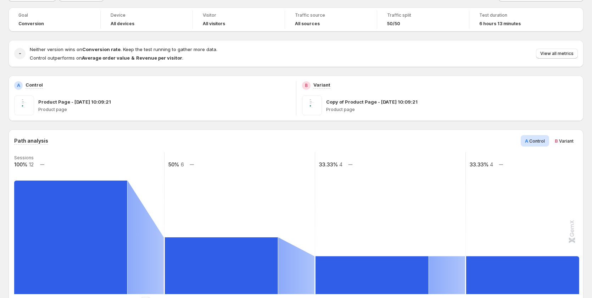
click at [570, 142] on span "Variant" at bounding box center [566, 140] width 15 height 5
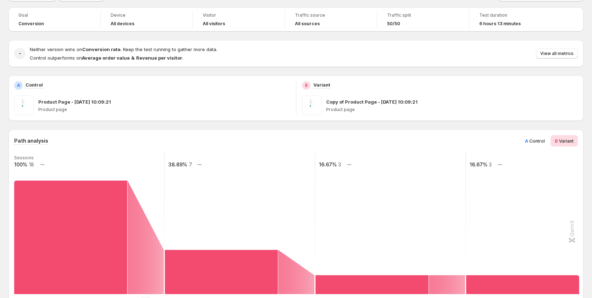
click at [539, 139] on span "Control" at bounding box center [538, 140] width 16 height 5
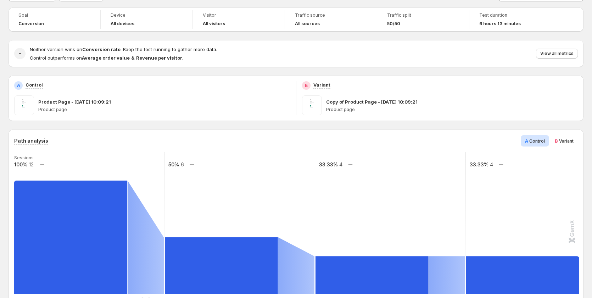
click at [560, 145] on div "B Variant" at bounding box center [564, 140] width 27 height 11
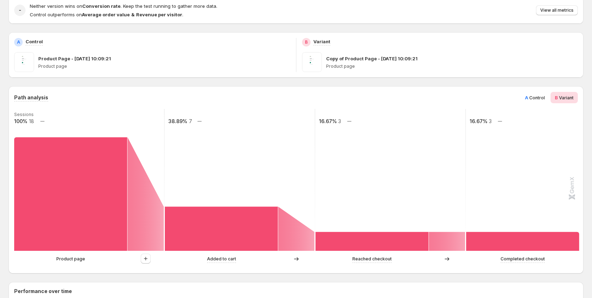
scroll to position [71, 0]
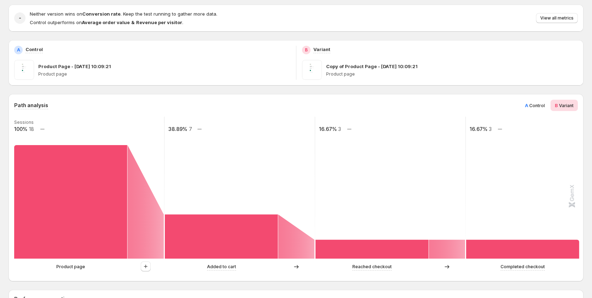
click at [542, 103] on span "Control" at bounding box center [538, 105] width 16 height 5
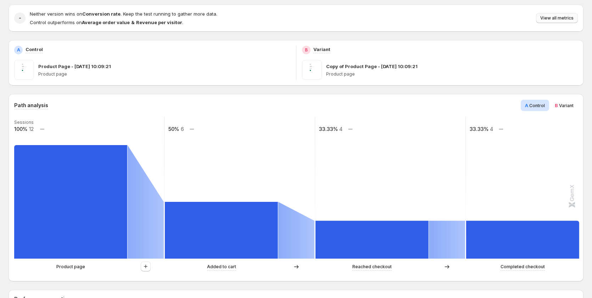
click at [564, 17] on span "View all metrics" at bounding box center [557, 18] width 33 height 6
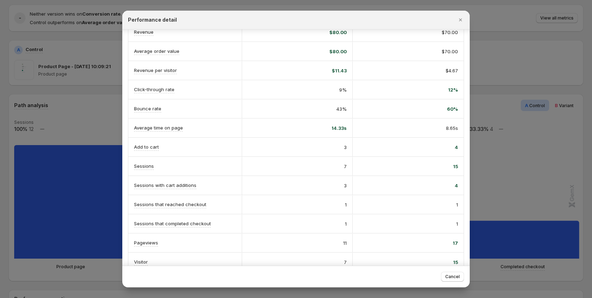
click at [521, 182] on div at bounding box center [296, 149] width 592 height 298
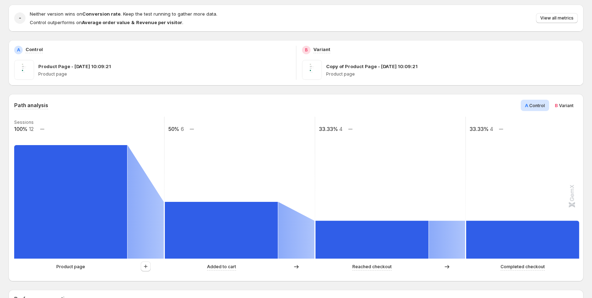
click at [566, 106] on span "Variant" at bounding box center [566, 105] width 15 height 5
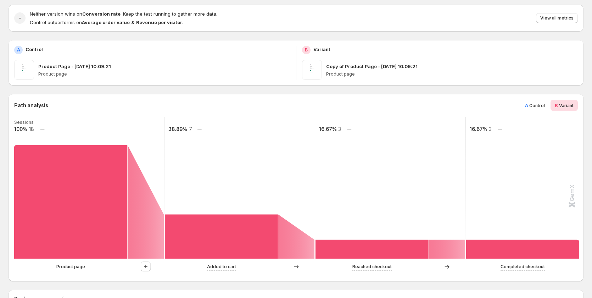
click at [538, 105] on span "Control" at bounding box center [538, 105] width 16 height 5
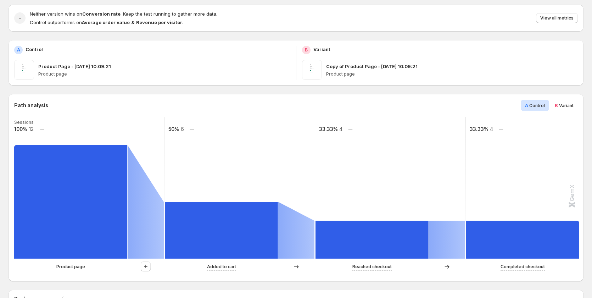
click at [570, 107] on span "Variant" at bounding box center [566, 105] width 15 height 5
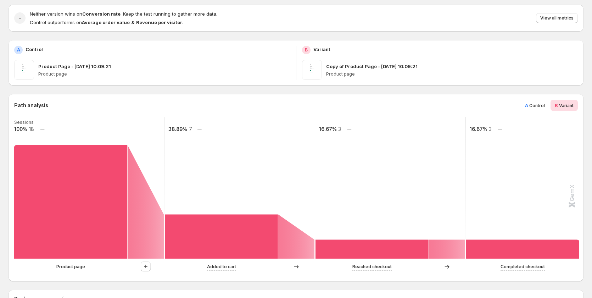
click at [537, 102] on span "A Control" at bounding box center [535, 105] width 20 height 7
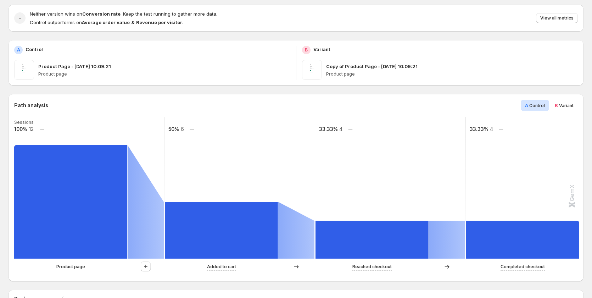
click at [568, 103] on span "B Variant" at bounding box center [564, 105] width 19 height 7
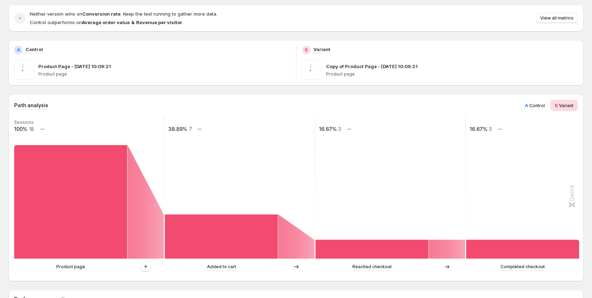
click at [522, 101] on div "Path analysis A Control B Variant" at bounding box center [296, 105] width 564 height 11
click at [545, 106] on span "Control" at bounding box center [538, 105] width 16 height 5
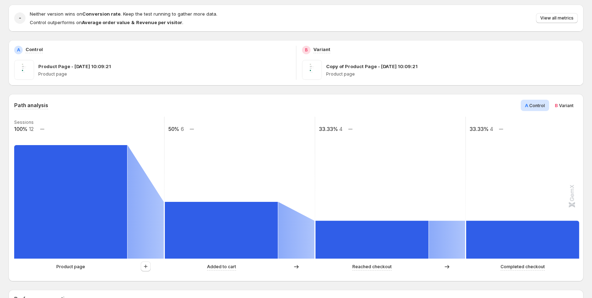
click at [563, 110] on div "B Variant" at bounding box center [564, 105] width 27 height 11
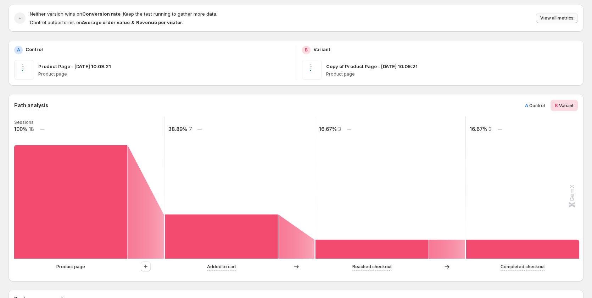
click at [563, 21] on span "View all metrics" at bounding box center [557, 18] width 33 height 6
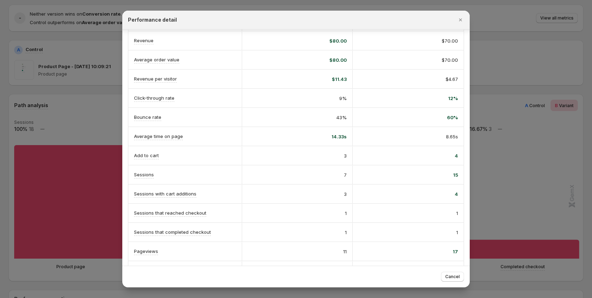
scroll to position [83, 0]
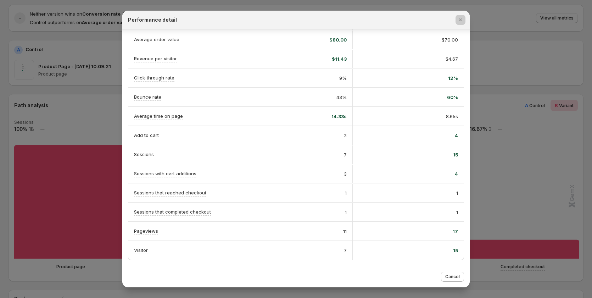
click at [523, 183] on div at bounding box center [296, 149] width 592 height 298
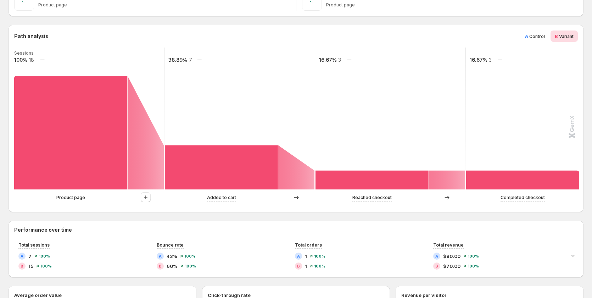
scroll to position [142, 0]
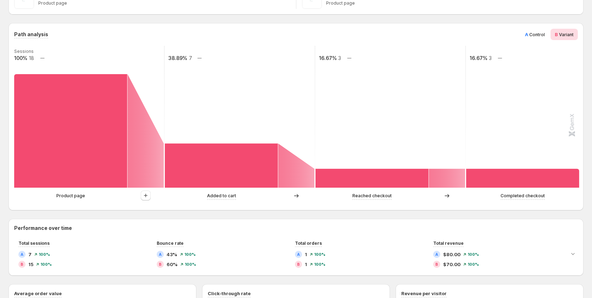
click at [540, 34] on span "Control" at bounding box center [538, 34] width 16 height 5
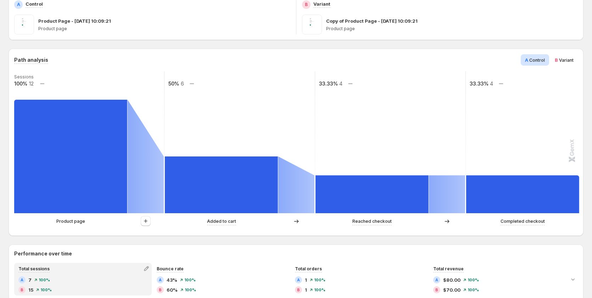
scroll to position [106, 0]
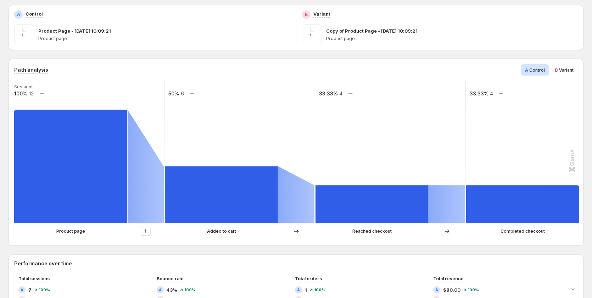
click at [572, 68] on span "Variant" at bounding box center [566, 69] width 15 height 5
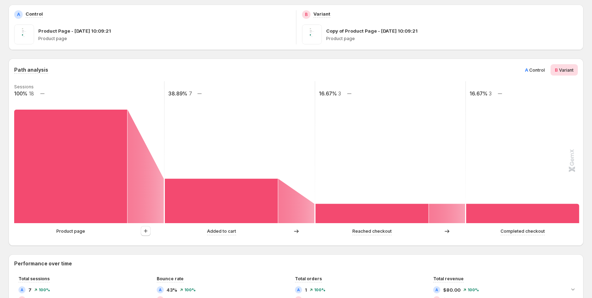
click at [539, 71] on span "Control" at bounding box center [538, 69] width 16 height 5
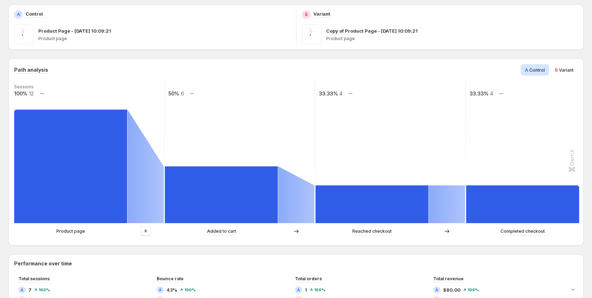
click at [563, 72] on span "Variant" at bounding box center [566, 69] width 15 height 5
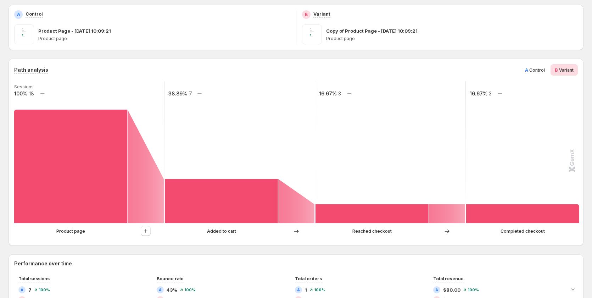
click at [535, 71] on span "Control" at bounding box center [538, 69] width 16 height 5
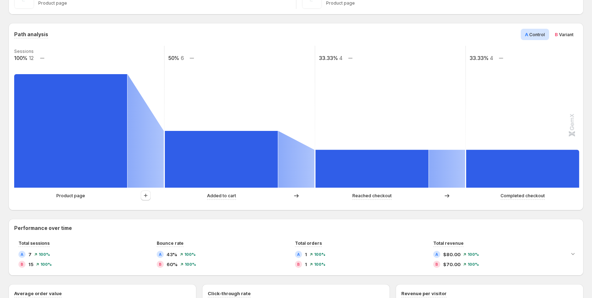
scroll to position [0, 0]
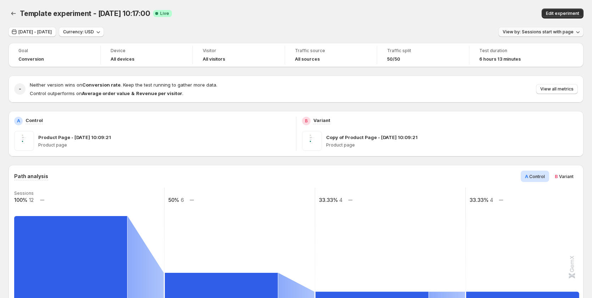
click at [552, 33] on span "View by: Sessions start with page" at bounding box center [538, 32] width 71 height 6
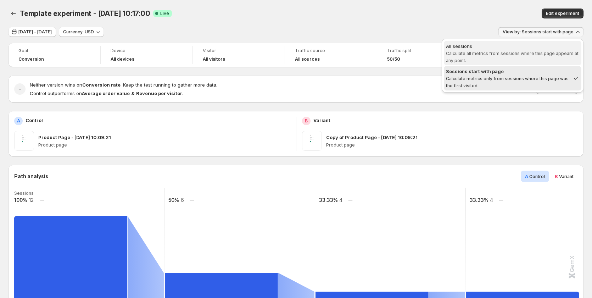
click at [499, 55] on span "Calculate all metrics from sessions where this page appears at any point." at bounding box center [512, 57] width 133 height 12
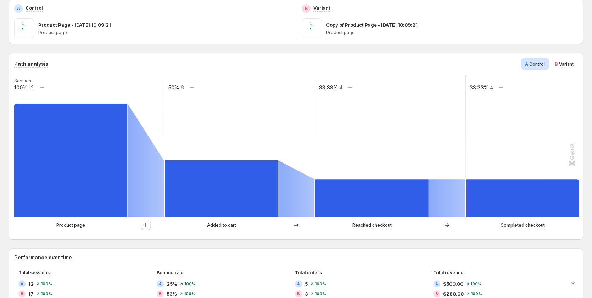
scroll to position [142, 0]
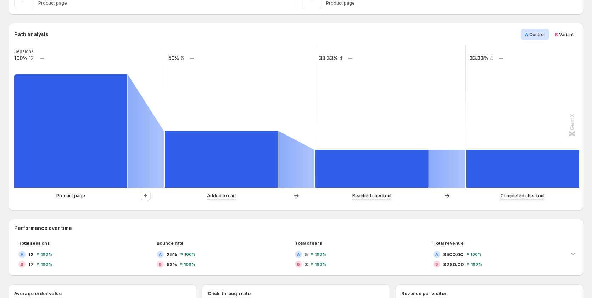
click at [566, 33] on span "Variant" at bounding box center [566, 34] width 15 height 5
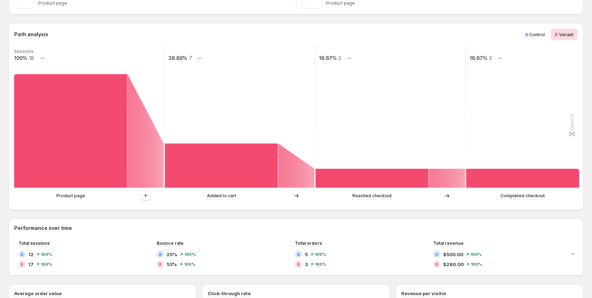
click at [537, 34] on span "Control" at bounding box center [538, 34] width 16 height 5
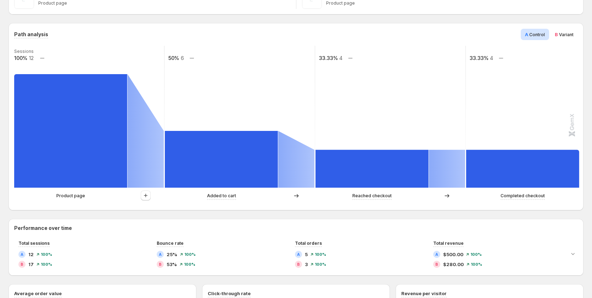
click at [571, 34] on span "Variant" at bounding box center [566, 34] width 15 height 5
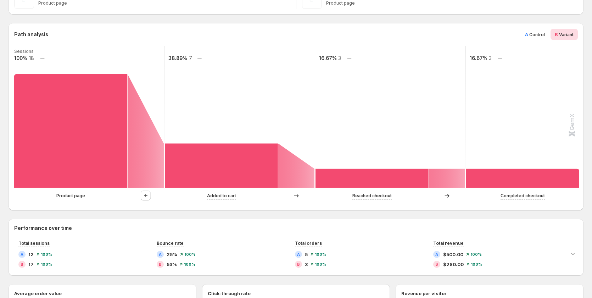
click at [538, 36] on span "Control" at bounding box center [538, 34] width 16 height 5
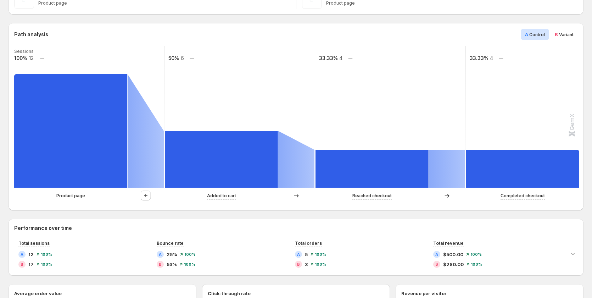
click at [574, 36] on span "Variant" at bounding box center [566, 34] width 15 height 5
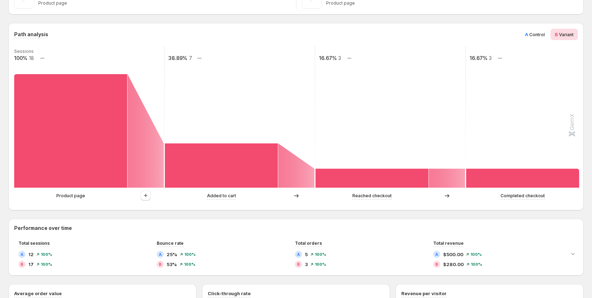
click at [529, 33] on div "A Control" at bounding box center [535, 34] width 28 height 11
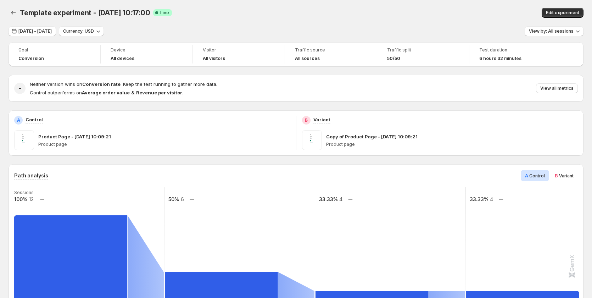
scroll to position [0, 0]
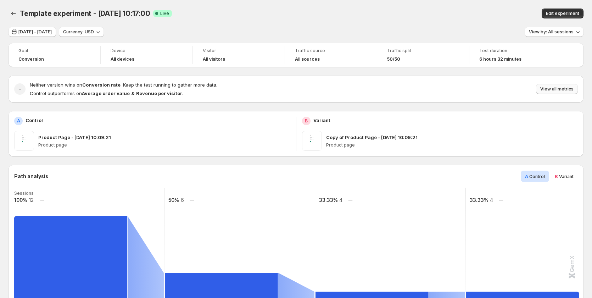
click at [568, 86] on button "View all metrics" at bounding box center [557, 89] width 42 height 10
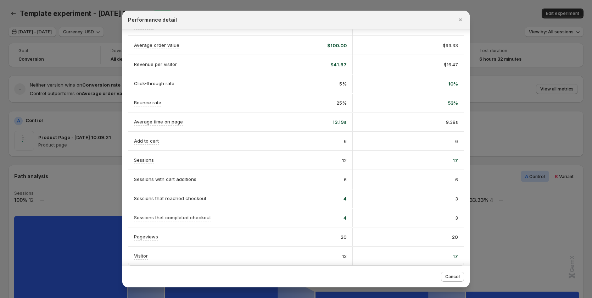
scroll to position [83, 0]
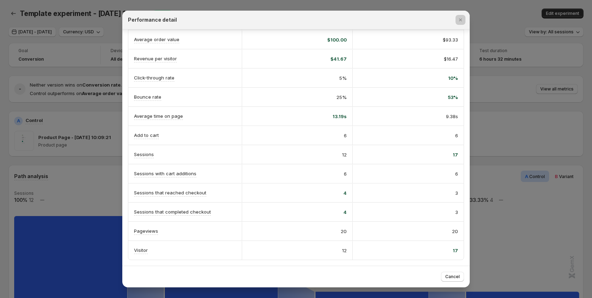
click at [519, 154] on div at bounding box center [296, 149] width 592 height 298
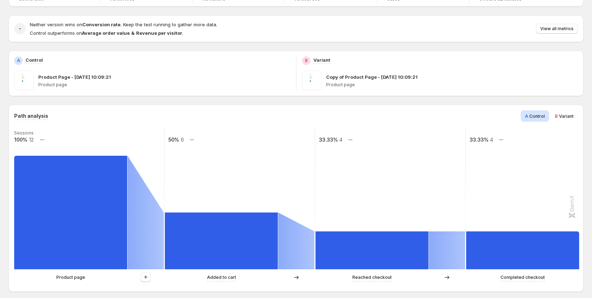
scroll to position [71, 0]
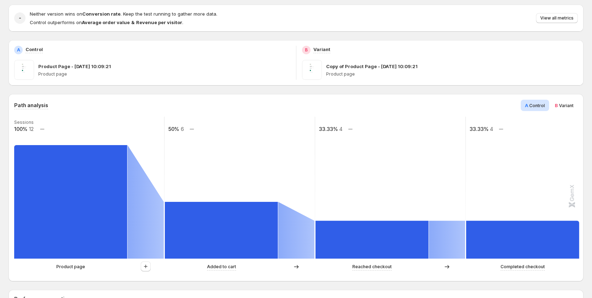
click at [574, 106] on span "Variant" at bounding box center [566, 105] width 15 height 5
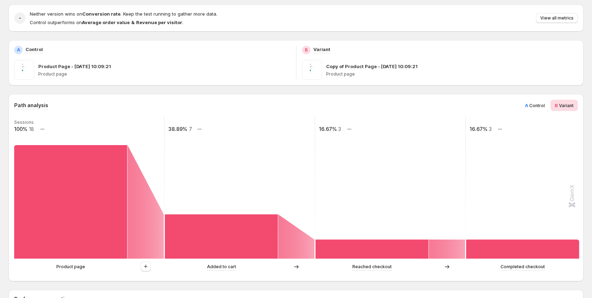
click at [536, 106] on span "Control" at bounding box center [538, 105] width 16 height 5
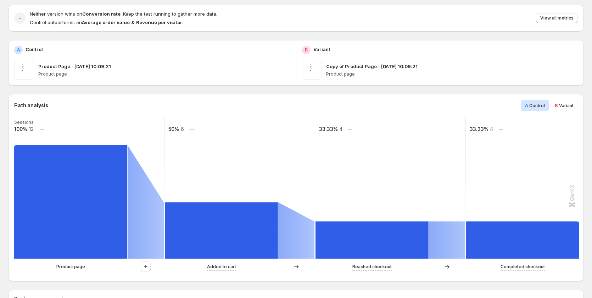
click at [567, 105] on span "Variant" at bounding box center [566, 105] width 15 height 5
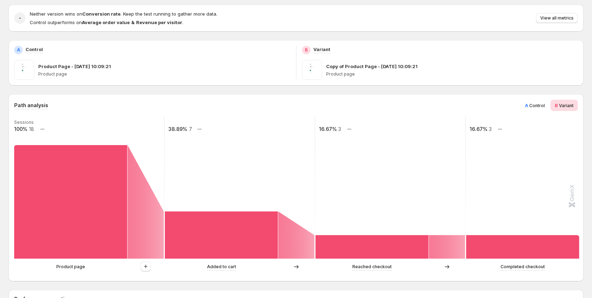
click at [536, 106] on span "Control" at bounding box center [538, 105] width 16 height 5
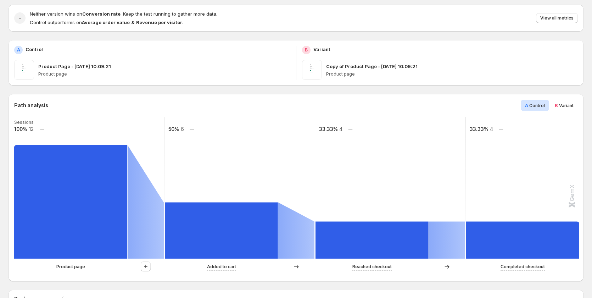
click at [563, 106] on span "Variant" at bounding box center [566, 105] width 15 height 5
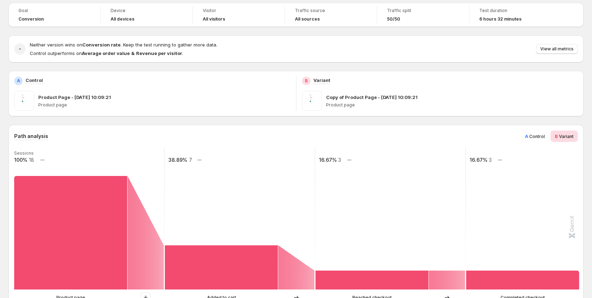
scroll to position [0, 0]
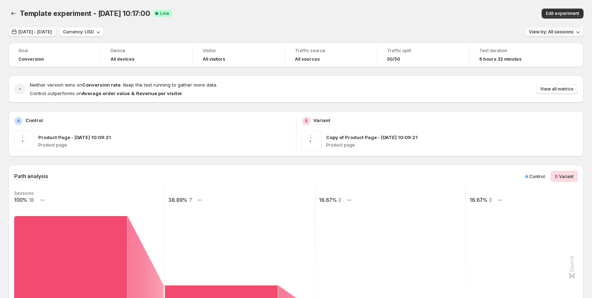
click at [566, 30] on span "View by: All sessions" at bounding box center [551, 32] width 45 height 6
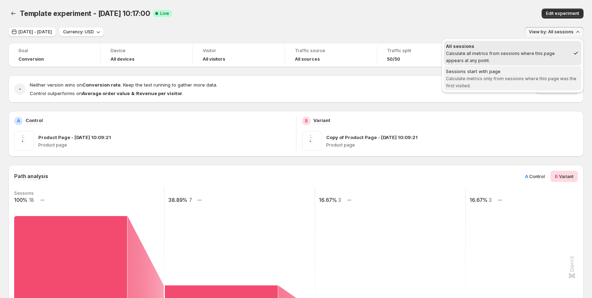
click at [498, 79] on span "Calculate metrics only from sessions where this page was the first visited." at bounding box center [511, 82] width 131 height 12
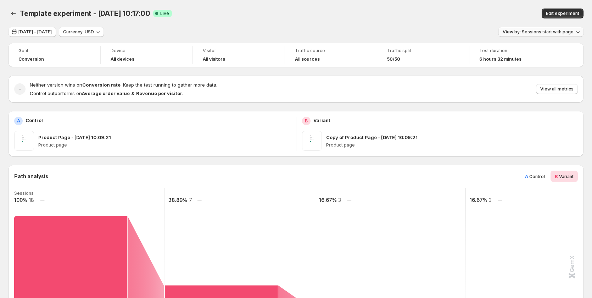
click at [549, 31] on span "View by: Sessions start with page" at bounding box center [538, 32] width 71 height 6
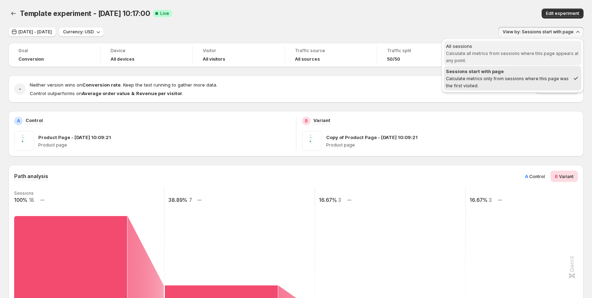
click at [509, 50] on span "All sessions Calculate all metrics from sessions where this page appears at any…" at bounding box center [512, 53] width 133 height 21
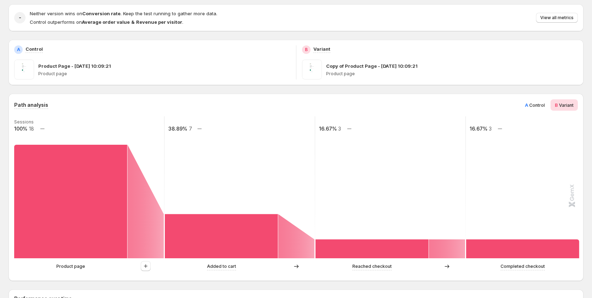
scroll to position [71, 0]
click at [563, 15] on button "View all metrics" at bounding box center [557, 18] width 42 height 10
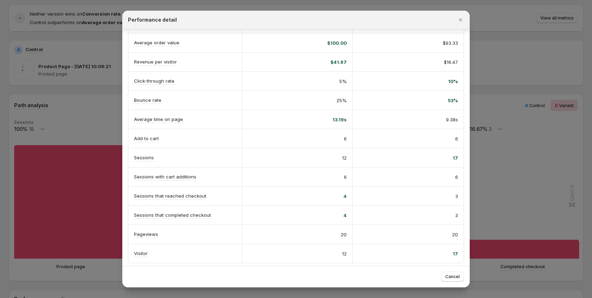
scroll to position [83, 0]
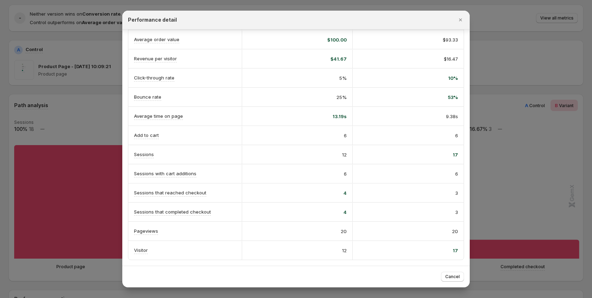
drag, startPoint x: 519, startPoint y: 73, endPoint x: 546, endPoint y: 81, distance: 27.8
click at [519, 73] on div at bounding box center [296, 149] width 592 height 298
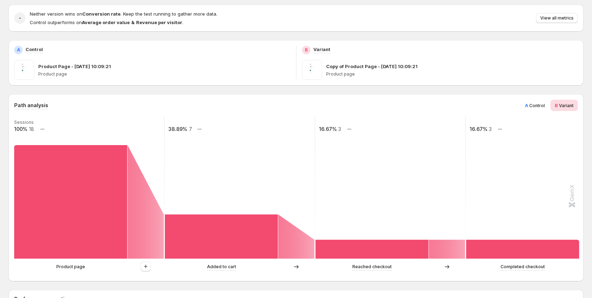
click at [537, 103] on span "Control" at bounding box center [538, 105] width 16 height 5
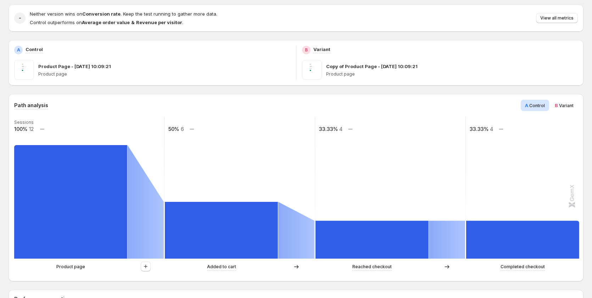
click at [569, 107] on span "Variant" at bounding box center [566, 105] width 15 height 5
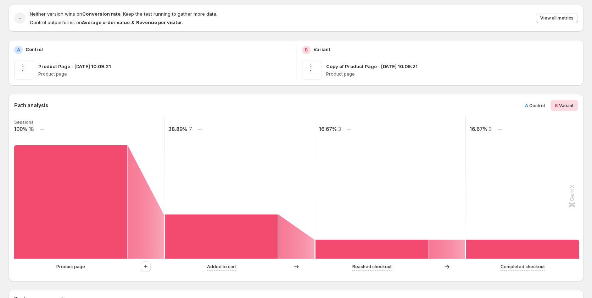
click at [32, 129] on text "18" at bounding box center [31, 129] width 5 height 6
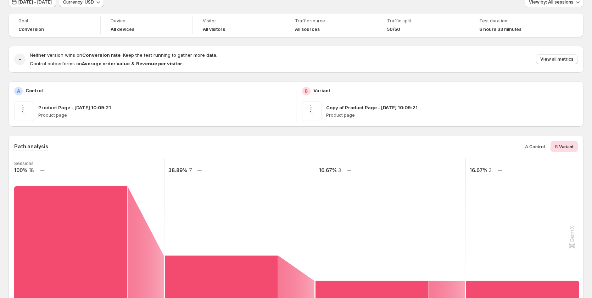
scroll to position [71, 0]
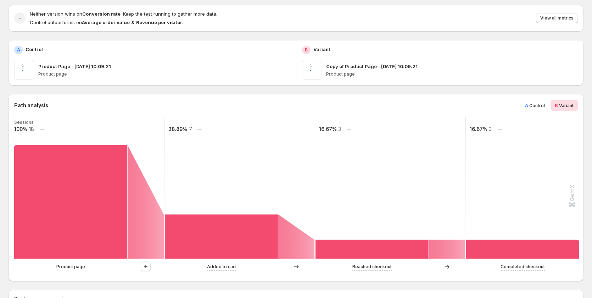
click at [540, 103] on span "A Control" at bounding box center [535, 105] width 20 height 7
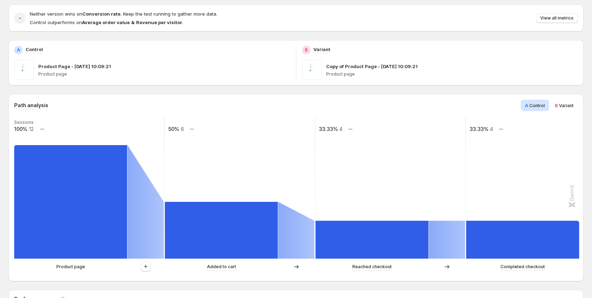
click at [571, 105] on span "Variant" at bounding box center [566, 105] width 15 height 5
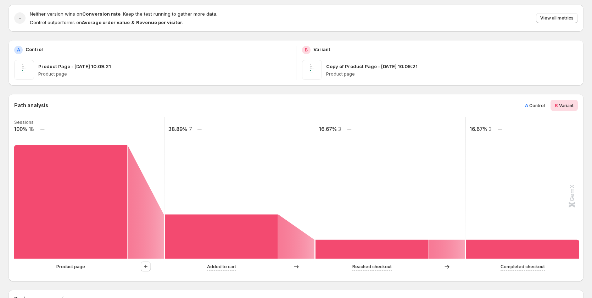
click at [538, 106] on span "Control" at bounding box center [538, 105] width 16 height 5
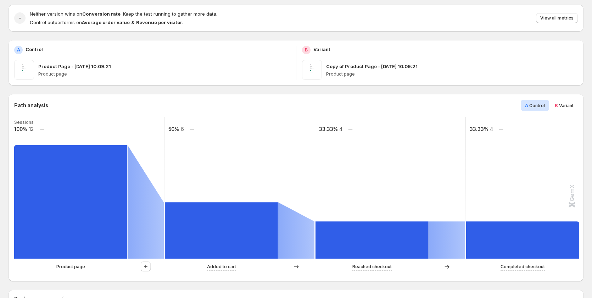
click at [578, 107] on div "B Variant" at bounding box center [564, 105] width 27 height 11
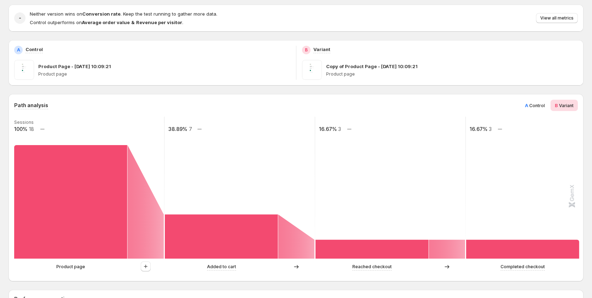
click at [34, 131] on text "18" at bounding box center [31, 129] width 5 height 6
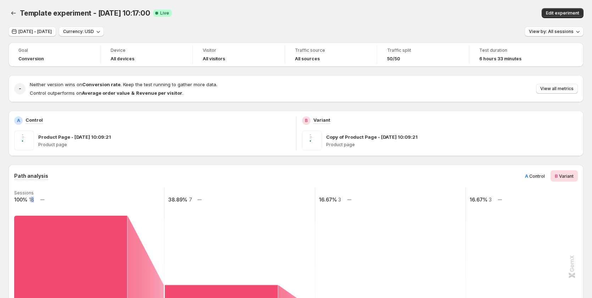
scroll to position [0, 0]
click at [569, 33] on span "View by: All sessions" at bounding box center [551, 32] width 45 height 6
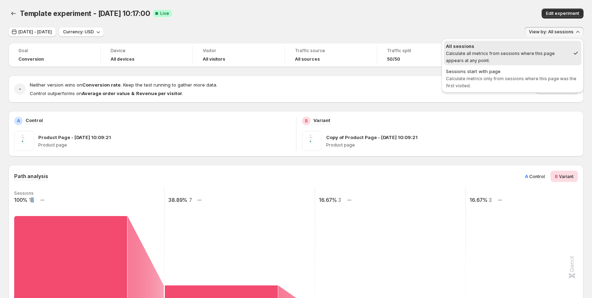
click at [503, 49] on div "All sessions" at bounding box center [508, 46] width 124 height 7
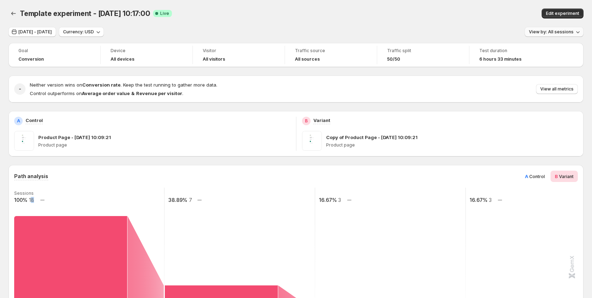
click at [566, 36] on button "View by: All sessions" at bounding box center [554, 32] width 59 height 10
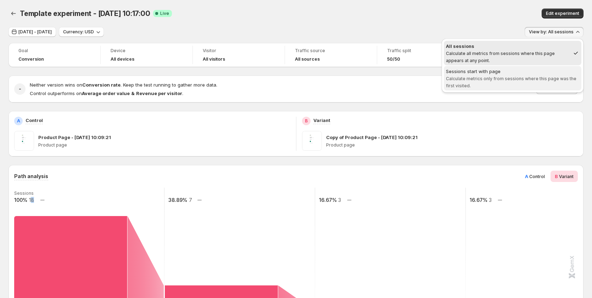
click at [514, 74] on div "Sessions start with page" at bounding box center [512, 71] width 133 height 7
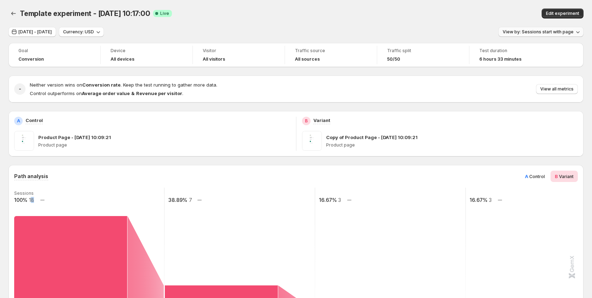
click at [547, 31] on span "View by: Sessions start with page" at bounding box center [538, 32] width 71 height 6
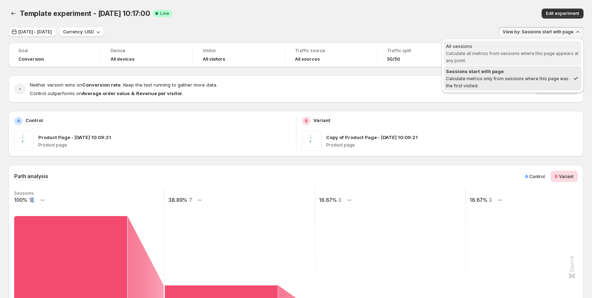
click at [511, 51] on span "Calculate all metrics from sessions where this page appears at any point." at bounding box center [512, 57] width 133 height 12
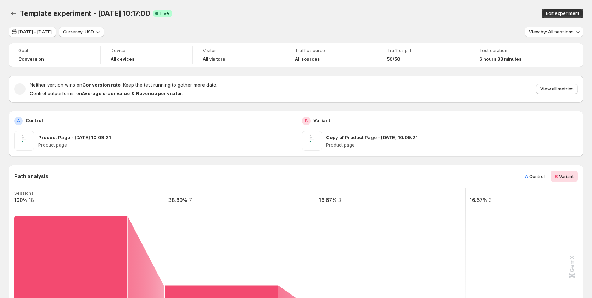
click at [545, 29] on span "View by: All sessions" at bounding box center [551, 32] width 45 height 6
click at [551, 33] on span "View by: All sessions" at bounding box center [551, 32] width 45 height 6
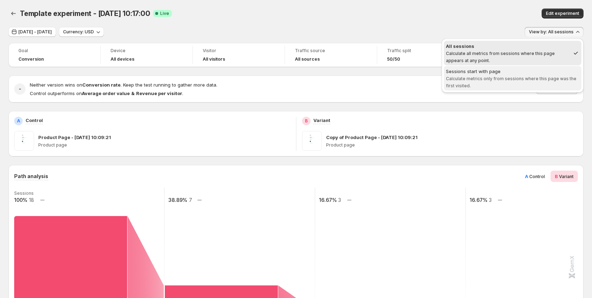
click at [528, 81] on span "Sessions start with page Calculate metrics only from sessions where this page w…" at bounding box center [512, 78] width 133 height 21
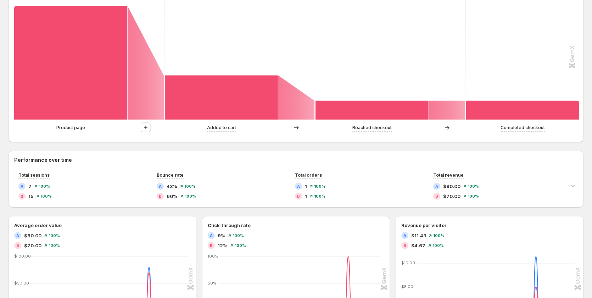
scroll to position [248, 0]
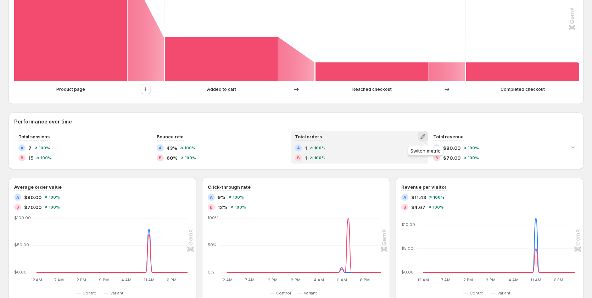
click at [423, 139] on icon "button" at bounding box center [423, 136] width 7 height 7
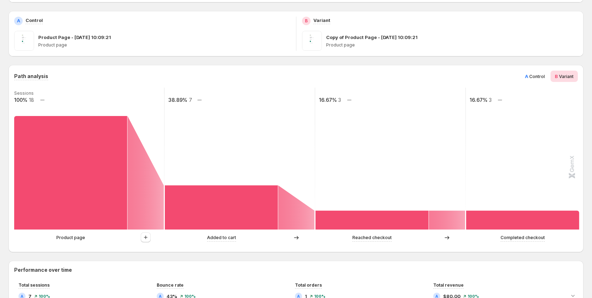
scroll to position [0, 0]
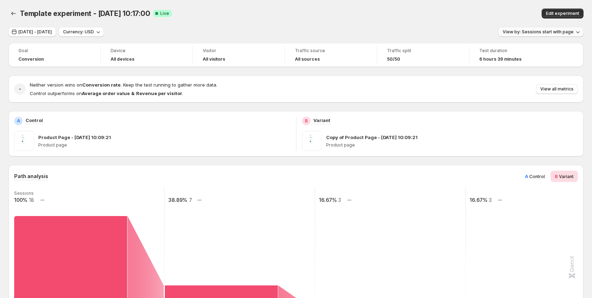
click at [549, 32] on span "View by: Sessions start with page" at bounding box center [538, 32] width 71 height 6
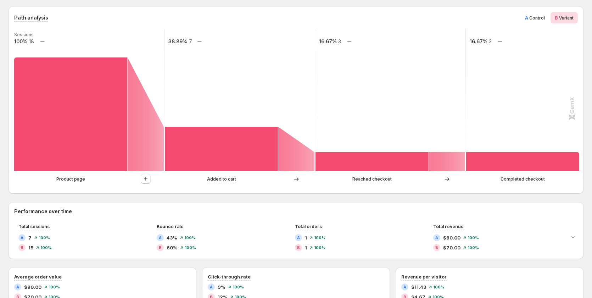
scroll to position [142, 0]
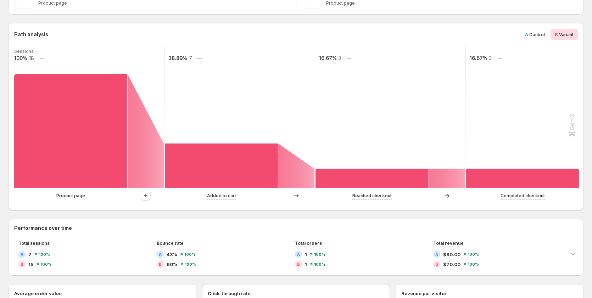
click at [539, 35] on span "Control" at bounding box center [538, 34] width 16 height 5
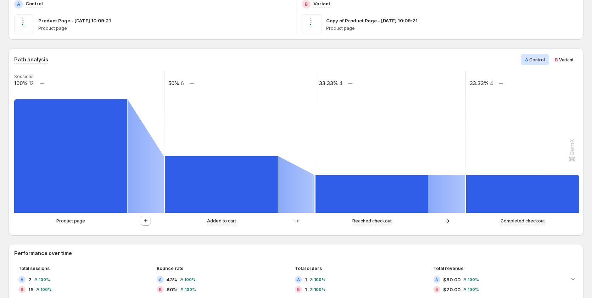
scroll to position [0, 0]
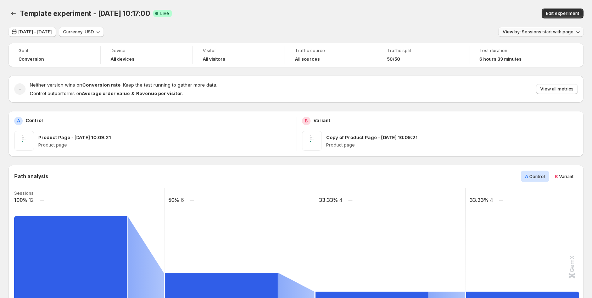
click at [524, 31] on span "View by: Sessions start with page" at bounding box center [538, 32] width 71 height 6
click at [534, 31] on span "View by: Sessions start with page" at bounding box center [538, 32] width 71 height 6
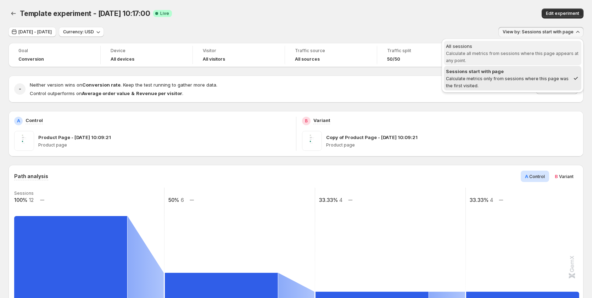
click at [501, 57] on span "All sessions Calculate all metrics from sessions where this page appears at any…" at bounding box center [512, 53] width 133 height 21
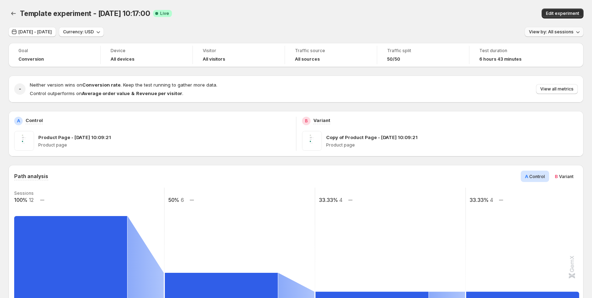
click at [534, 29] on button "View by: All sessions" at bounding box center [554, 32] width 59 height 10
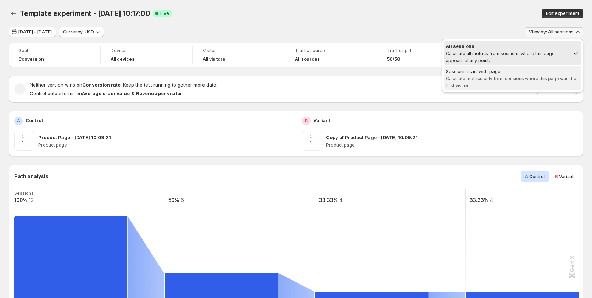
click at [490, 80] on span "Calculate metrics only from sessions where this page was the first visited." at bounding box center [511, 82] width 131 height 12
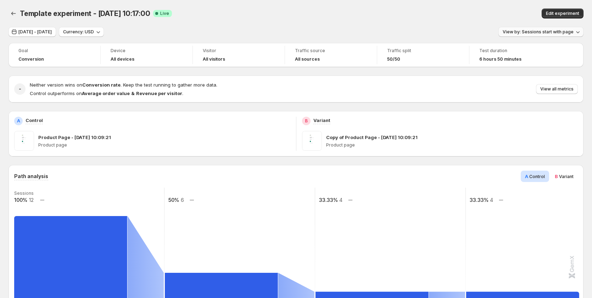
click at [558, 29] on button "View by: Sessions start with page" at bounding box center [541, 32] width 85 height 10
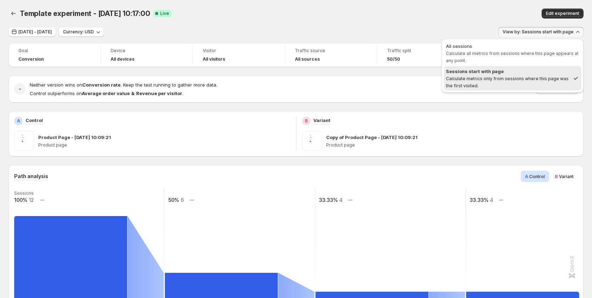
click at [536, 80] on span "Calculate metrics only from sessions where this page was the first visited." at bounding box center [507, 82] width 123 height 12
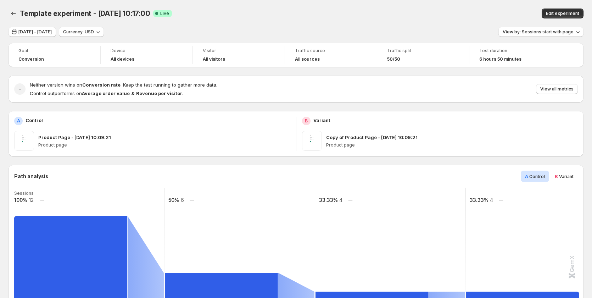
click at [386, 23] on div "Template experiment - Aug 19, 10:17:00. This page is ready Template experiment …" at bounding box center [296, 13] width 575 height 27
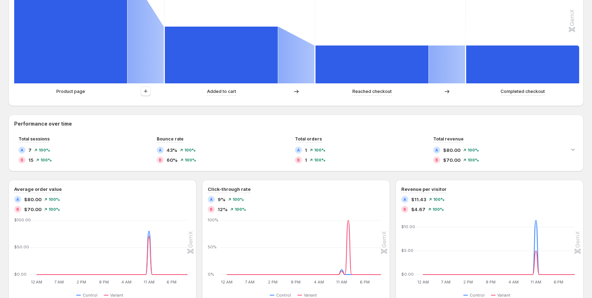
scroll to position [248, 0]
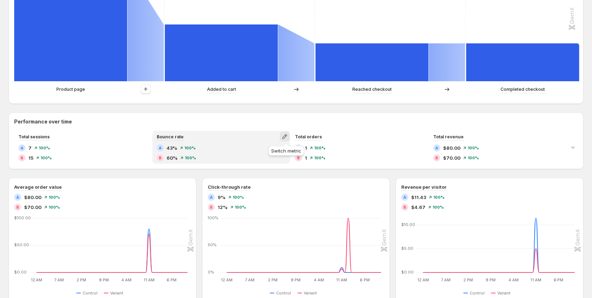
click at [284, 137] on icon "button" at bounding box center [284, 136] width 7 height 7
click at [262, 177] on span "Average time on page" at bounding box center [262, 176] width 49 height 6
click at [284, 138] on icon "button" at bounding box center [284, 136] width 7 height 7
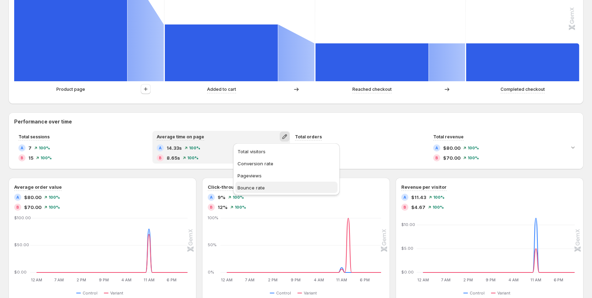
click at [255, 187] on span "Bounce rate" at bounding box center [251, 188] width 27 height 6
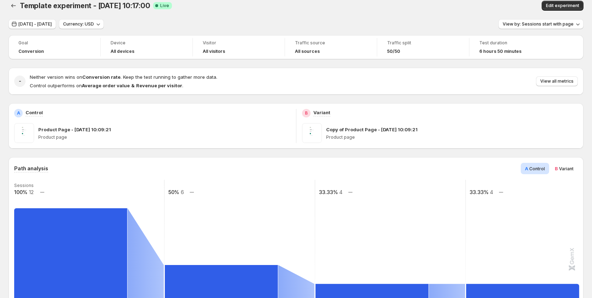
scroll to position [0, 0]
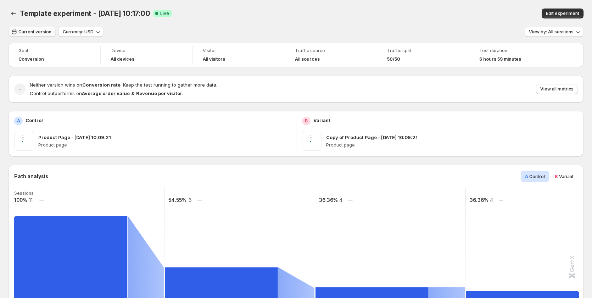
click at [35, 33] on span "Current version" at bounding box center [34, 32] width 33 height 6
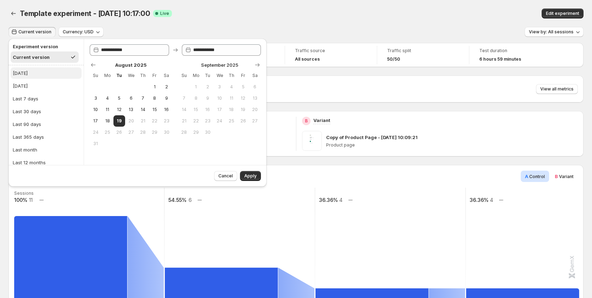
click at [35, 72] on button "[DATE]" at bounding box center [46, 72] width 71 height 11
click at [258, 176] on button "Apply" at bounding box center [250, 176] width 21 height 10
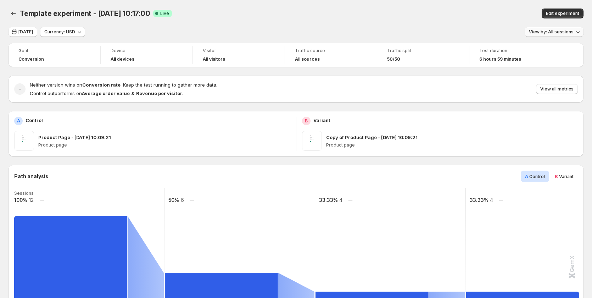
click at [551, 32] on span "View by: All sessions" at bounding box center [551, 32] width 45 height 6
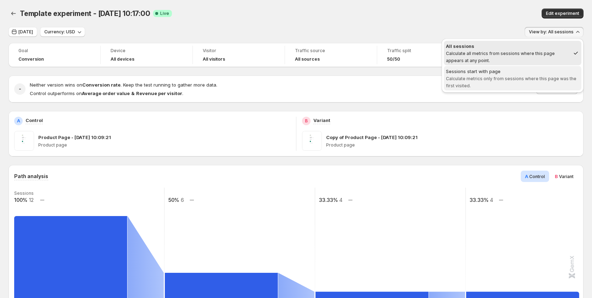
click at [532, 85] on span "Sessions start with page Calculate metrics only from sessions where this page w…" at bounding box center [512, 78] width 133 height 21
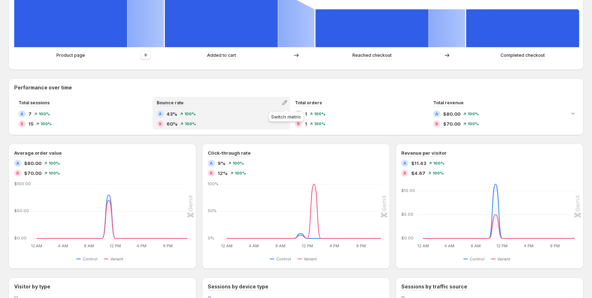
scroll to position [284, 0]
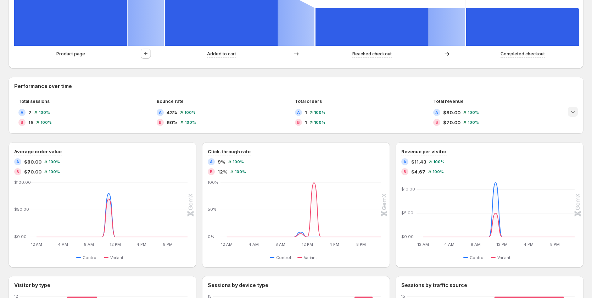
click at [577, 112] on icon "Expand chart" at bounding box center [573, 111] width 7 height 7
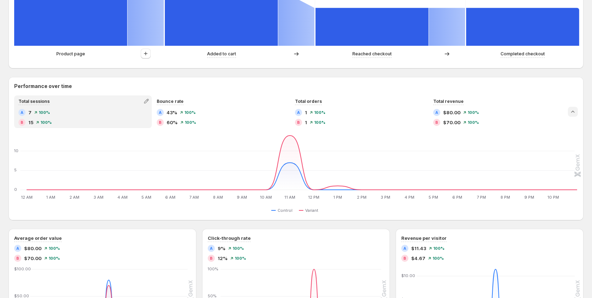
click at [576, 112] on icon "Collapse chart" at bounding box center [573, 111] width 7 height 7
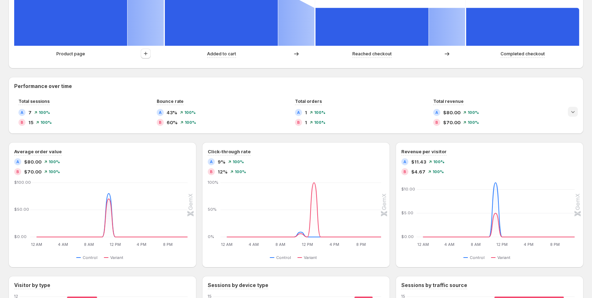
click at [576, 112] on icon "Expand chart" at bounding box center [573, 111] width 7 height 7
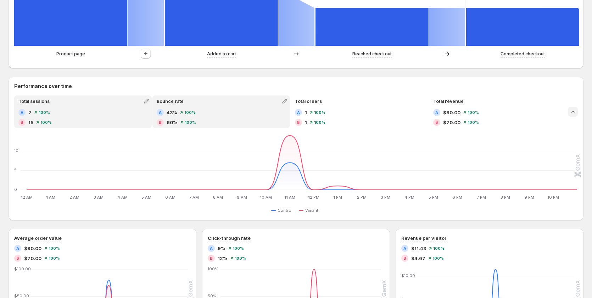
click at [206, 121] on div "B 60% 100%" at bounding box center [221, 122] width 129 height 7
click at [108, 118] on div "A 7 100% B 15 100%" at bounding box center [82, 117] width 129 height 17
click at [190, 112] on span "100%" at bounding box center [189, 112] width 11 height 4
click at [85, 110] on div "A 7 100%" at bounding box center [82, 112] width 129 height 7
click at [221, 113] on div "A 43% 100%" at bounding box center [221, 112] width 129 height 7
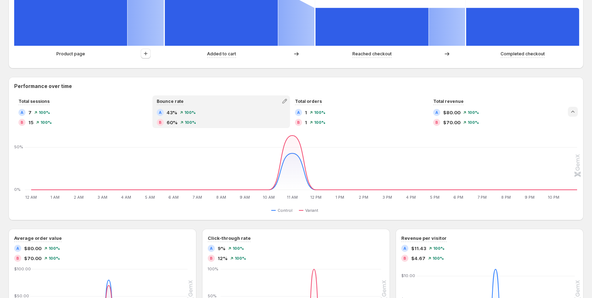
click at [263, 122] on div "B 60% 100%" at bounding box center [221, 122] width 129 height 7
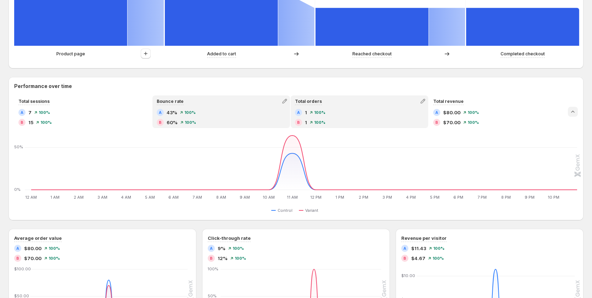
click at [347, 118] on div "A 1 100% B 1 100%" at bounding box center [359, 117] width 129 height 17
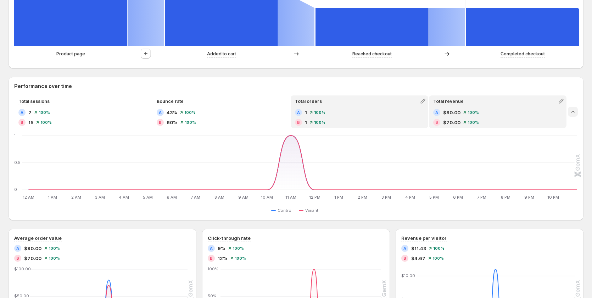
click at [472, 119] on div "B $70.00 100%" at bounding box center [497, 122] width 129 height 7
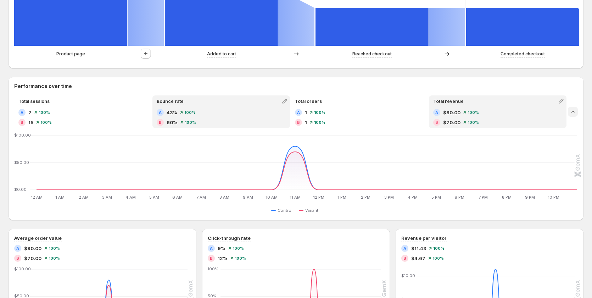
click at [185, 110] on div "A 43% 100%" at bounding box center [221, 112] width 129 height 7
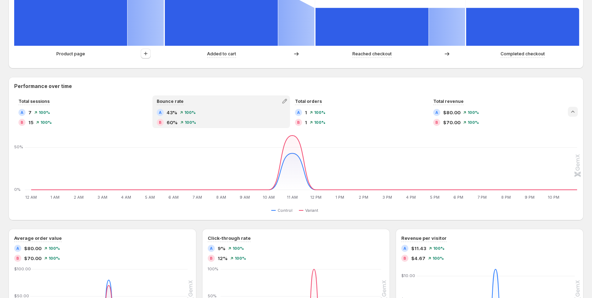
click at [209, 117] on div "A 43% 100% B 60% 100%" at bounding box center [221, 117] width 129 height 17
click at [196, 116] on div "A 43% 100% B 60% 100%" at bounding box center [221, 117] width 129 height 17
click at [285, 96] on button "button" at bounding box center [285, 101] width 10 height 10
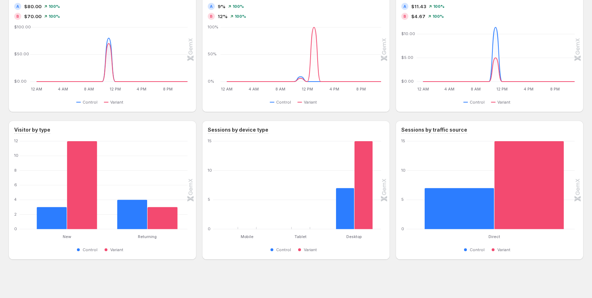
scroll to position [313, 0]
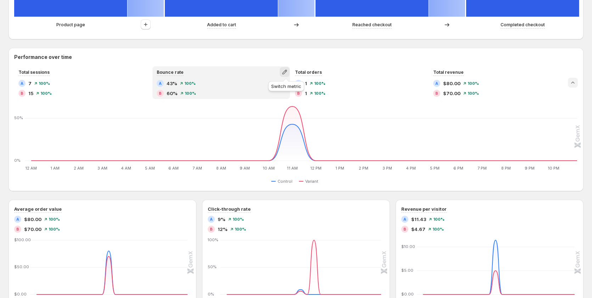
click at [286, 71] on icon "button" at bounding box center [284, 71] width 7 height 7
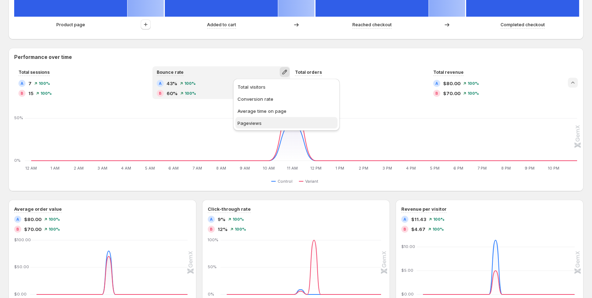
click at [263, 127] on button "Pageviews" at bounding box center [287, 122] width 102 height 11
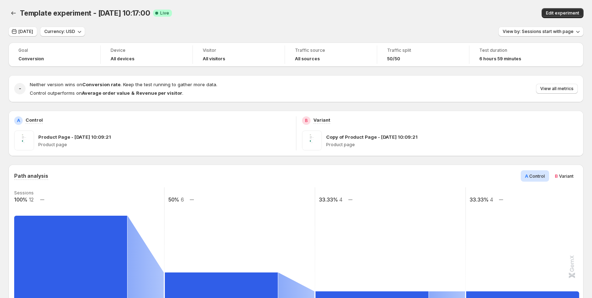
scroll to position [0, 0]
click at [26, 33] on span "[DATE]" at bounding box center [25, 32] width 15 height 6
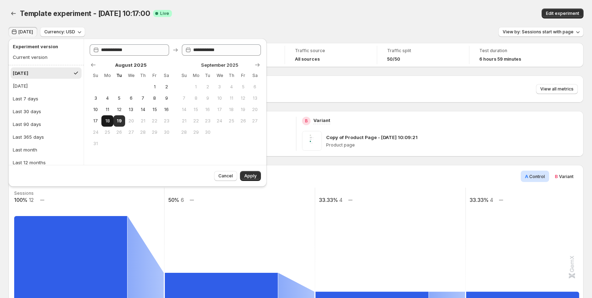
click at [105, 120] on span "18" at bounding box center [107, 121] width 6 height 6
type input "**********"
click at [114, 120] on button "19" at bounding box center [120, 120] width 12 height 11
type input "**********"
click at [249, 174] on span "Apply" at bounding box center [250, 176] width 12 height 6
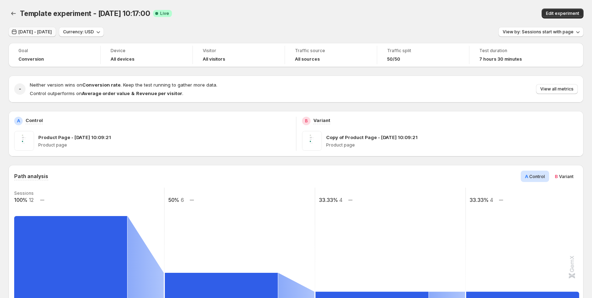
click at [49, 34] on span "Aug 18, 2025 - Aug 19, 2025" at bounding box center [34, 32] width 33 height 6
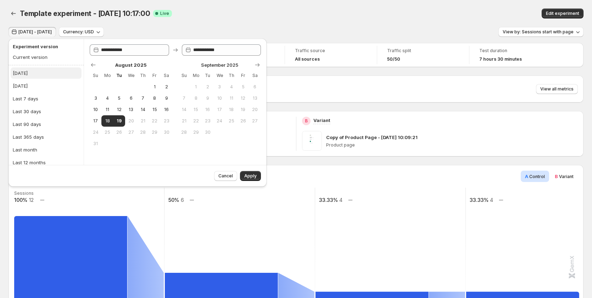
click at [25, 74] on div "[DATE]" at bounding box center [20, 73] width 15 height 7
type input "**********"
click at [250, 177] on span "Apply" at bounding box center [250, 176] width 12 height 6
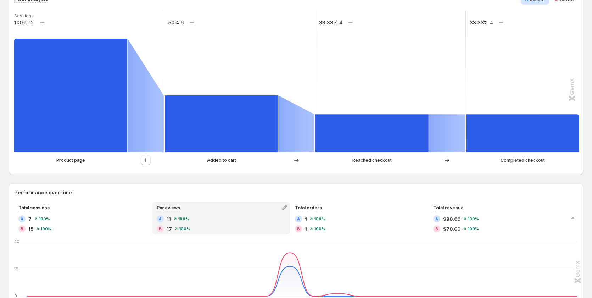
scroll to position [248, 0]
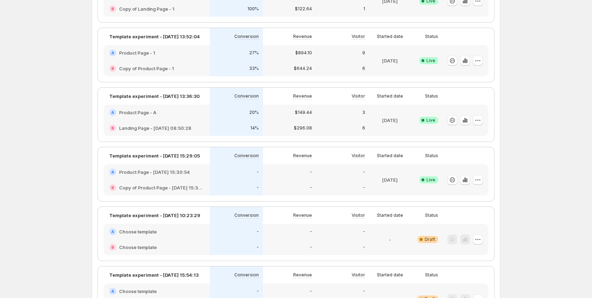
scroll to position [35, 0]
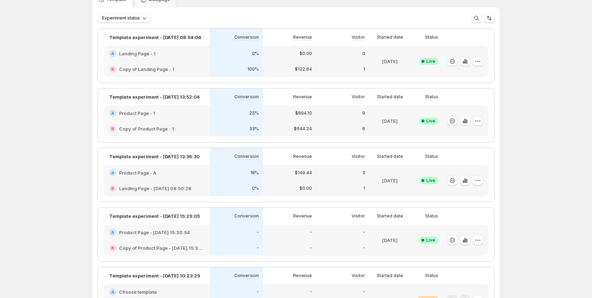
click at [203, 124] on div "B Copy of Product Page - 1" at bounding box center [157, 129] width 106 height 16
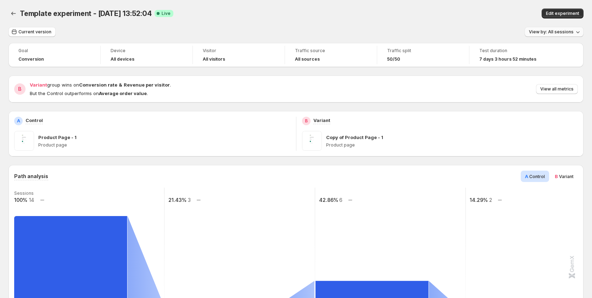
click at [548, 31] on span "View by: All sessions" at bounding box center [551, 32] width 45 height 6
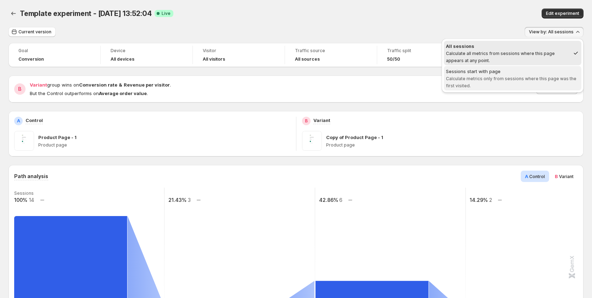
click at [540, 77] on span "Calculate metrics only from sessions where this page was the first visited." at bounding box center [511, 82] width 131 height 12
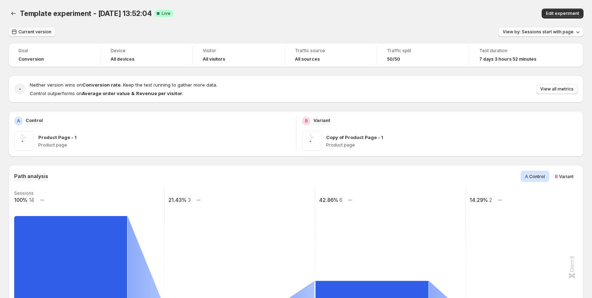
click at [25, 33] on span "Current version" at bounding box center [34, 32] width 33 height 6
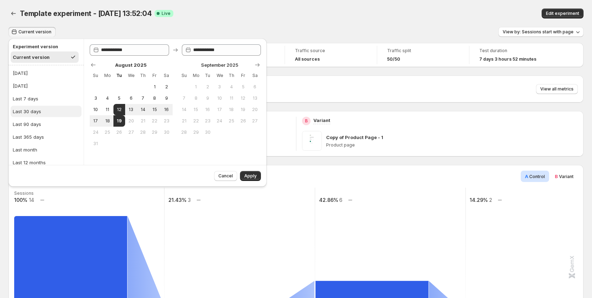
click at [41, 111] on button "Last 30 days" at bounding box center [46, 111] width 71 height 11
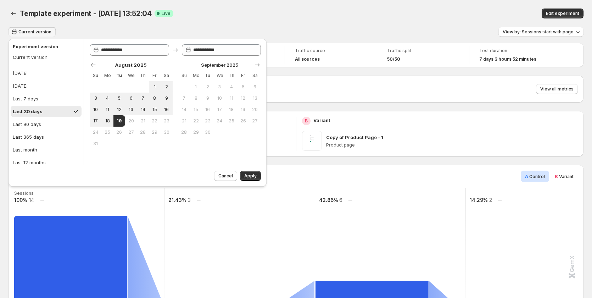
type input "**********"
click at [253, 176] on span "Apply" at bounding box center [250, 176] width 12 height 6
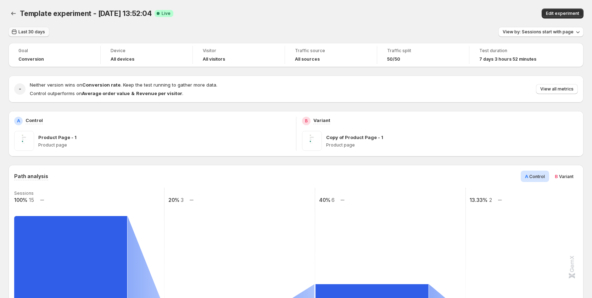
click at [36, 33] on span "Last 30 days" at bounding box center [31, 32] width 27 height 6
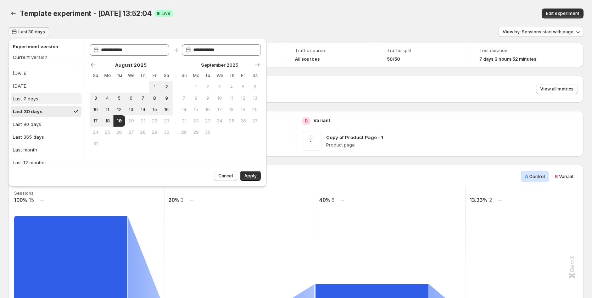
click at [40, 99] on button "Last 7 days" at bounding box center [46, 98] width 71 height 11
type input "**********"
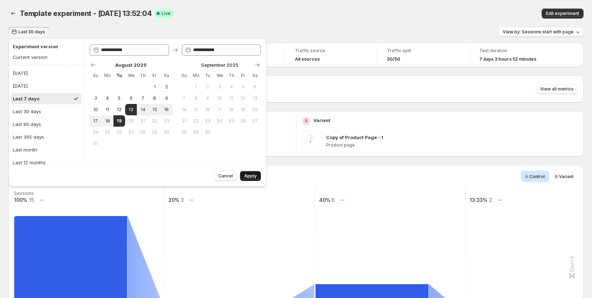
click at [249, 177] on span "Apply" at bounding box center [250, 176] width 12 height 6
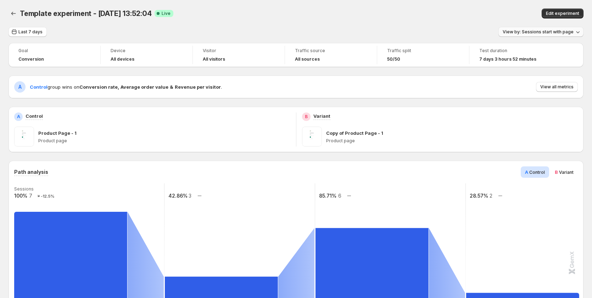
click at [538, 31] on span "View by: Sessions start with page" at bounding box center [538, 32] width 71 height 6
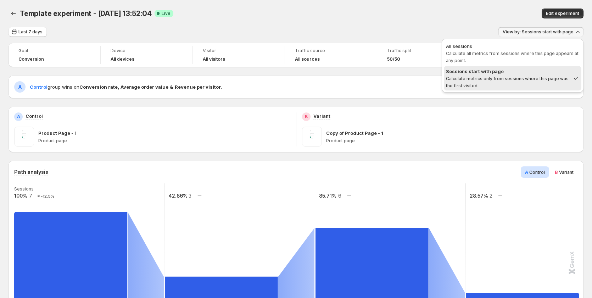
click at [434, 14] on div "Edit experiment" at bounding box center [471, 14] width 225 height 10
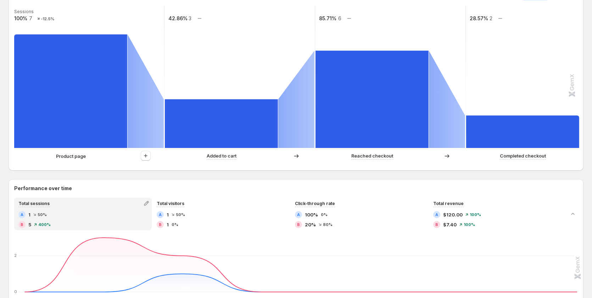
scroll to position [355, 0]
